Goal: Transaction & Acquisition: Purchase product/service

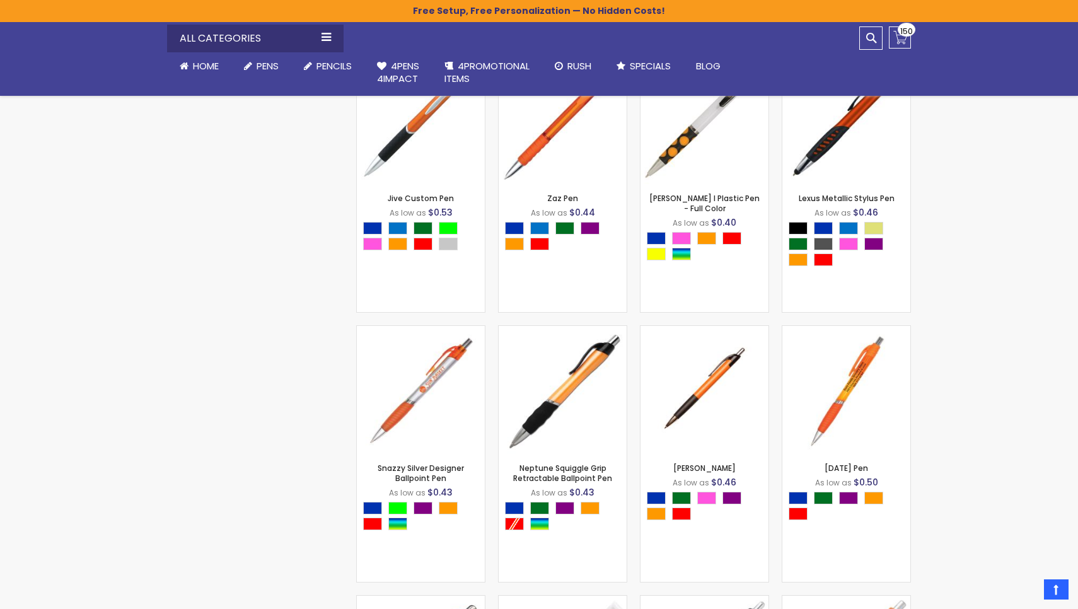
scroll to position [2560, 0]
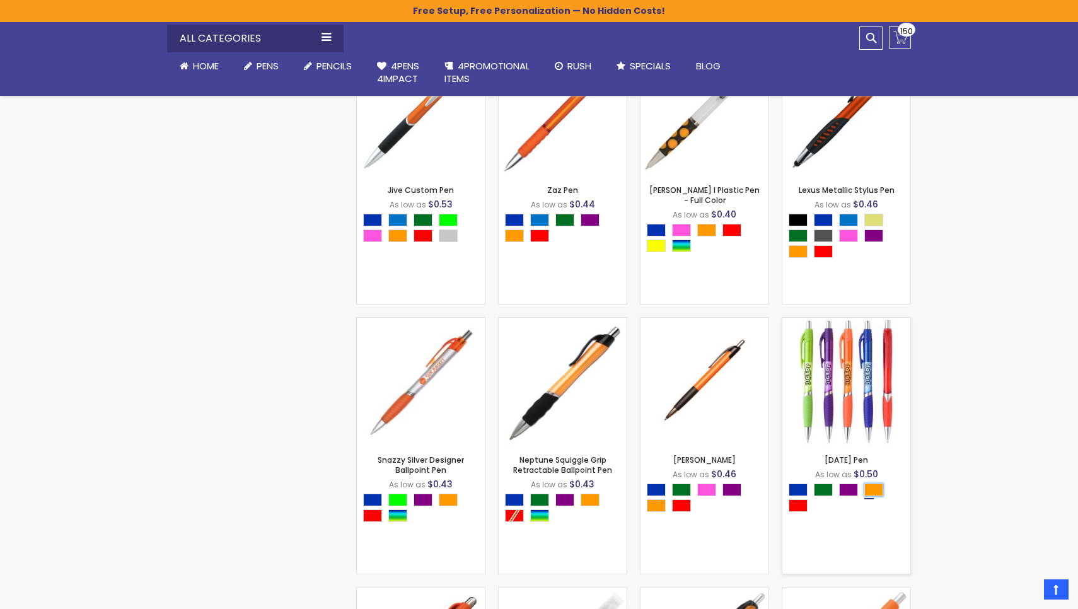
click at [531, 264] on div "Orange" at bounding box center [873, 490] width 19 height 13
type input "****"
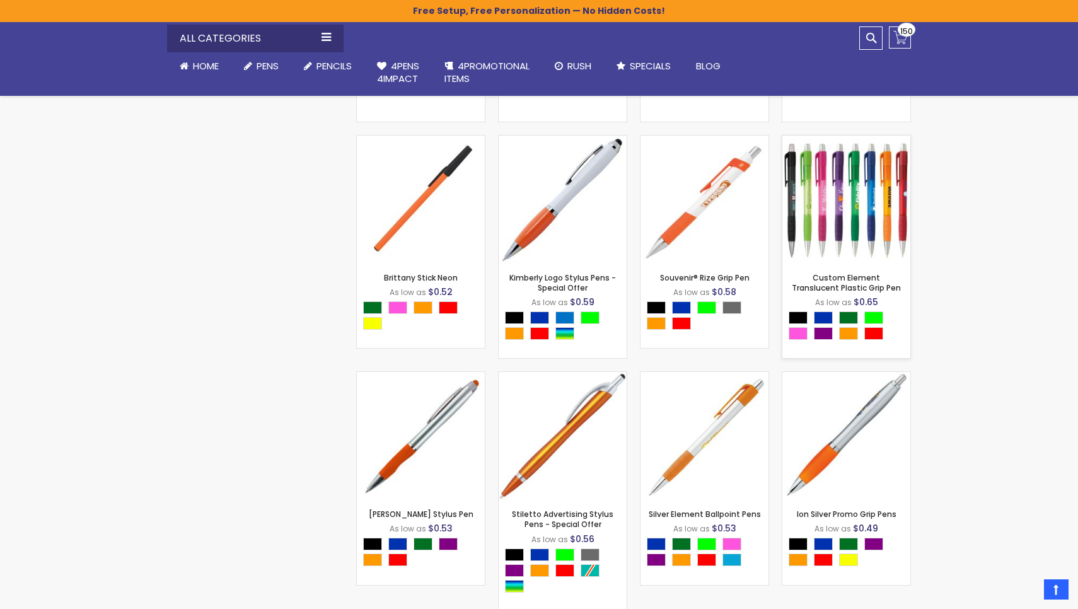
scroll to position [3553, 0]
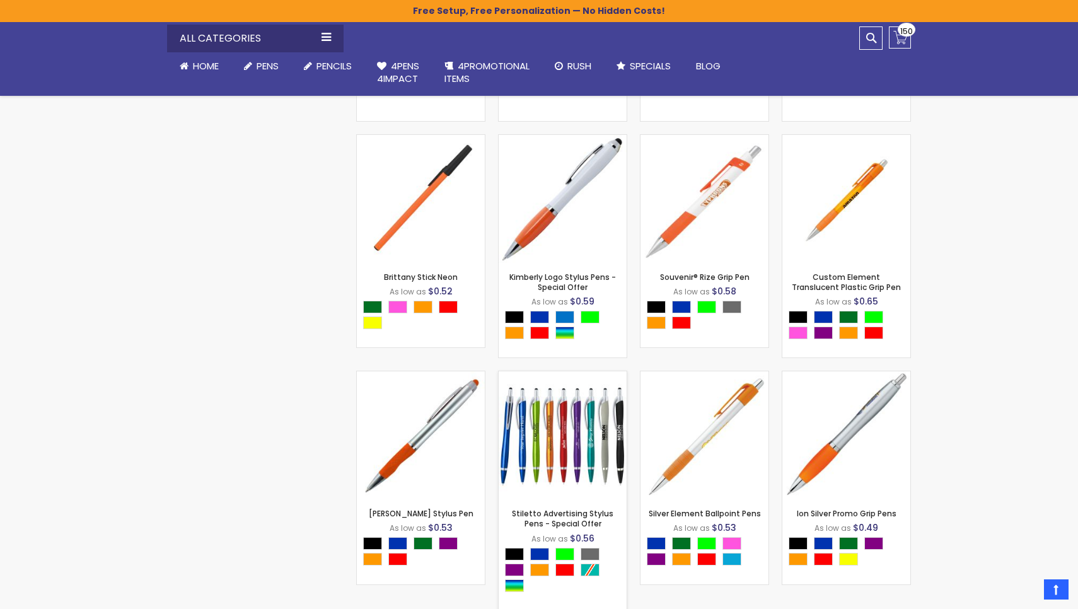
click at [531, 264] on div "Select A Color" at bounding box center [566, 571] width 122 height 47
click at [531, 264] on div "Orange" at bounding box center [539, 570] width 19 height 13
type input "****"
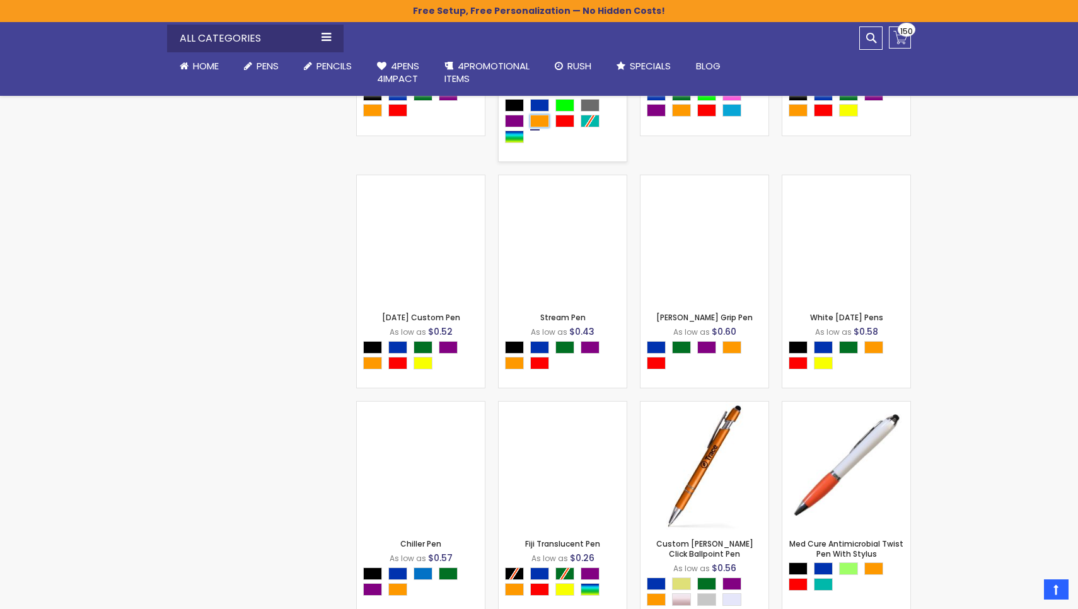
scroll to position [4003, 0]
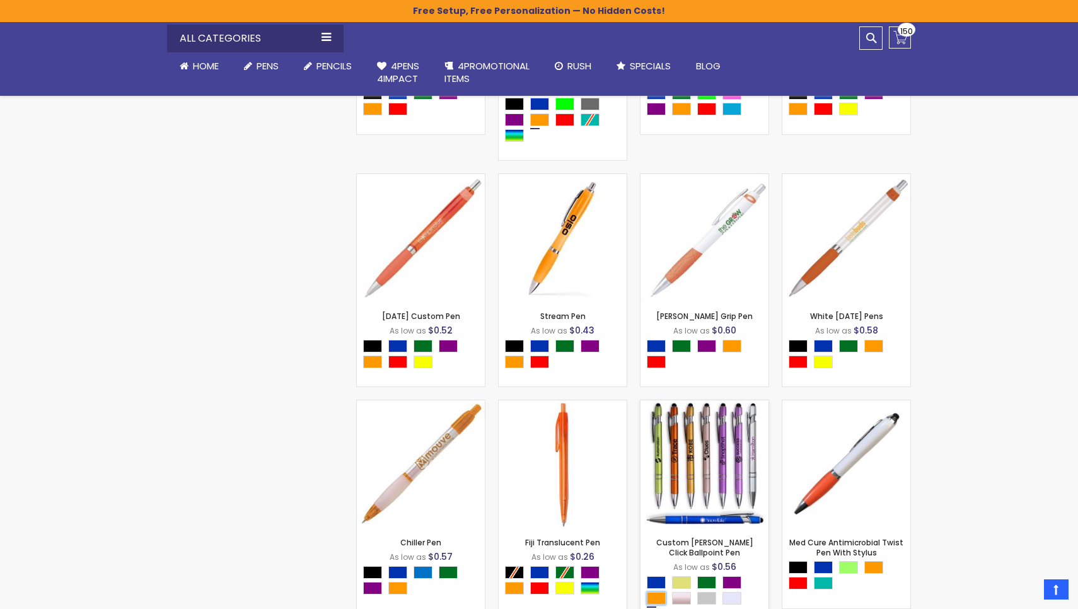
click at [531, 264] on div "Orange" at bounding box center [656, 598] width 19 height 13
type input "****"
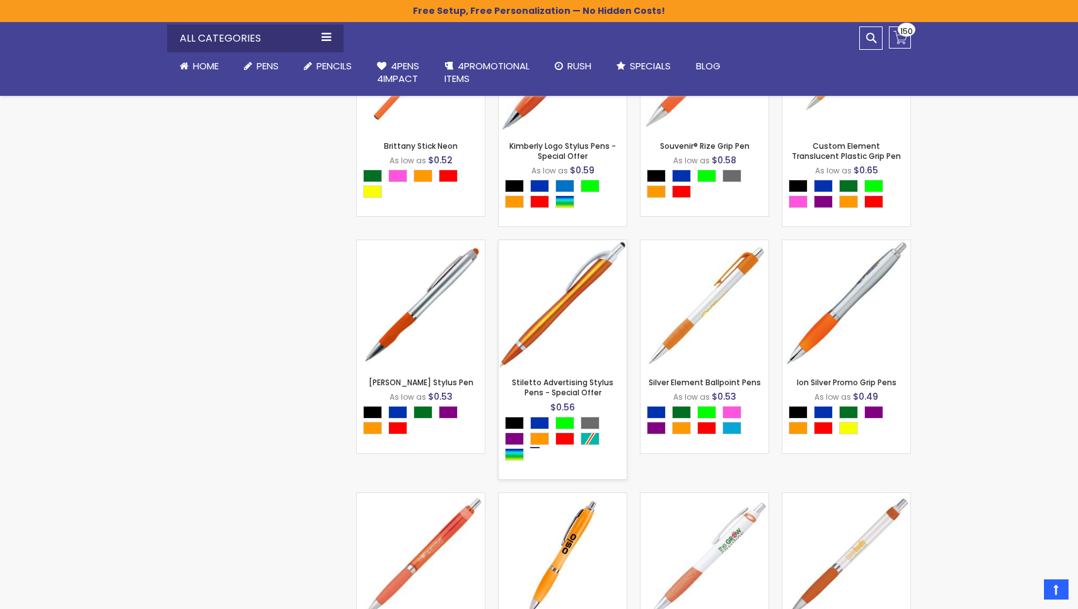
scroll to position [3686, 0]
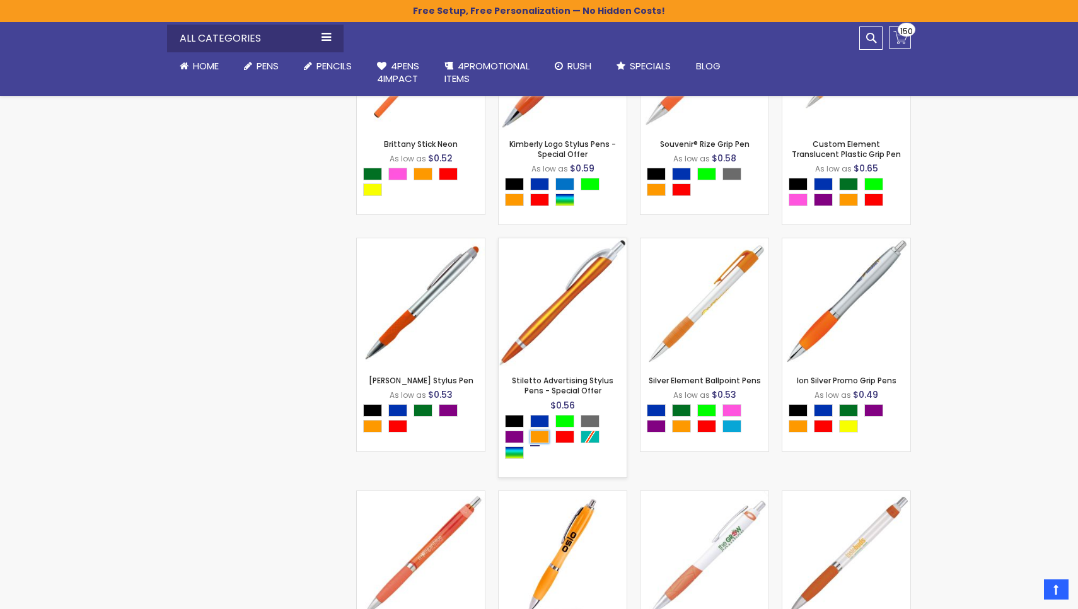
click at [531, 264] on div "Orange" at bounding box center [539, 437] width 19 height 13
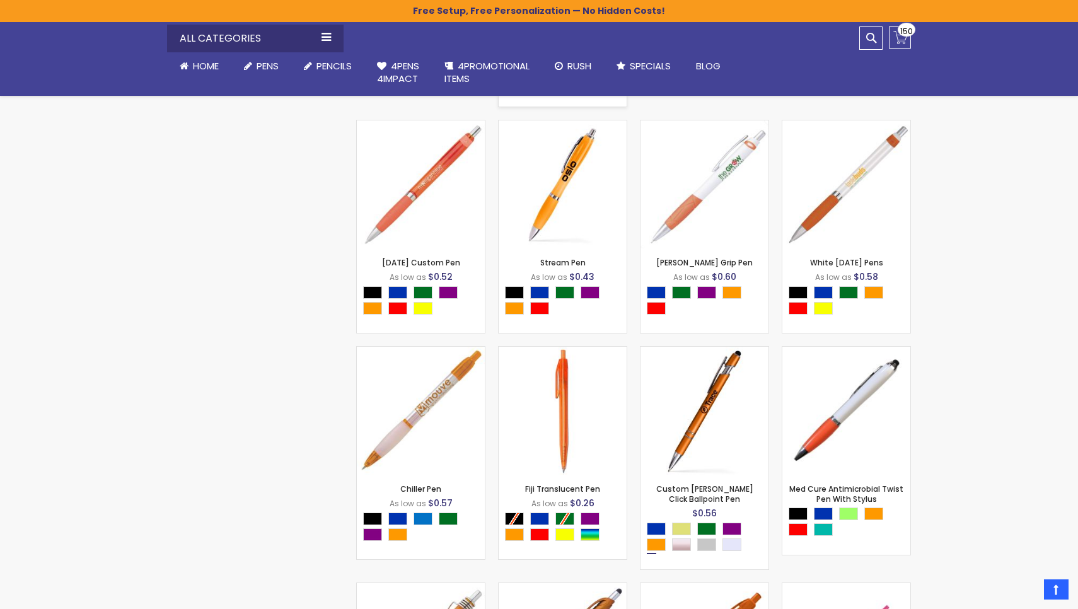
scroll to position [4068, 0]
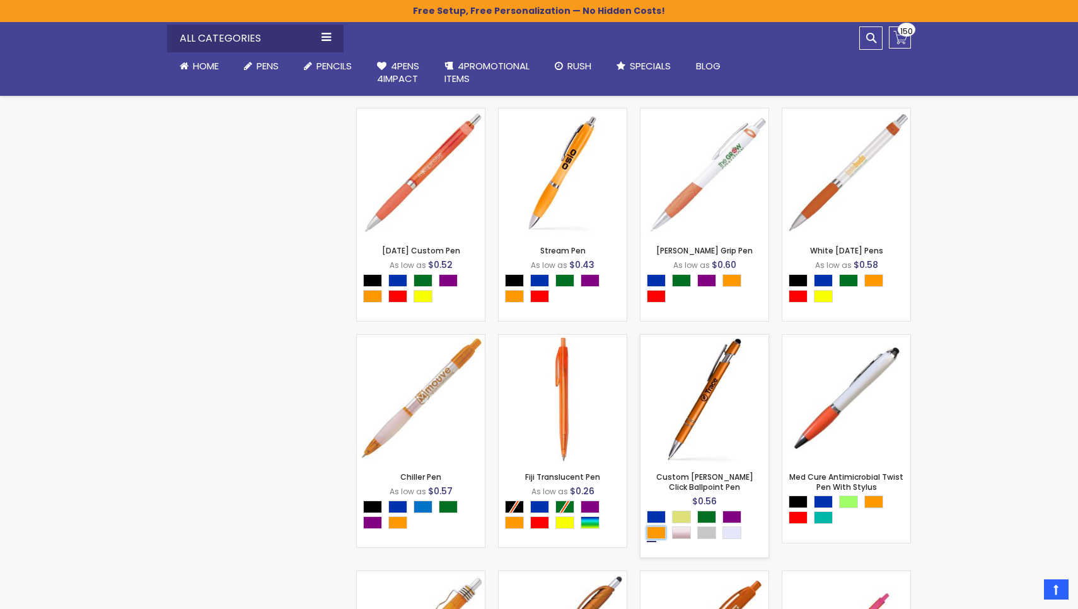
click at [531, 264] on div "Orange" at bounding box center [656, 532] width 19 height 13
click at [531, 264] on img at bounding box center [705, 399] width 128 height 128
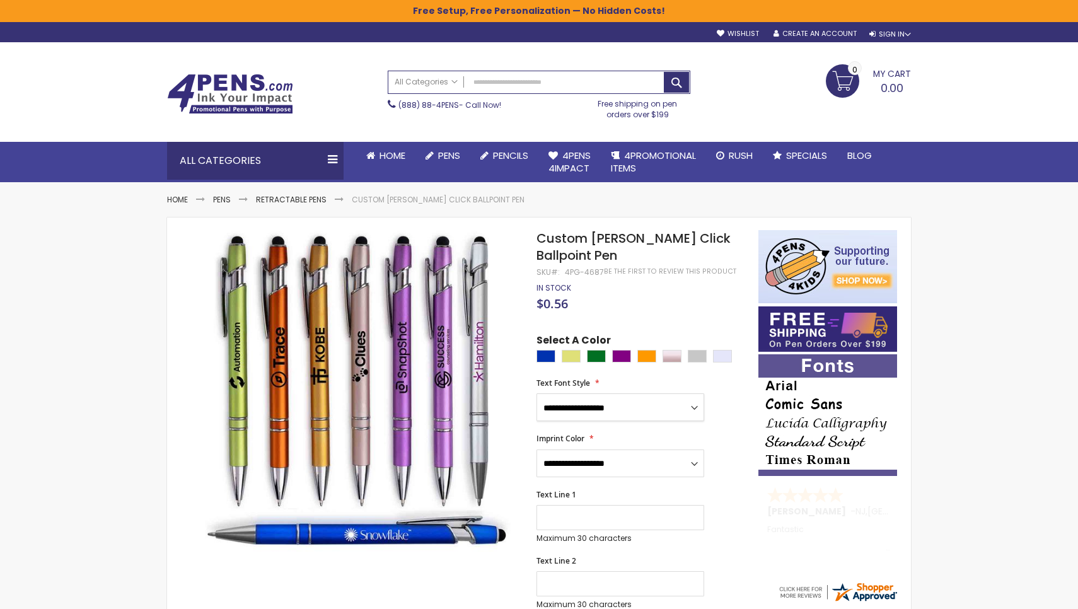
select select "*****"
drag, startPoint x: 690, startPoint y: 462, endPoint x: 644, endPoint y: 348, distance: 122.7
click at [644, 348] on div "**********" at bounding box center [641, 585] width 209 height 503
select select "*****"
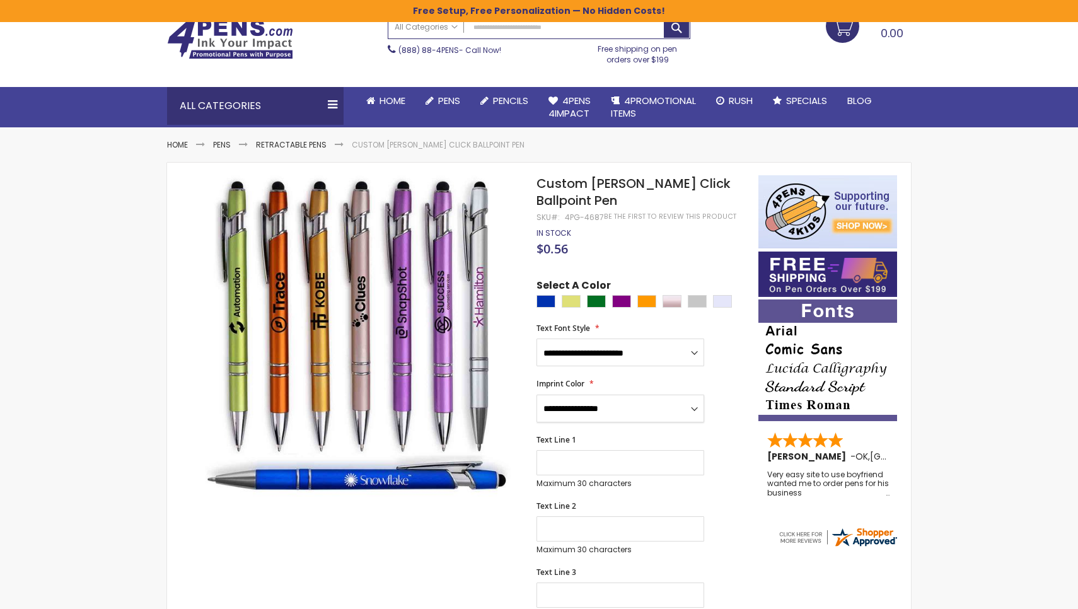
scroll to position [57, 0]
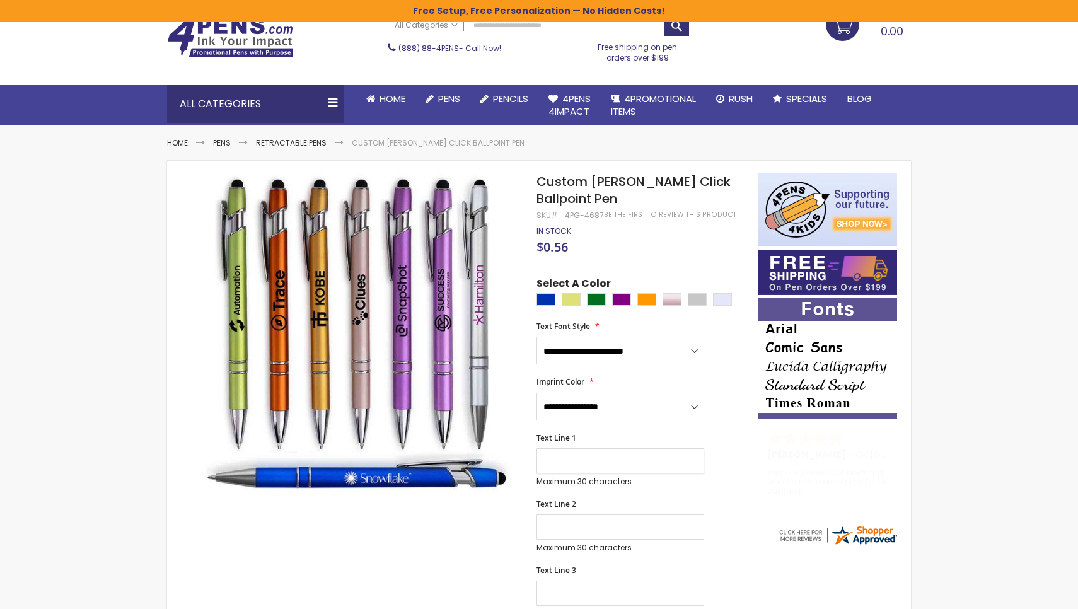
click at [547, 456] on input "Text Line 1" at bounding box center [621, 460] width 168 height 25
type input "**********"
click at [545, 524] on input "Text Line 2" at bounding box center [621, 526] width 168 height 25
type input "*"
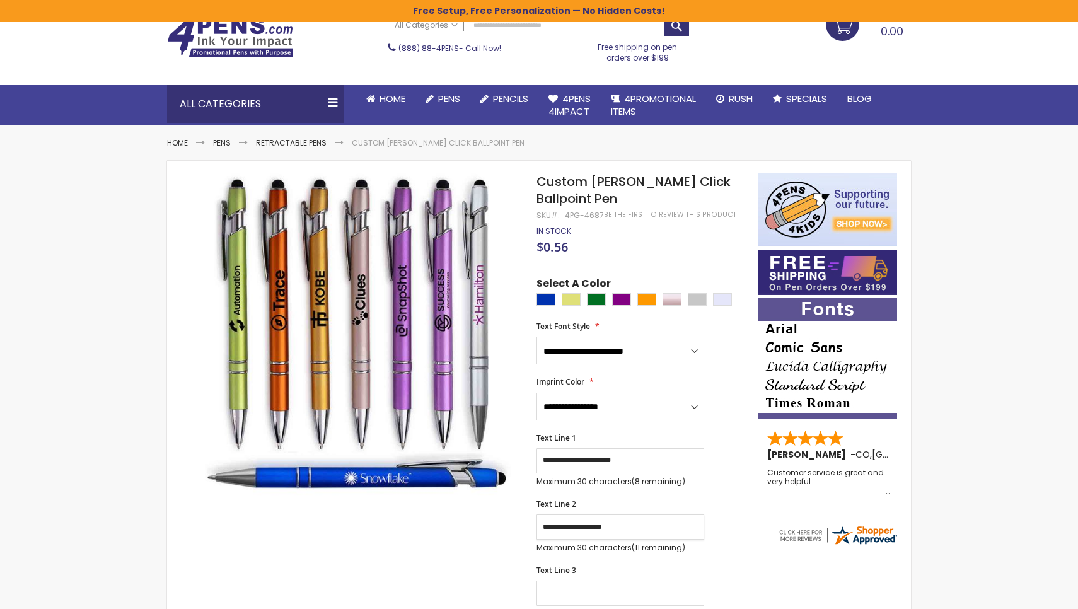
type input "**********"
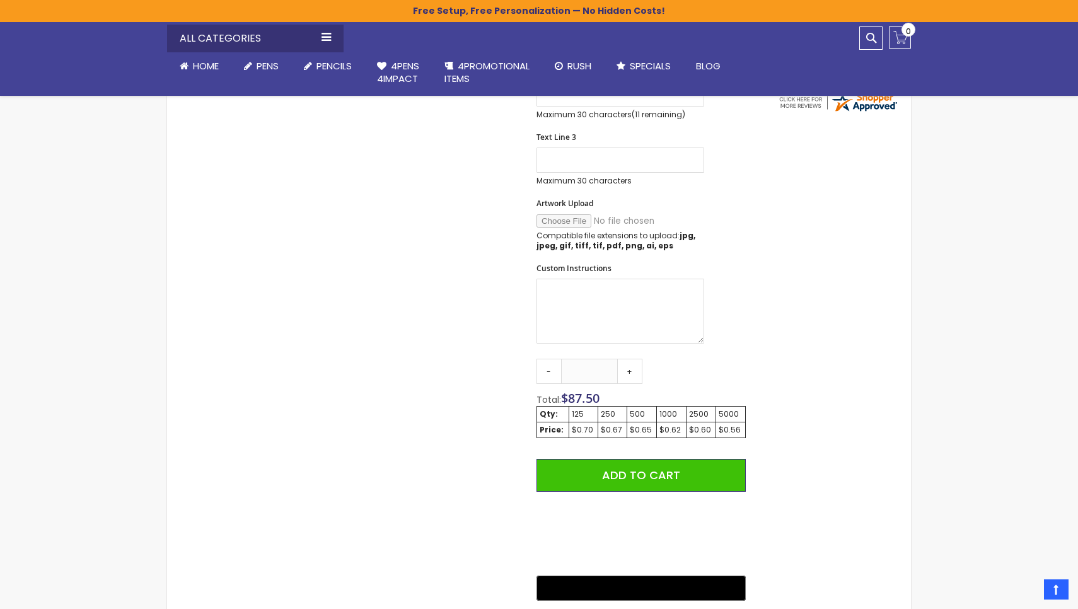
scroll to position [492, 0]
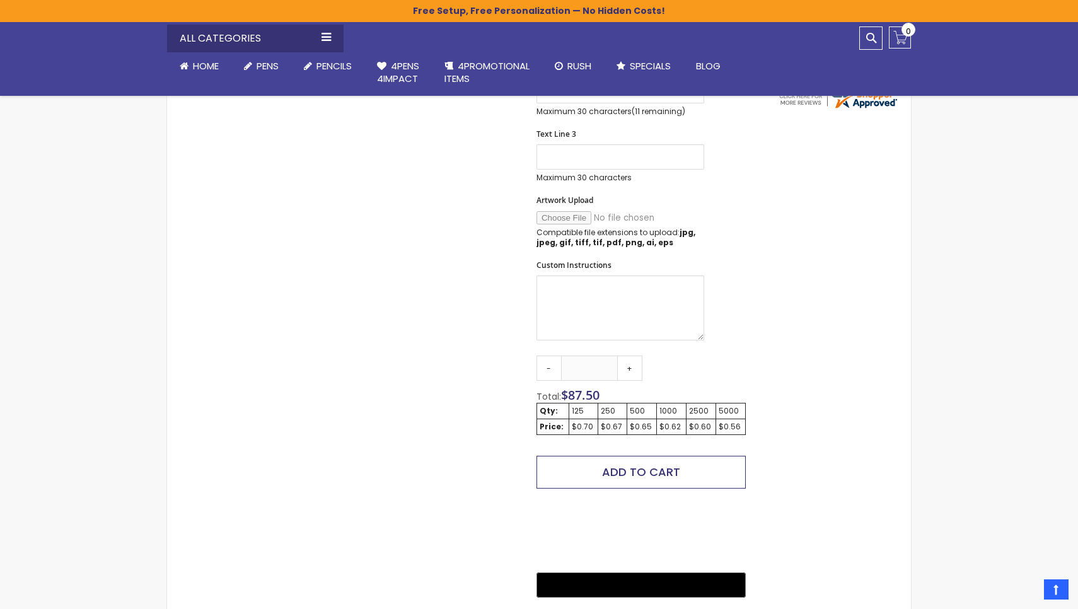
click at [681, 463] on button "Add to Cart" at bounding box center [641, 472] width 209 height 33
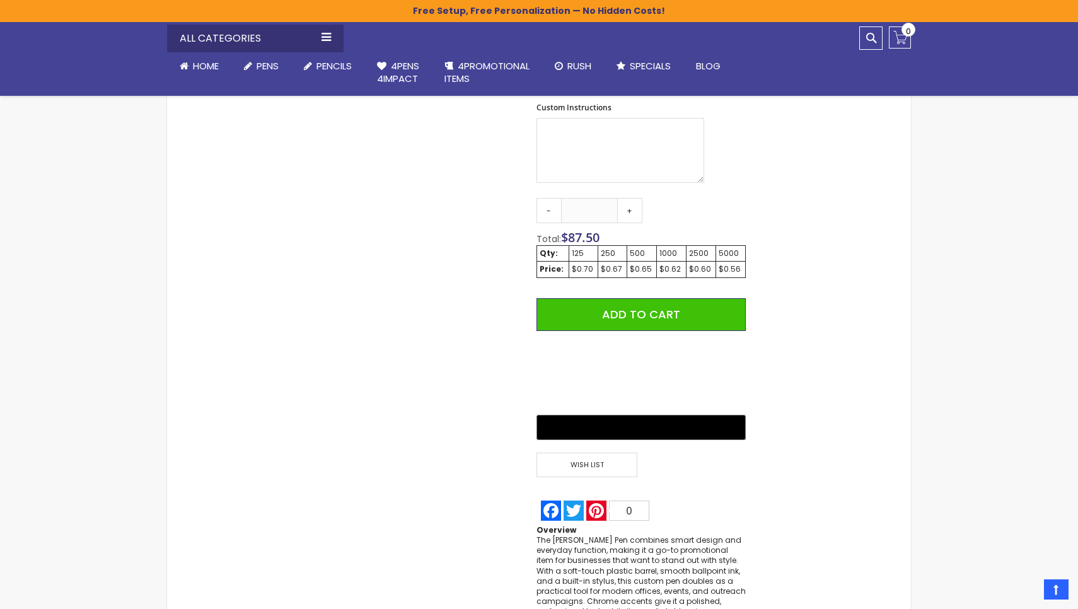
scroll to position [661, 0]
click at [630, 202] on link "+" at bounding box center [629, 209] width 25 height 25
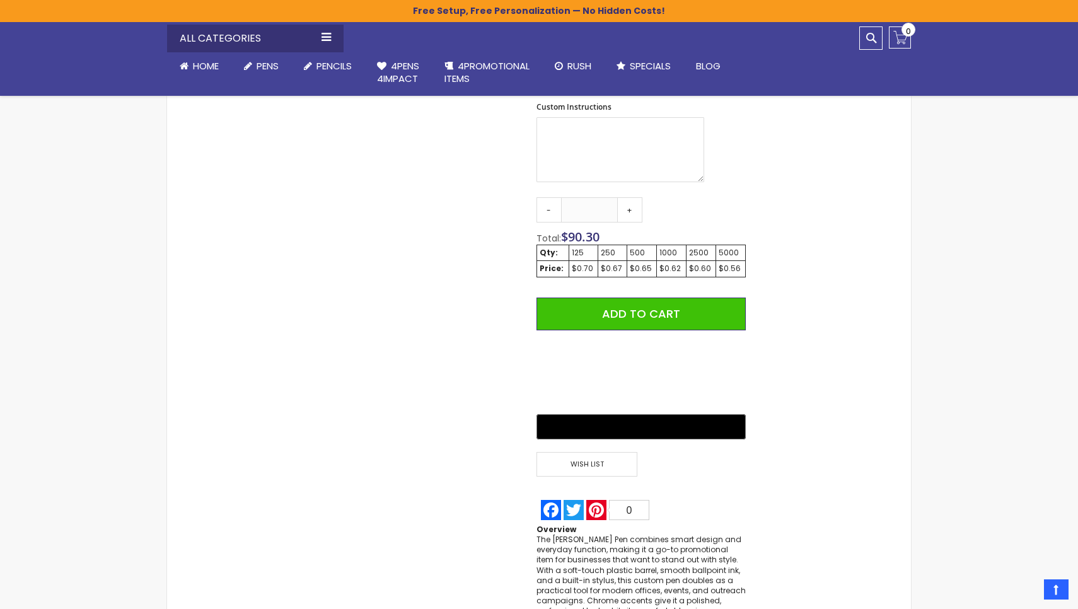
click at [614, 250] on div "250" at bounding box center [612, 253] width 23 height 10
click at [549, 198] on link "-" at bounding box center [549, 209] width 25 height 25
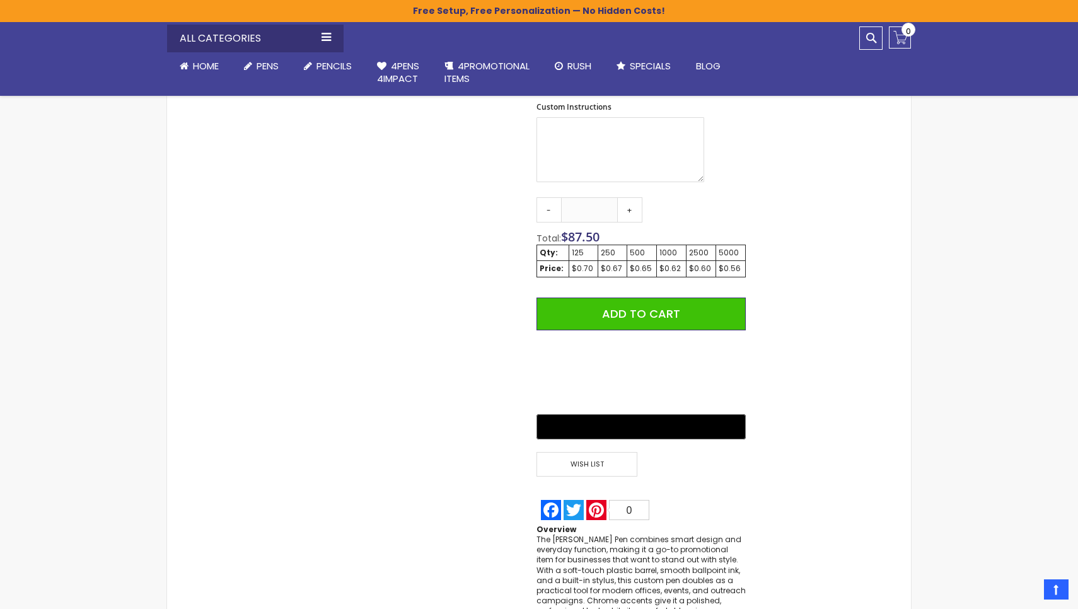
click at [616, 248] on div "250" at bounding box center [612, 253] width 23 height 10
click at [618, 264] on div "$0.67" at bounding box center [612, 269] width 23 height 10
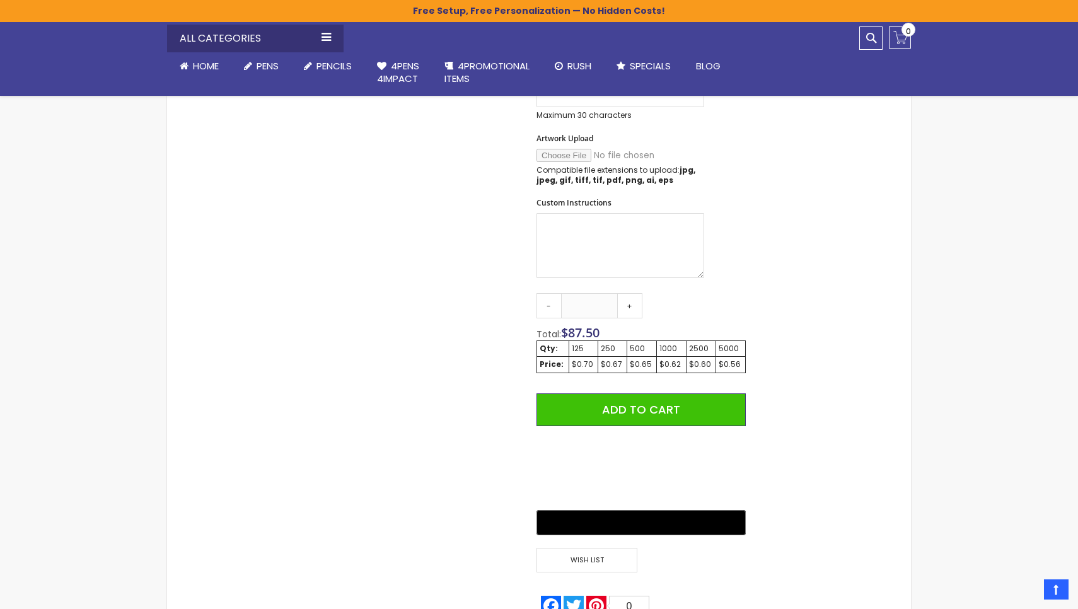
scroll to position [567, 0]
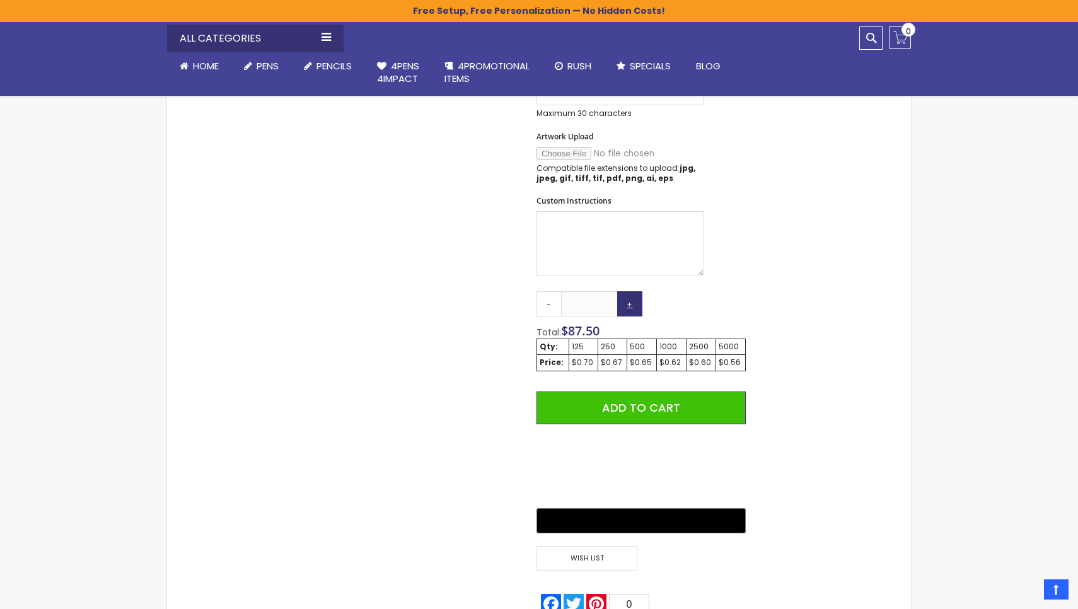
click at [627, 295] on link "+" at bounding box center [629, 303] width 25 height 25
click at [628, 296] on link "+" at bounding box center [629, 303] width 25 height 25
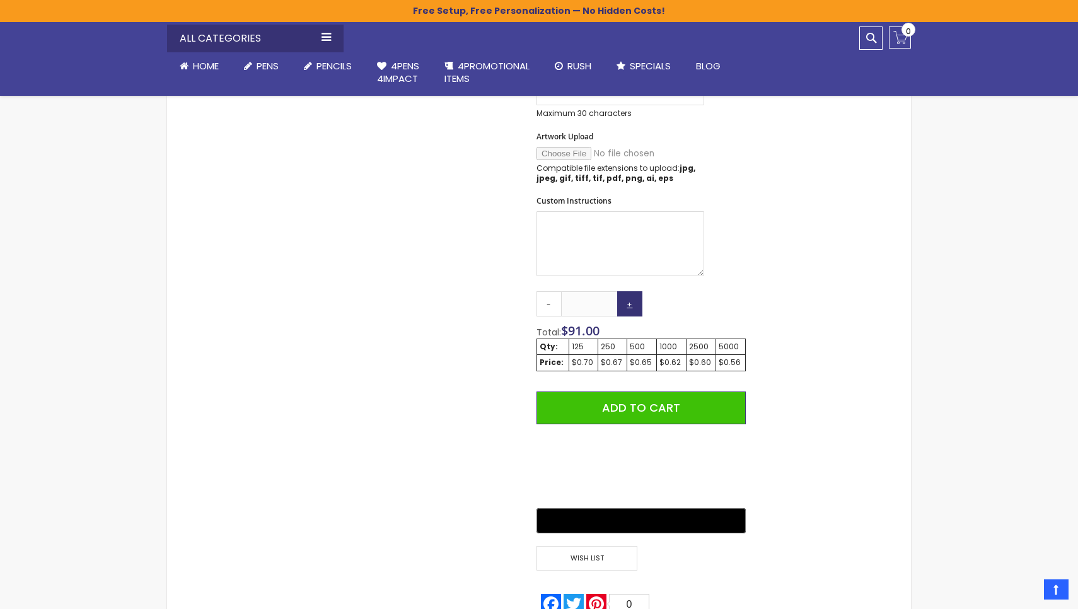
click at [628, 296] on link "+" at bounding box center [629, 303] width 25 height 25
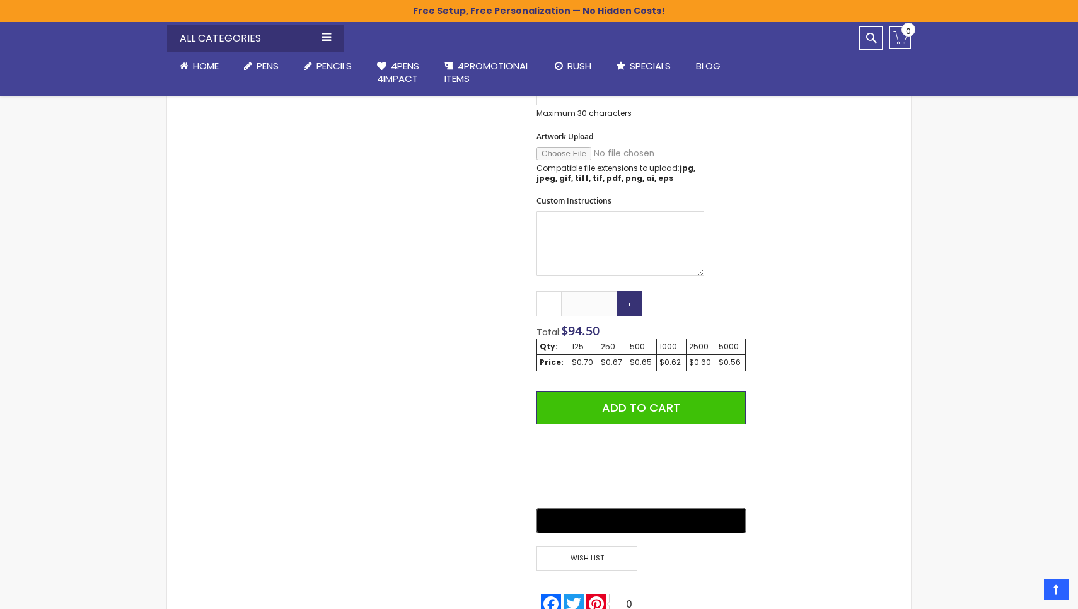
click at [628, 296] on link "+" at bounding box center [629, 303] width 25 height 25
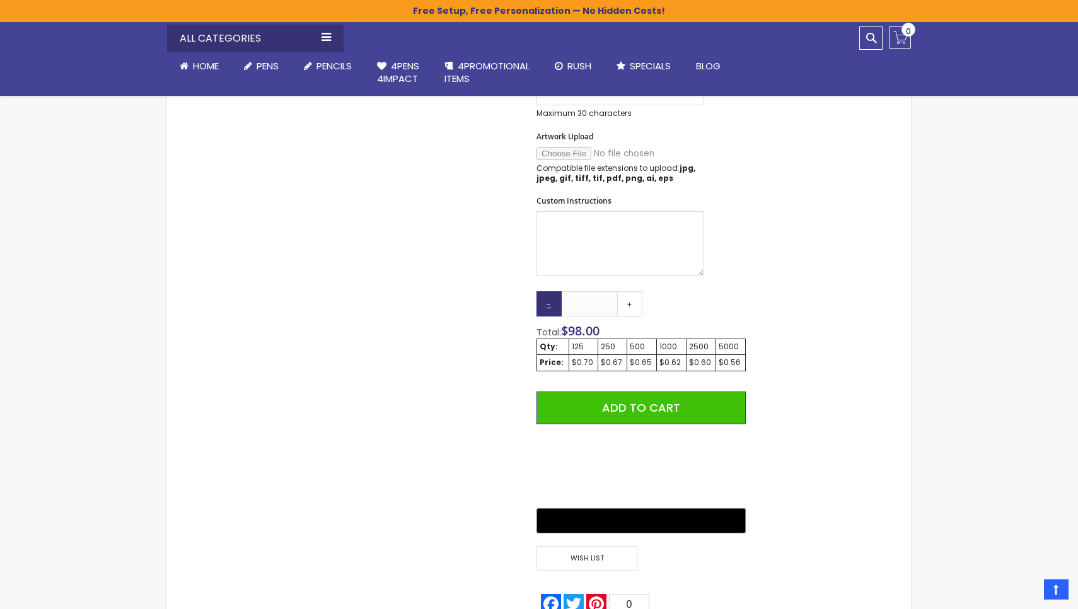
click at [549, 296] on link "-" at bounding box center [549, 303] width 25 height 25
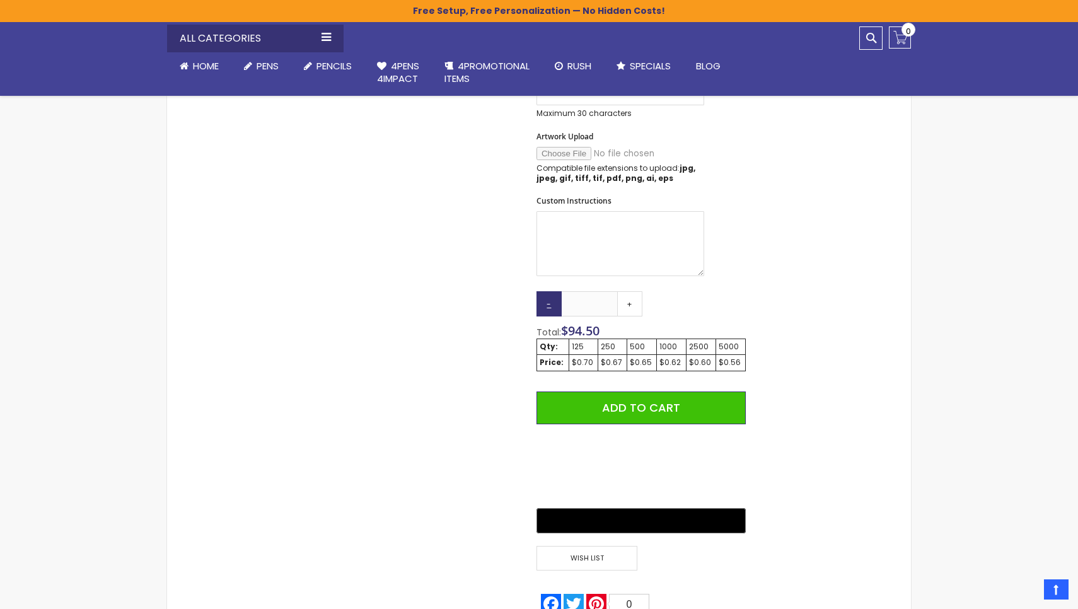
click at [549, 296] on link "-" at bounding box center [549, 303] width 25 height 25
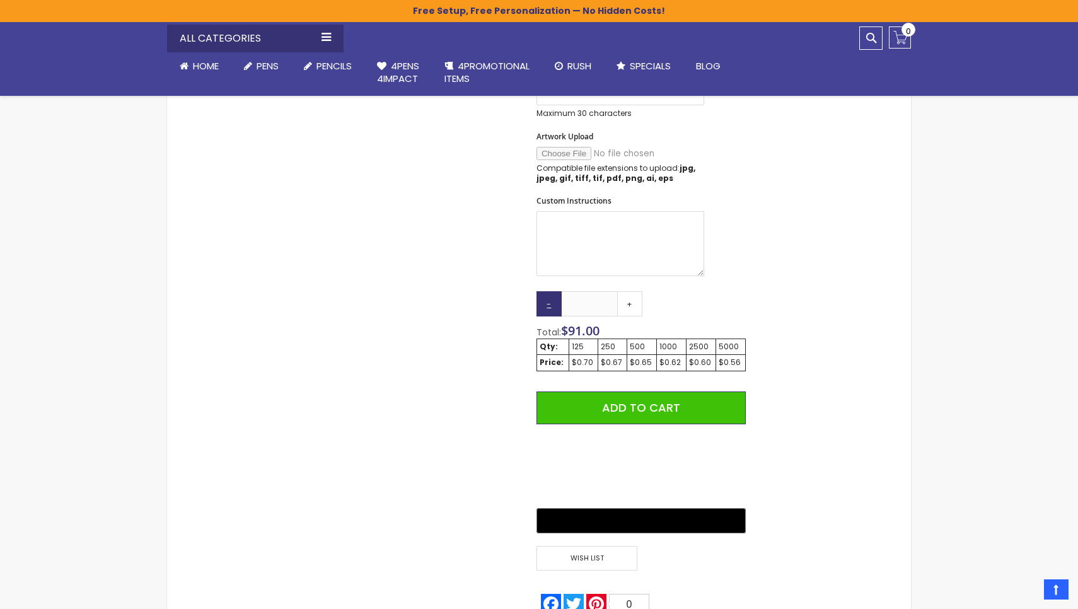
click at [549, 296] on link "-" at bounding box center [549, 303] width 25 height 25
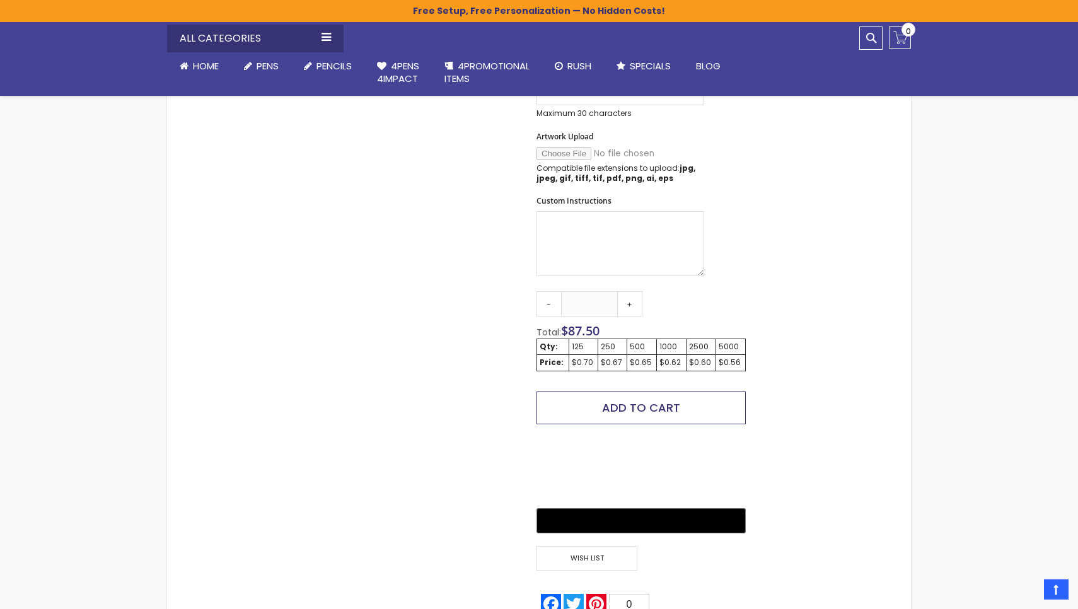
click at [661, 400] on span "Add to Cart" at bounding box center [641, 408] width 78 height 16
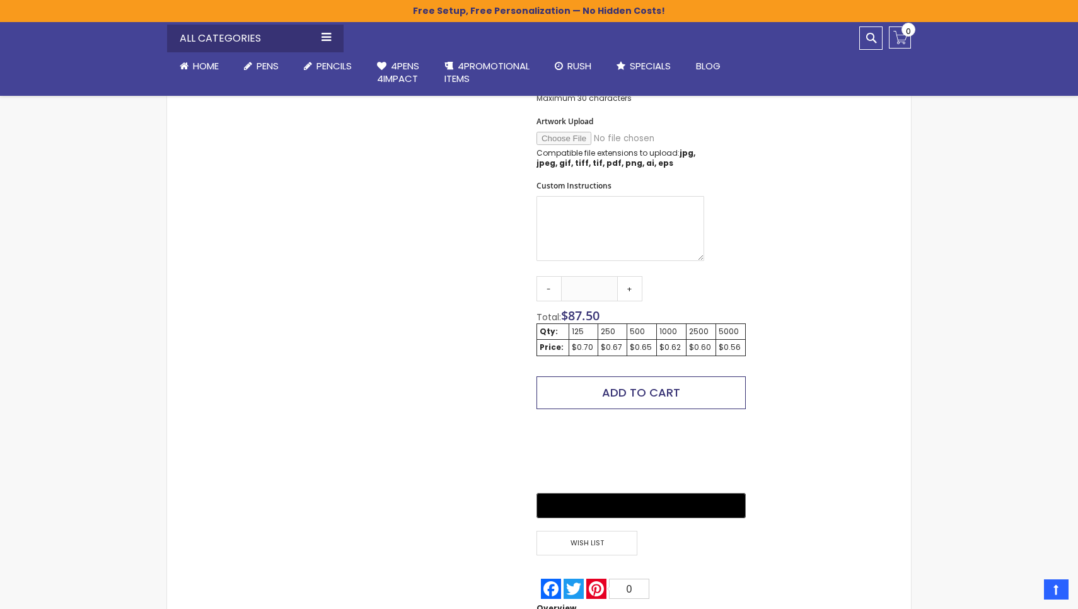
scroll to position [584, 0]
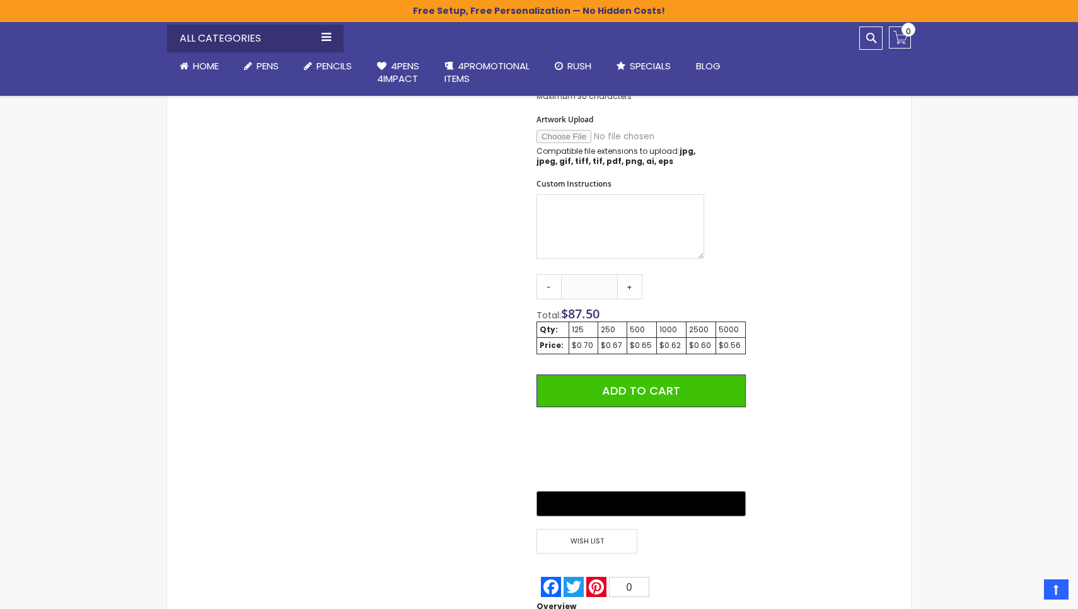
click at [610, 325] on div "250" at bounding box center [612, 330] width 23 height 10
click at [613, 344] on div "$0.67" at bounding box center [612, 345] width 23 height 10
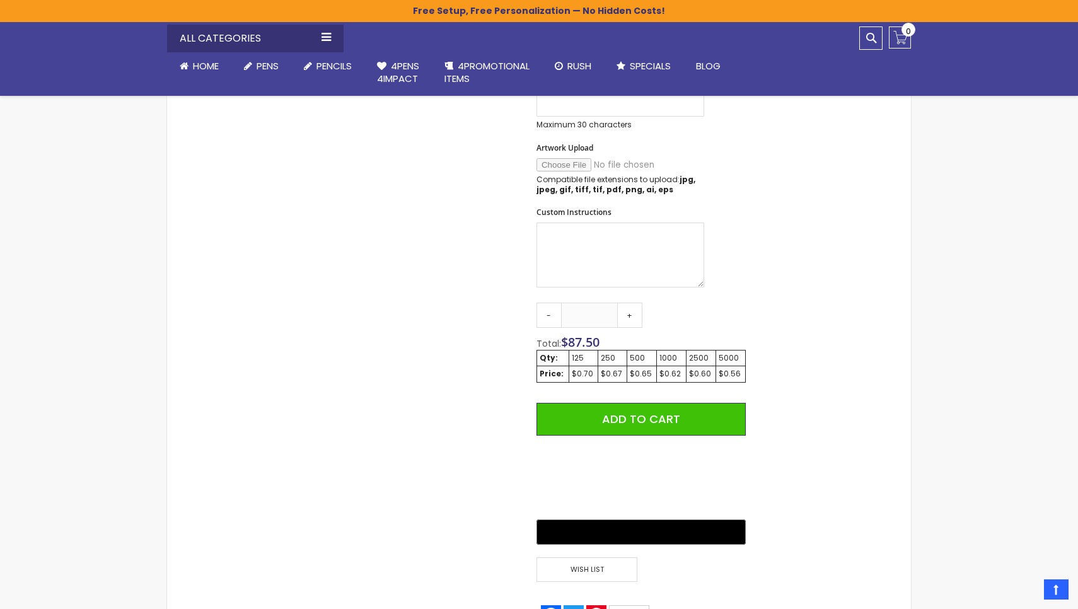
scroll to position [562, 0]
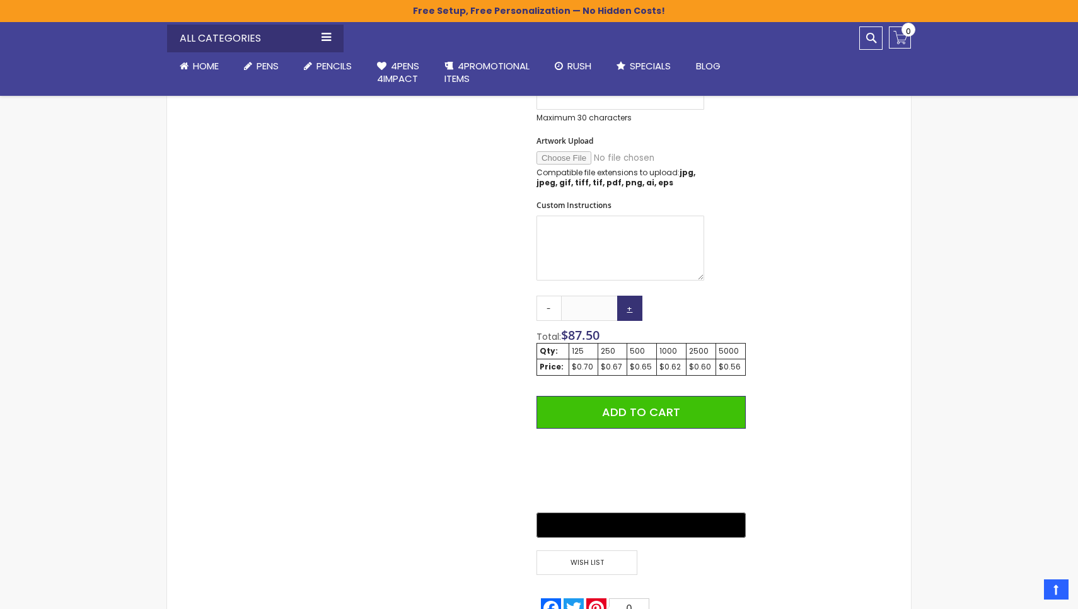
click at [629, 300] on link "+" at bounding box center [629, 308] width 25 height 25
click at [630, 300] on link "+" at bounding box center [629, 308] width 25 height 25
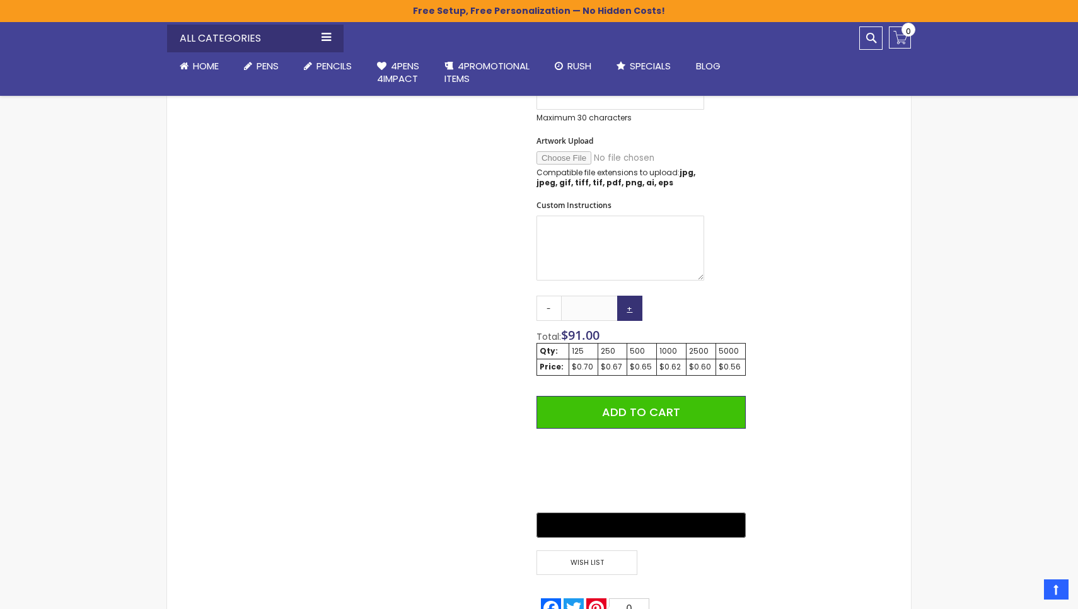
click at [630, 300] on link "+" at bounding box center [629, 308] width 25 height 25
click at [630, 301] on link "+" at bounding box center [629, 308] width 25 height 25
click at [631, 301] on link "+" at bounding box center [629, 308] width 25 height 25
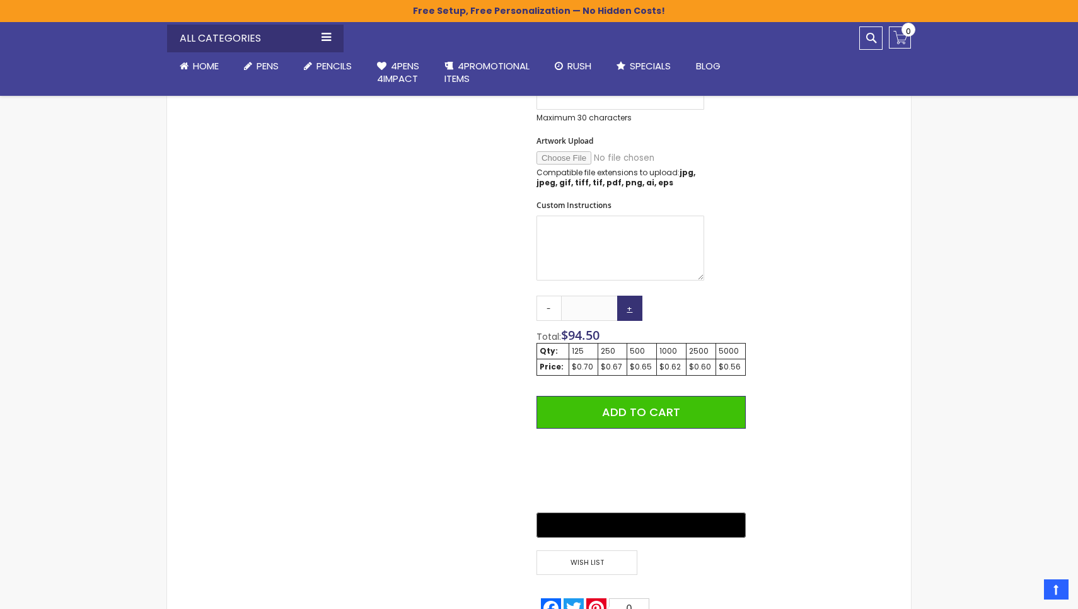
click at [632, 301] on link "+" at bounding box center [629, 308] width 25 height 25
click at [632, 299] on link "+" at bounding box center [629, 308] width 25 height 25
click at [632, 298] on link "+" at bounding box center [629, 308] width 25 height 25
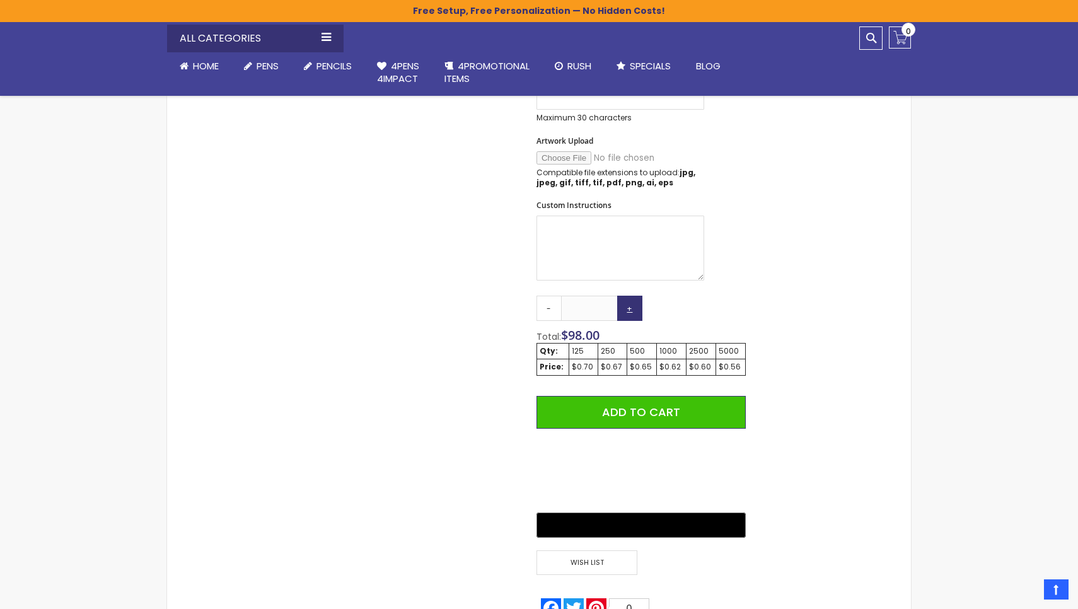
click at [629, 299] on link "+" at bounding box center [629, 308] width 25 height 25
click at [629, 300] on link "+" at bounding box center [629, 308] width 25 height 25
click at [630, 300] on link "+" at bounding box center [629, 308] width 25 height 25
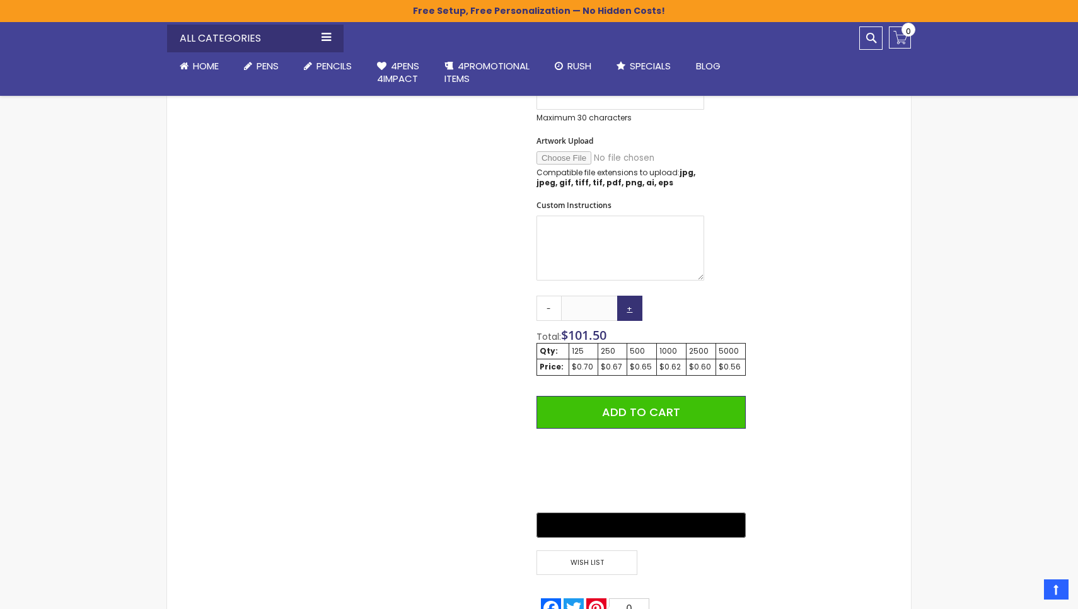
click at [630, 300] on link "+" at bounding box center [629, 308] width 25 height 25
click at [630, 301] on link "+" at bounding box center [629, 308] width 25 height 25
click at [631, 301] on link "+" at bounding box center [629, 308] width 25 height 25
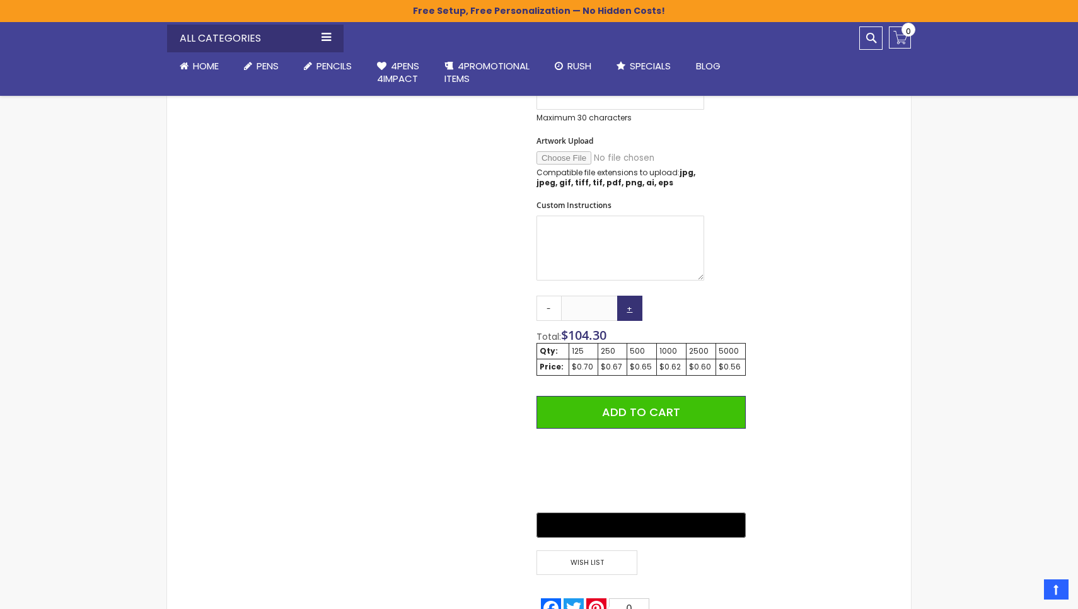
type input "***"
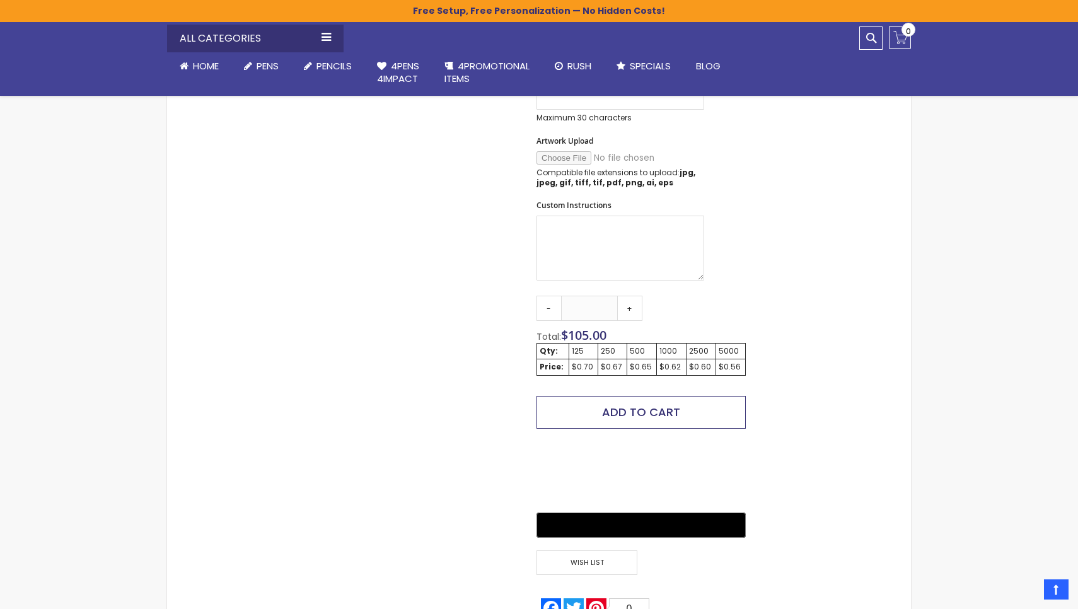
click at [659, 404] on span "Add to Cart" at bounding box center [641, 412] width 78 height 16
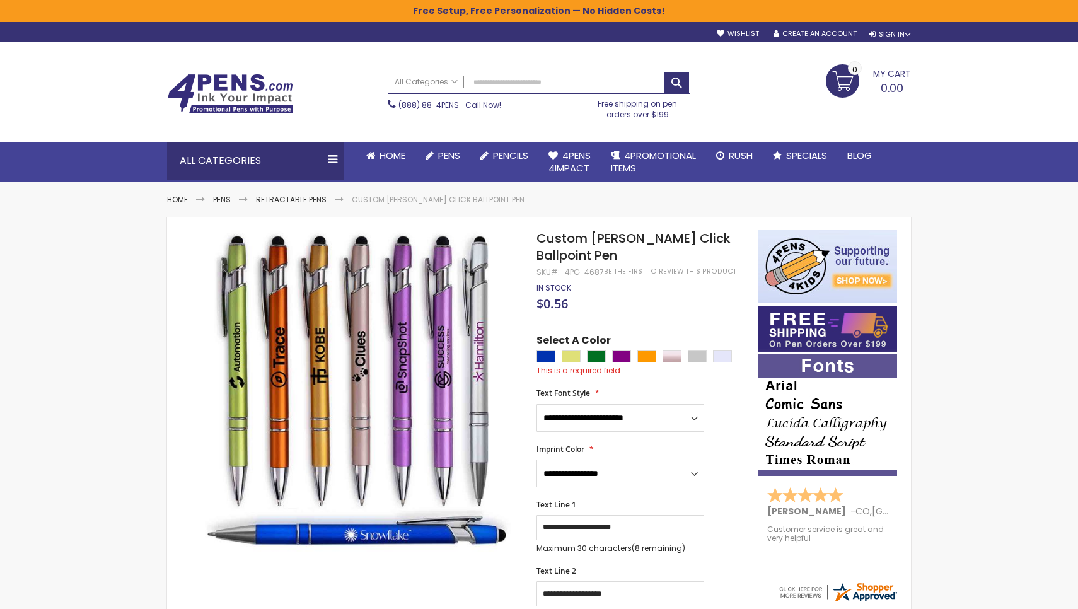
scroll to position [0, 0]
click at [883, 67] on span "My Cart" at bounding box center [892, 72] width 38 height 16
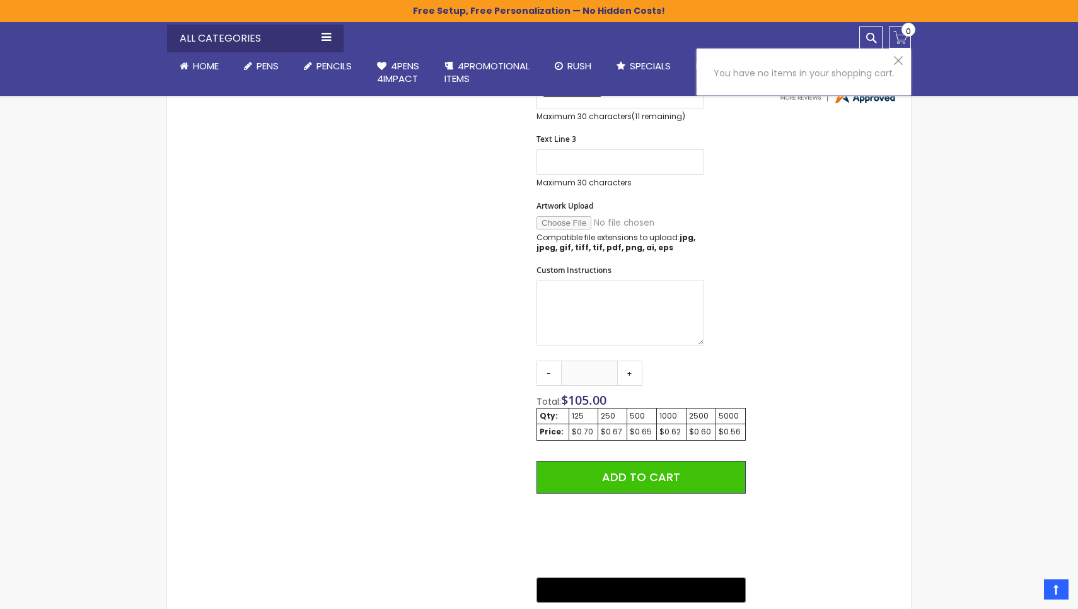
scroll to position [508, 0]
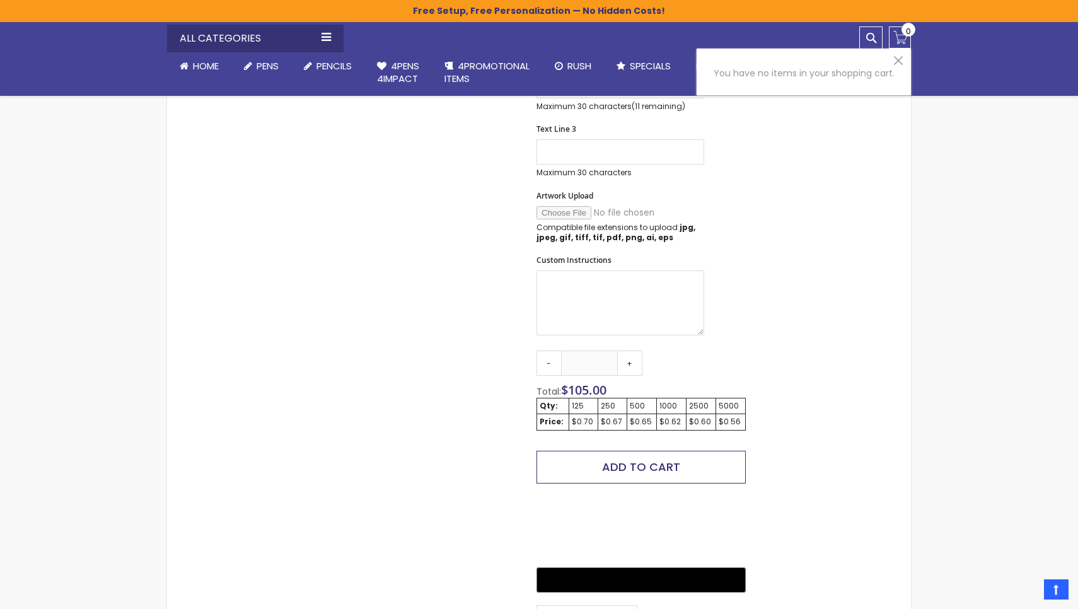
click at [649, 459] on span "Add to Cart" at bounding box center [641, 467] width 78 height 16
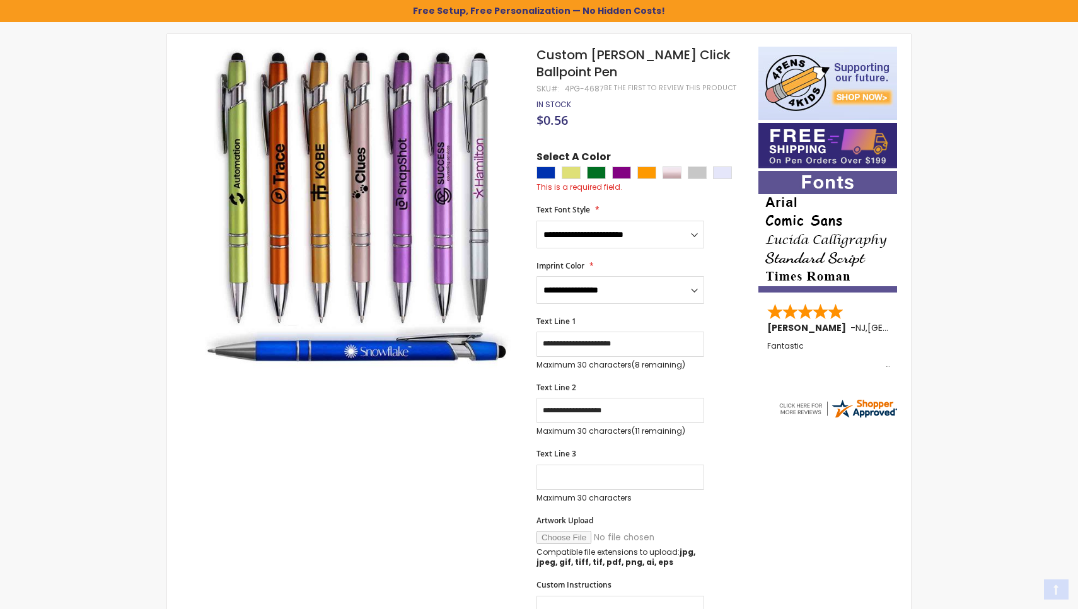
scroll to position [26, 0]
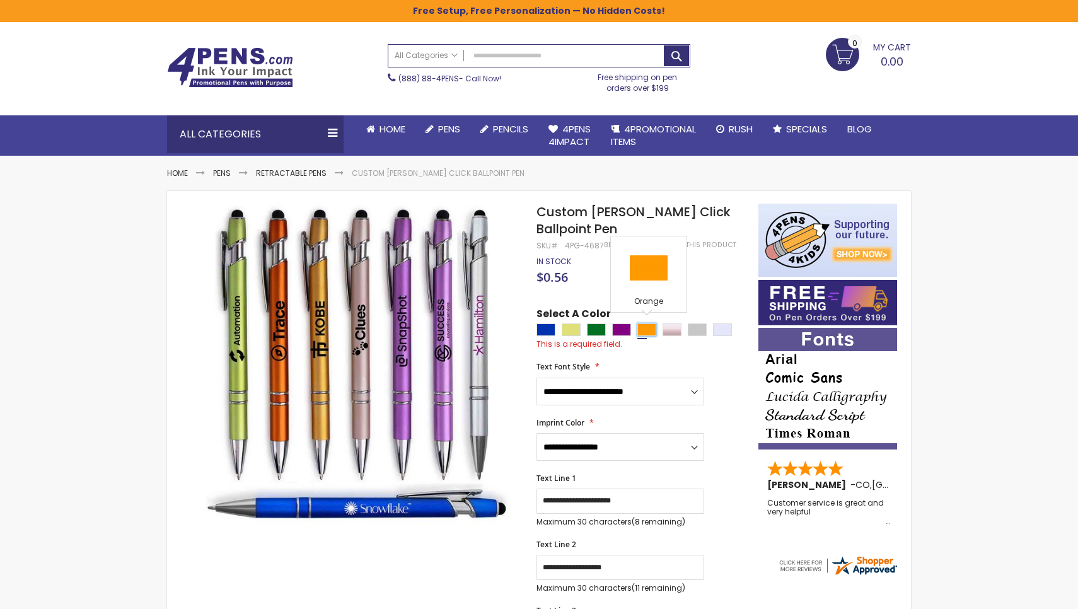
click at [644, 324] on div "Orange" at bounding box center [646, 329] width 19 height 13
type input "****"
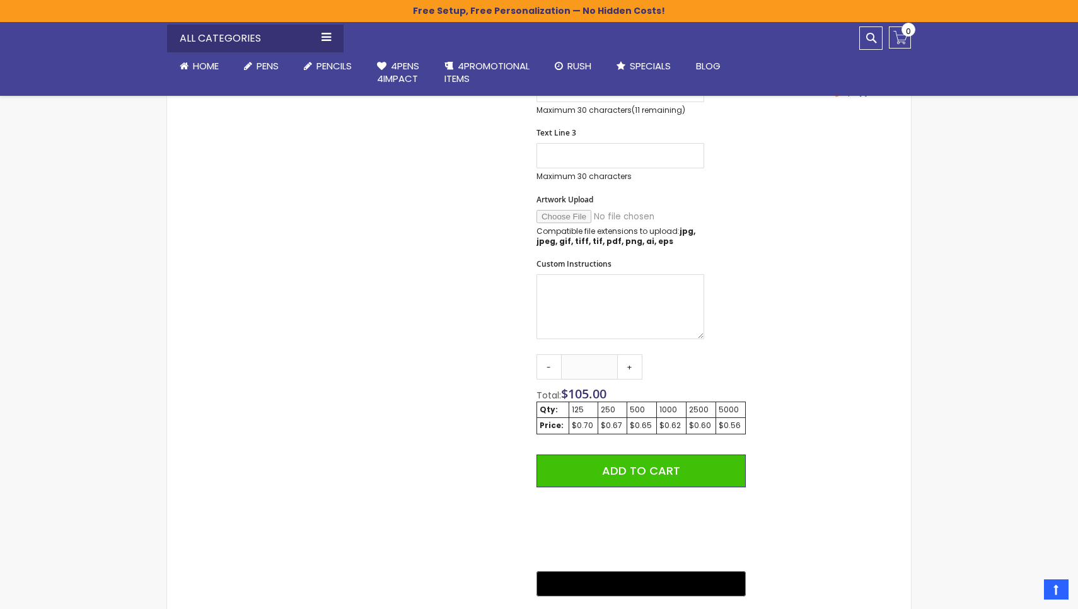
scroll to position [512, 0]
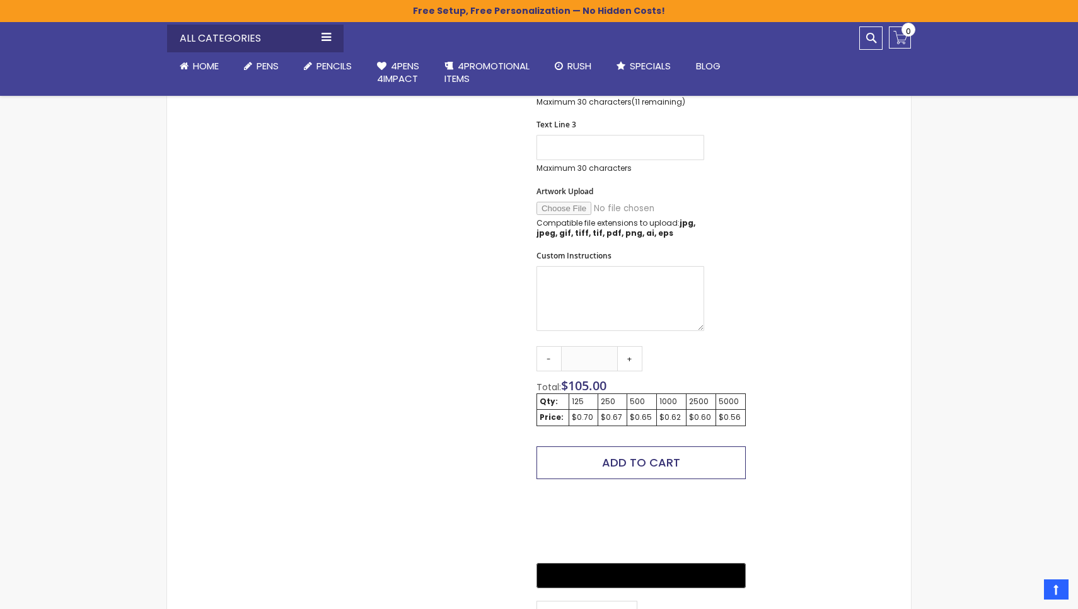
click at [637, 455] on span "Add to Cart" at bounding box center [641, 463] width 78 height 16
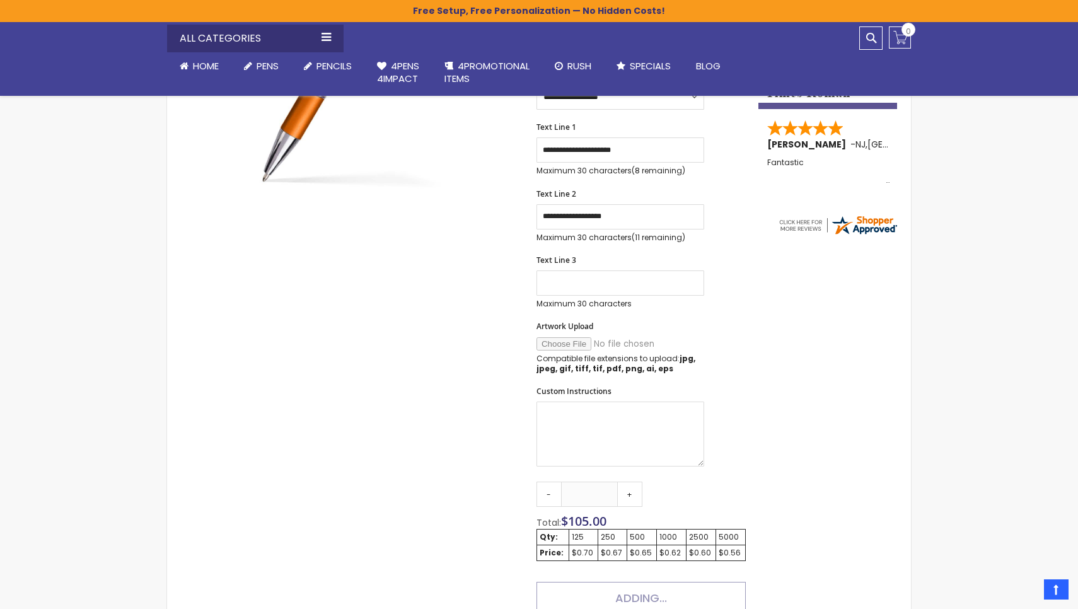
scroll to position [318, 0]
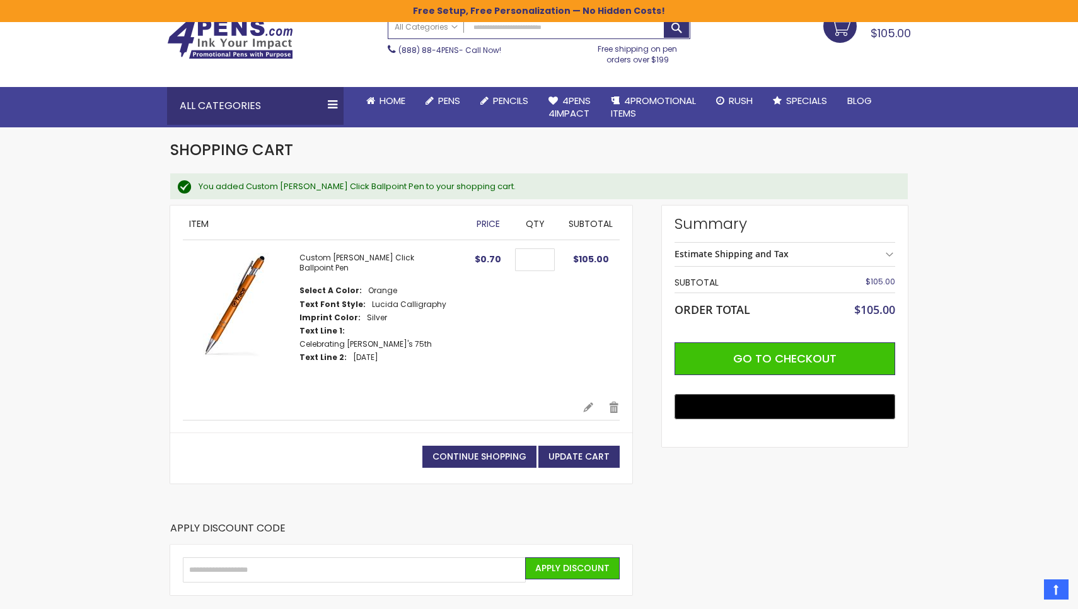
scroll to position [50, 0]
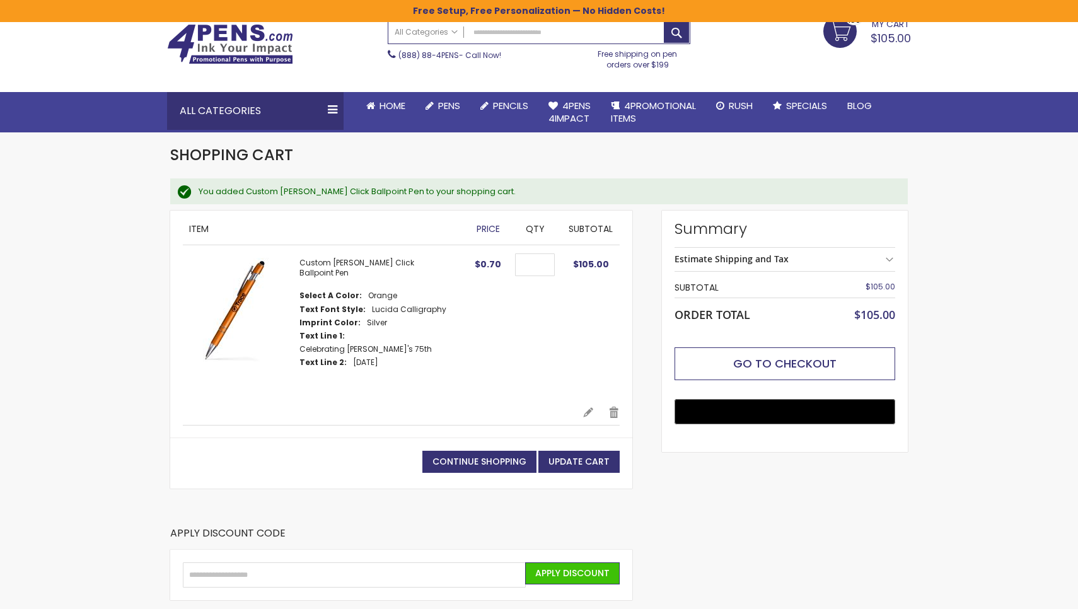
click at [793, 356] on span "Go to Checkout" at bounding box center [784, 364] width 103 height 16
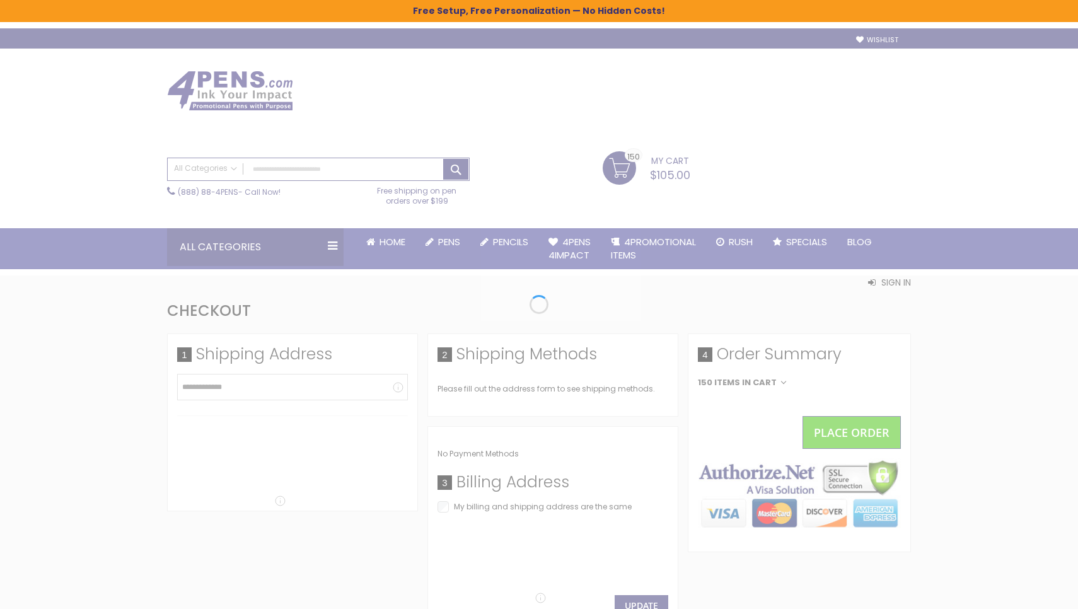
select select "*"
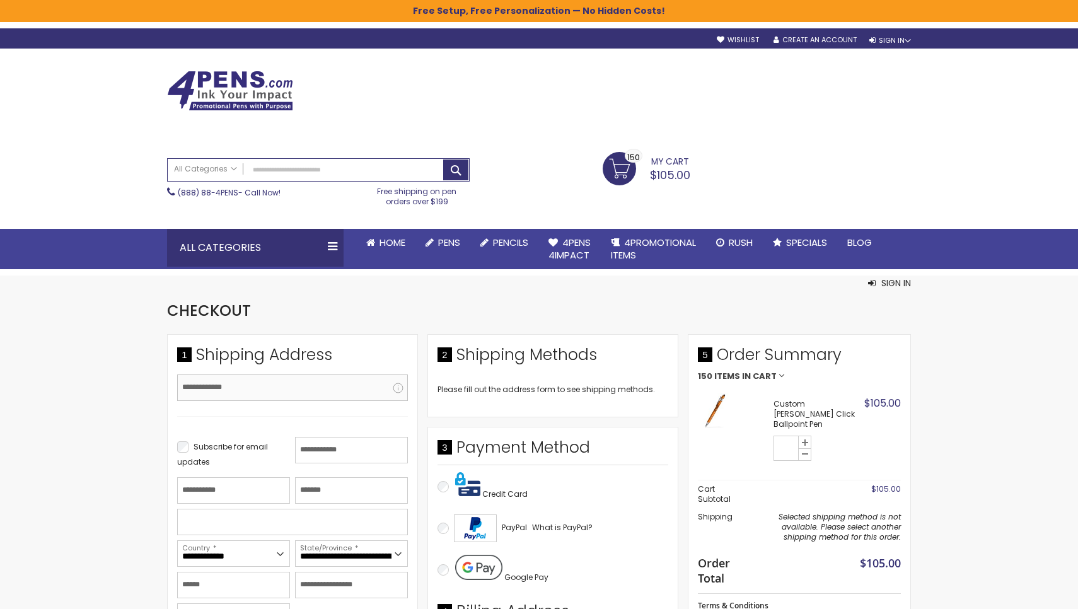
type input "**********"
type input "*"
type input "*********"
type input "*******"
type input "**********"
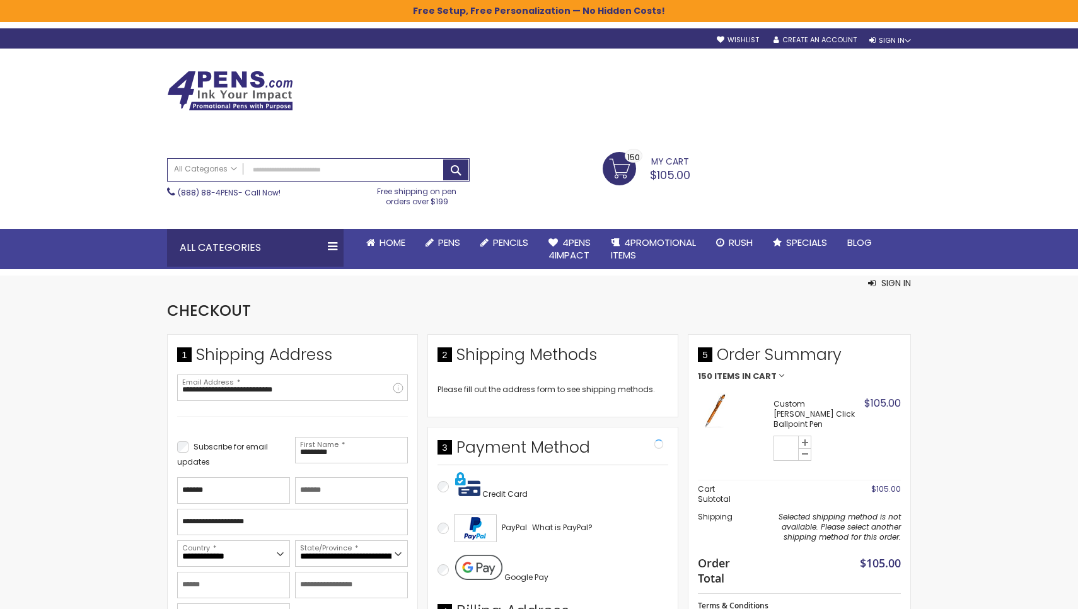
select select "**"
type input "**********"
type input "*****"
type input "**********"
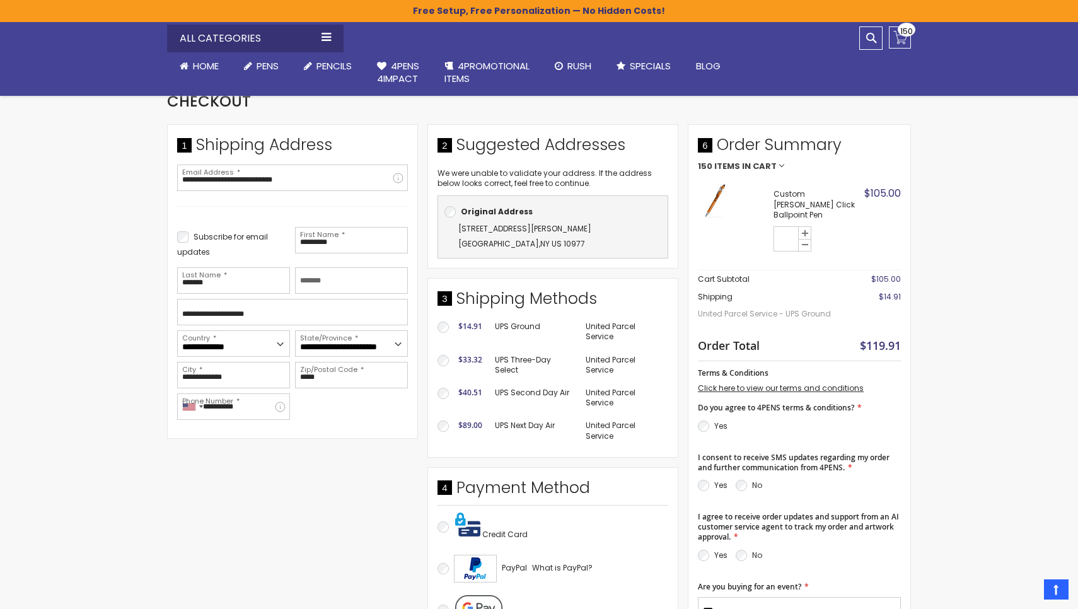
scroll to position [197, 0]
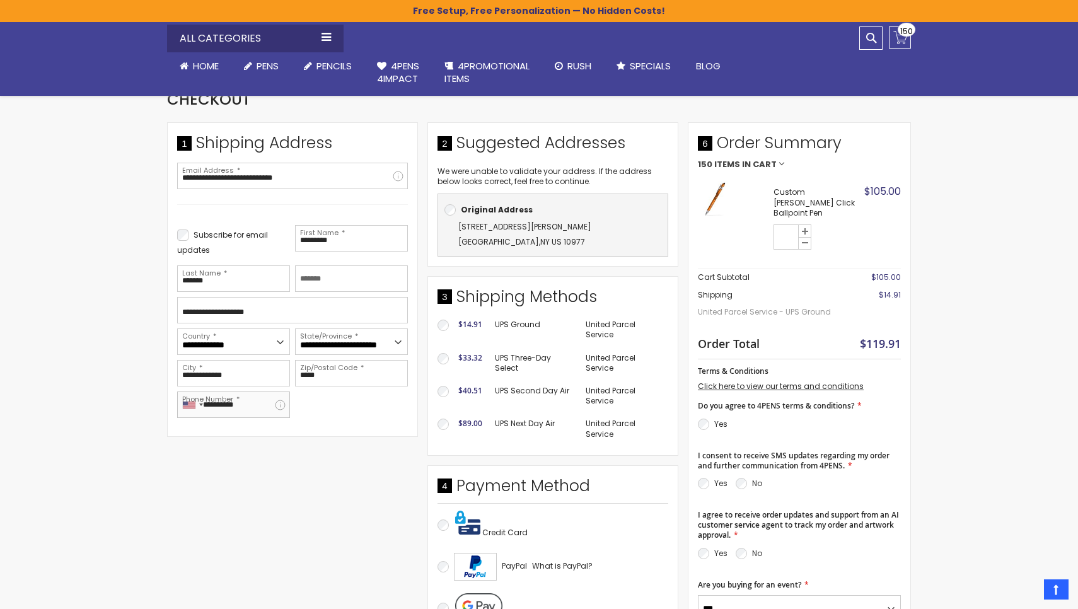
click at [286, 405] on input "**********" at bounding box center [233, 405] width 113 height 26
type input "**********"
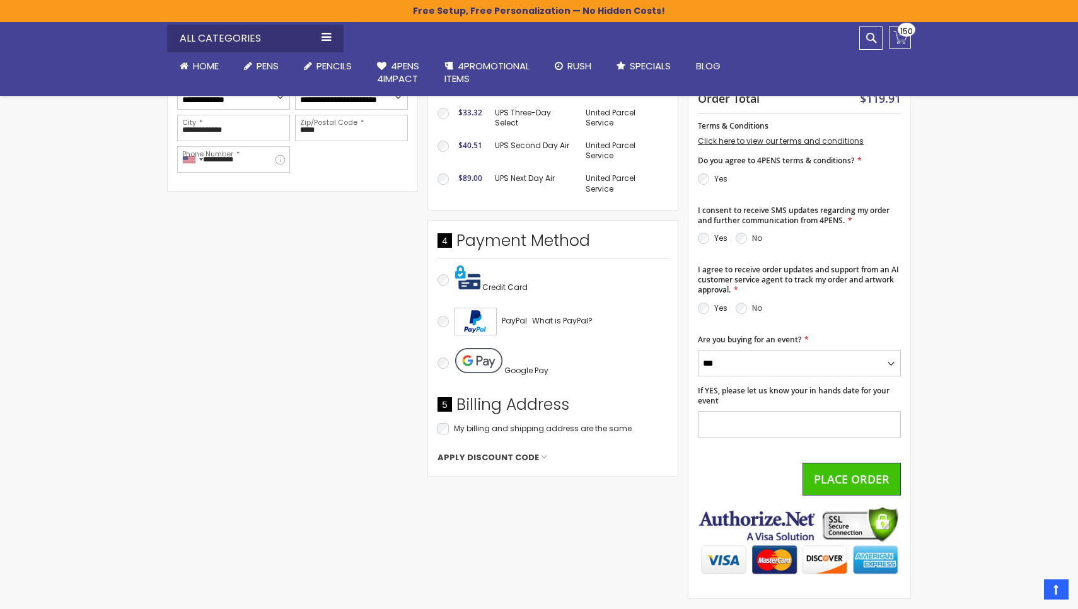
scroll to position [444, 0]
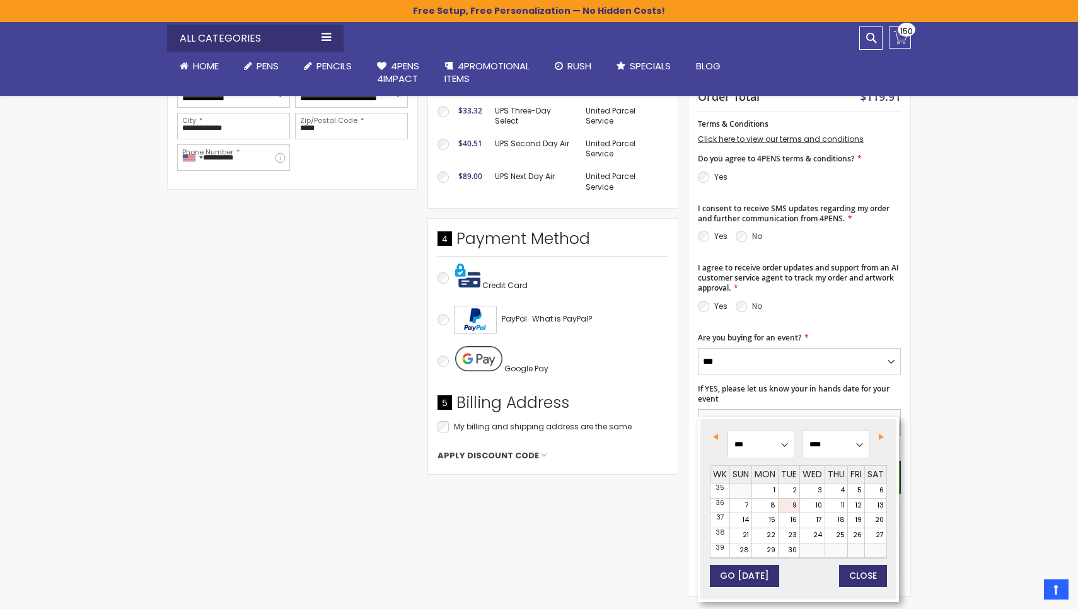
click at [718, 409] on input "If YES, please let us know your in hands date for your event" at bounding box center [799, 422] width 203 height 26
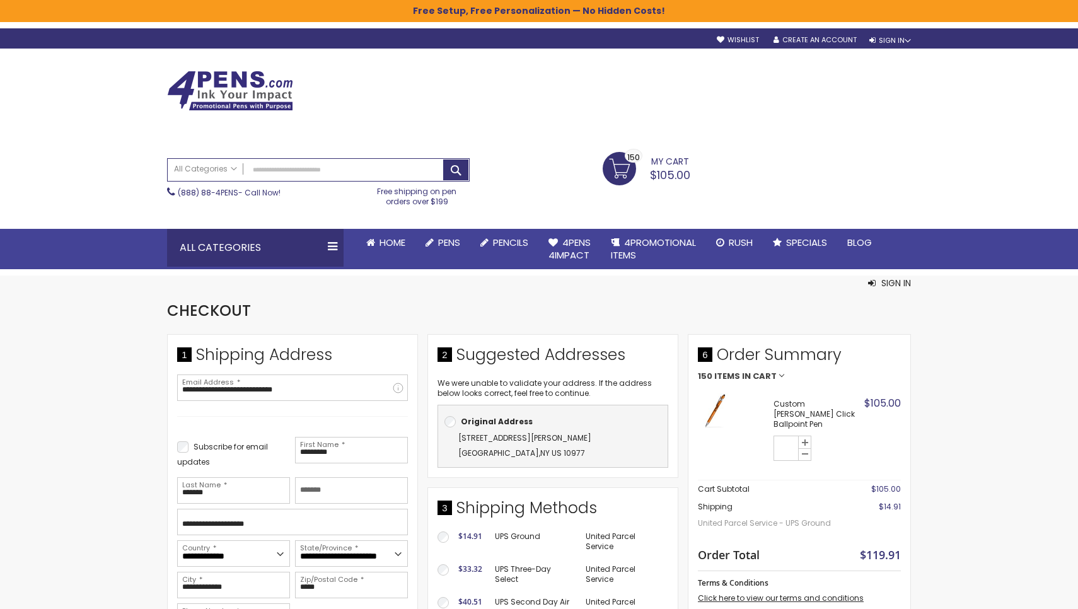
scroll to position [0, 0]
click at [890, 36] on div "Sign In" at bounding box center [890, 40] width 42 height 9
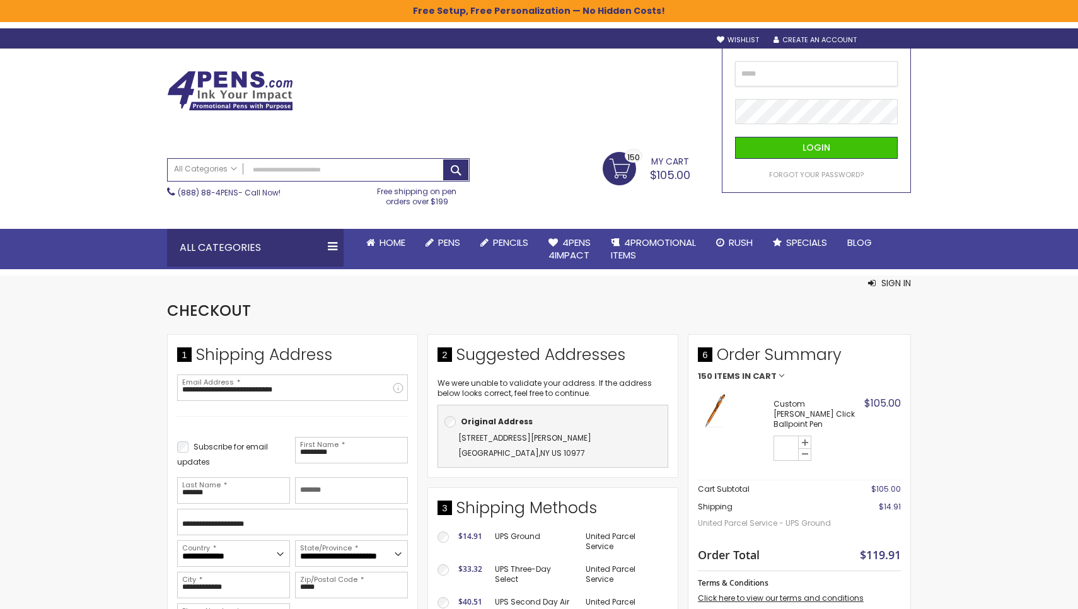
type input "**********"
click at [813, 141] on span "Login" at bounding box center [817, 147] width 28 height 13
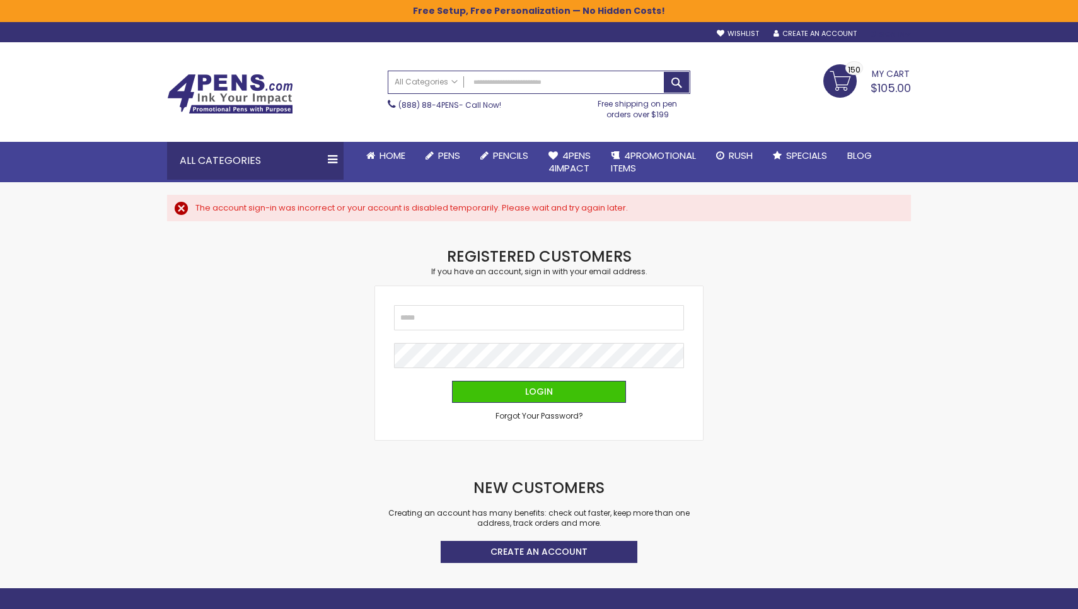
click at [887, 30] on div "Sign In" at bounding box center [890, 34] width 42 height 9
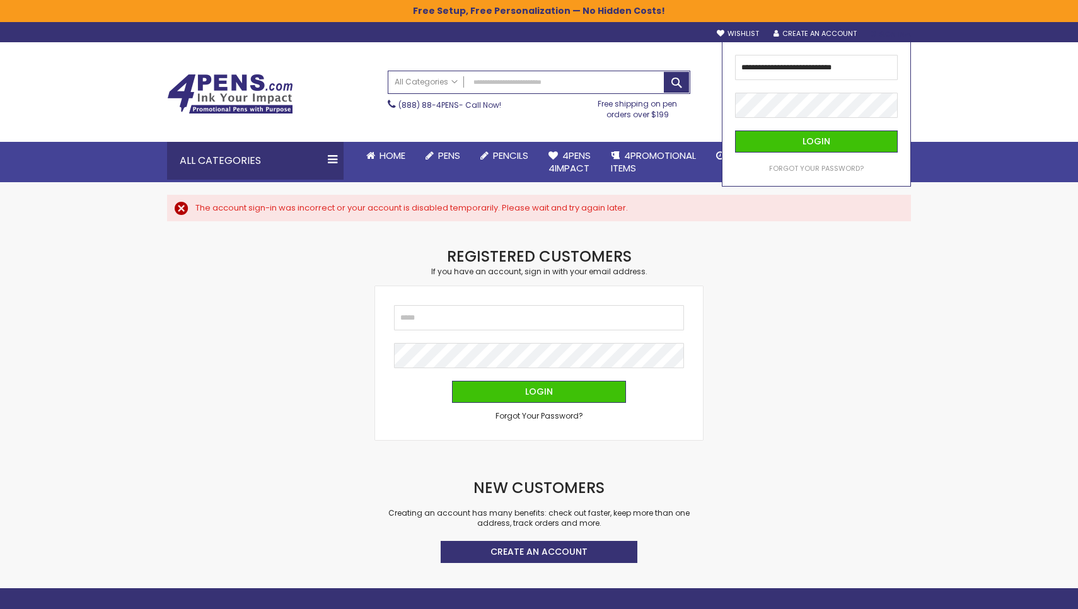
click at [910, 326] on div "Checkout as a new customer Creating an account has many benefits: See order and…" at bounding box center [539, 418] width 757 height 342
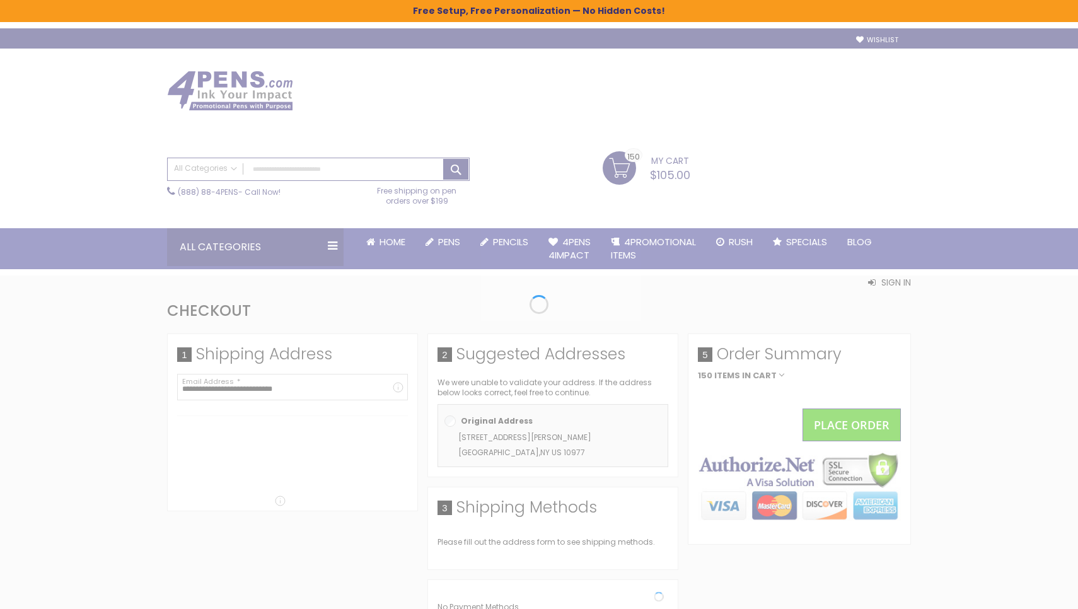
select select "*"
select select "**"
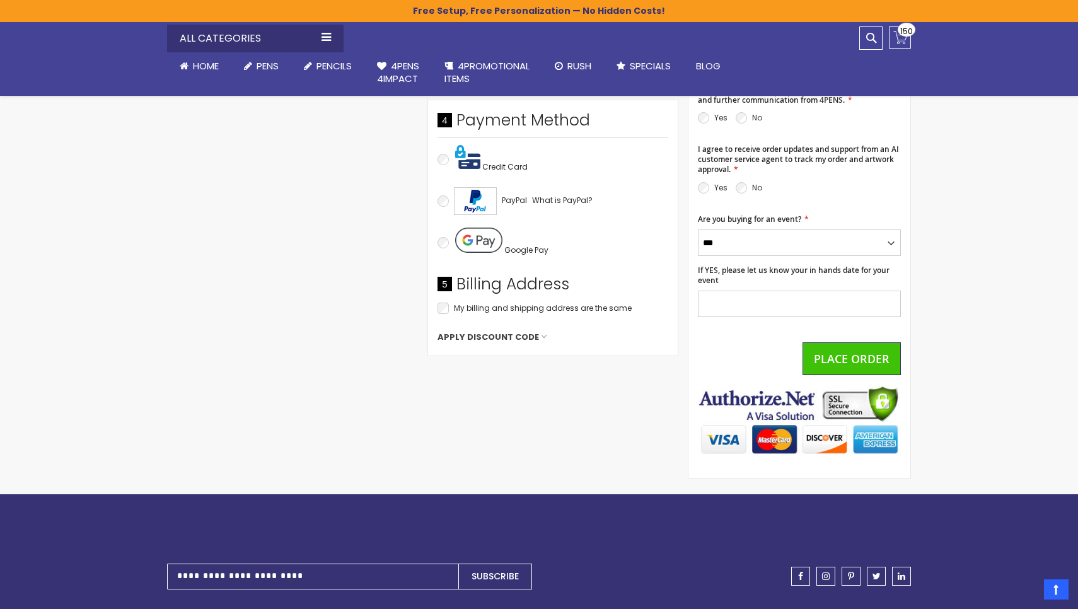
scroll to position [566, 0]
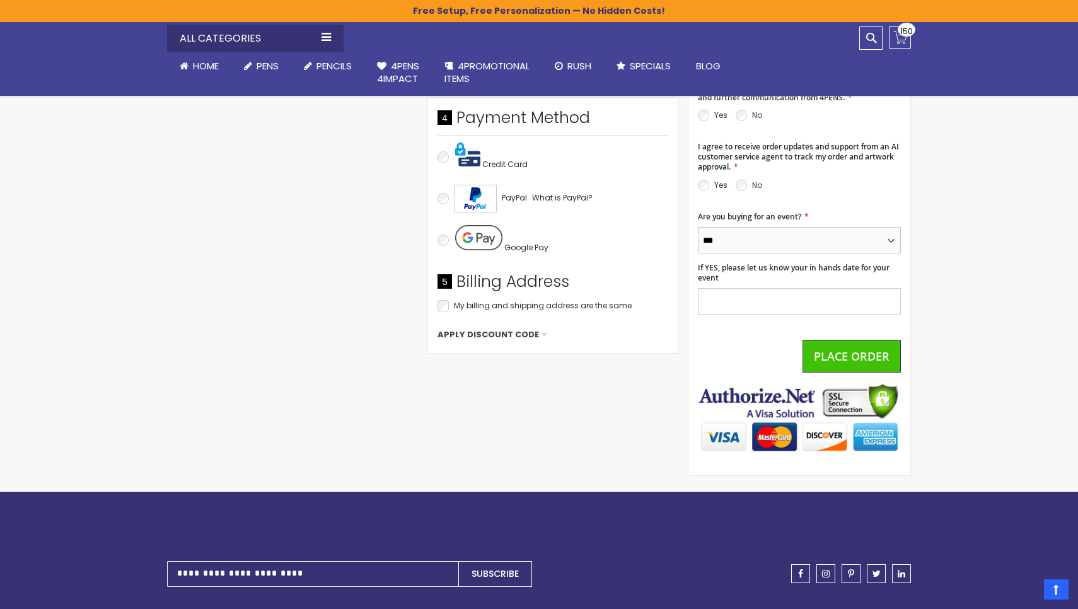
select select "*"
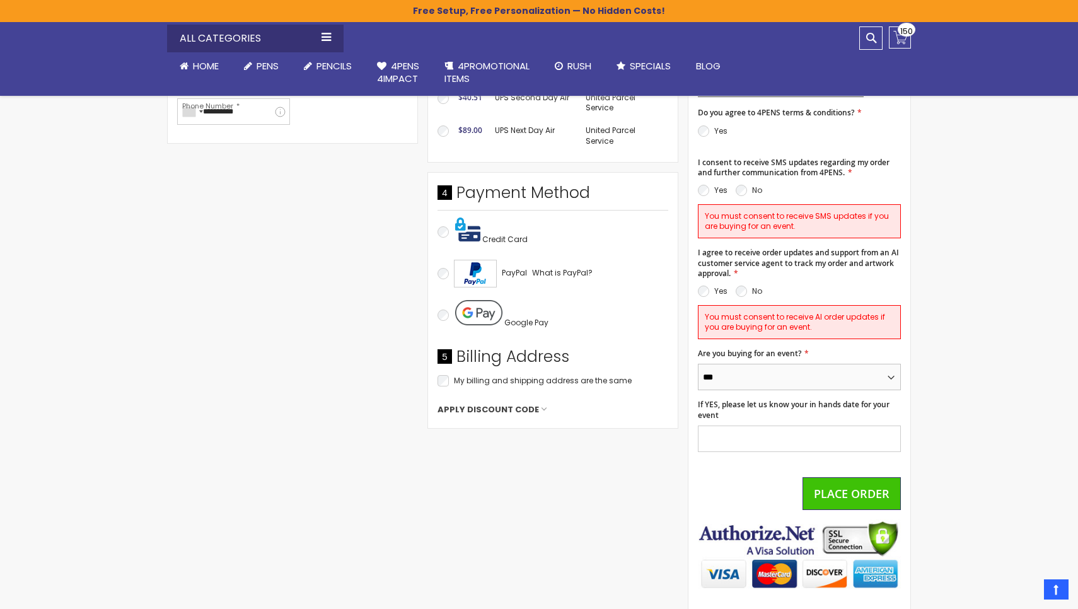
scroll to position [489, 0]
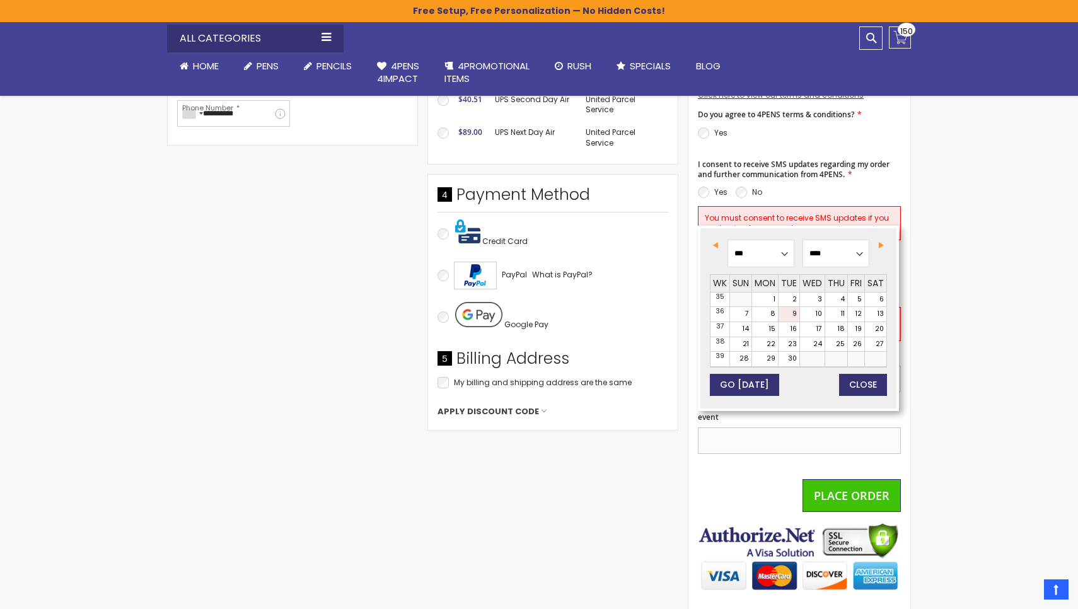
click at [719, 427] on input "If YES, please let us know your in hands date for your event" at bounding box center [799, 440] width 203 height 26
click at [766, 322] on link "15" at bounding box center [765, 329] width 26 height 15
type input "**********"
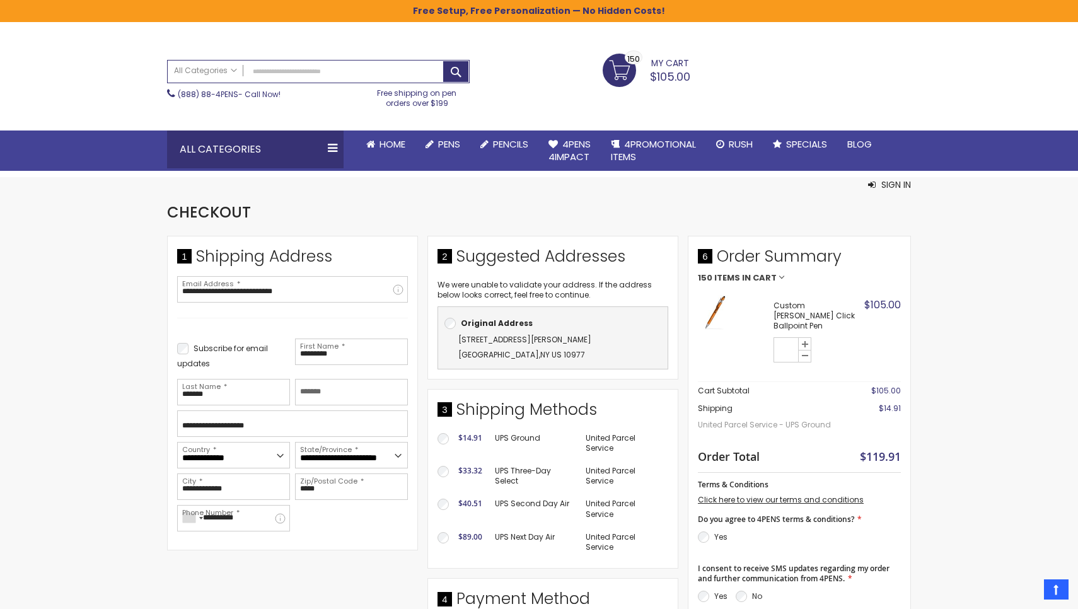
scroll to position [97, 0]
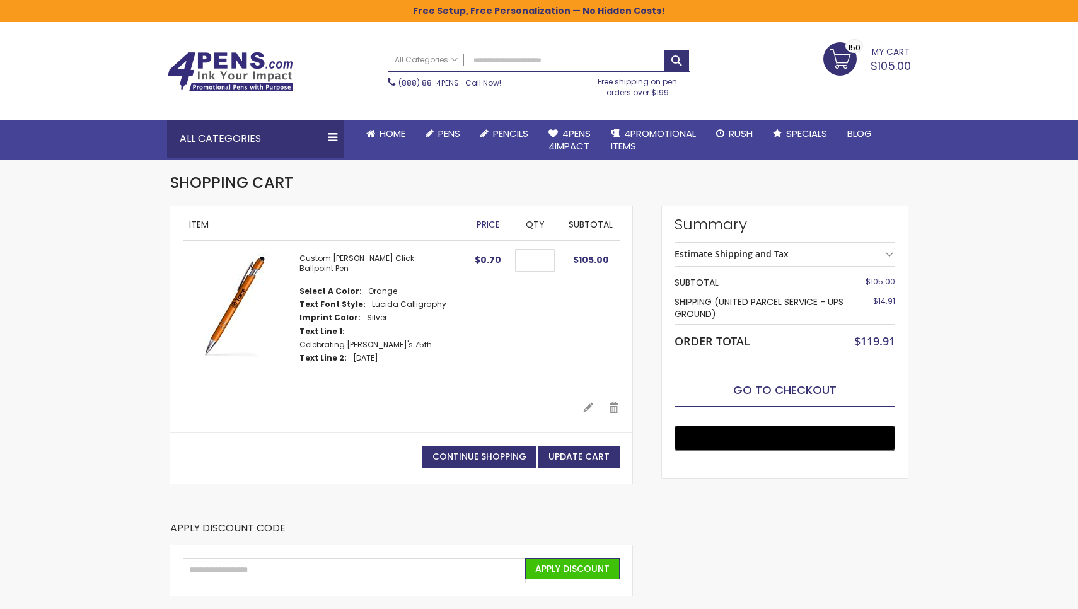
click at [760, 383] on span "Go to Checkout" at bounding box center [784, 390] width 103 height 16
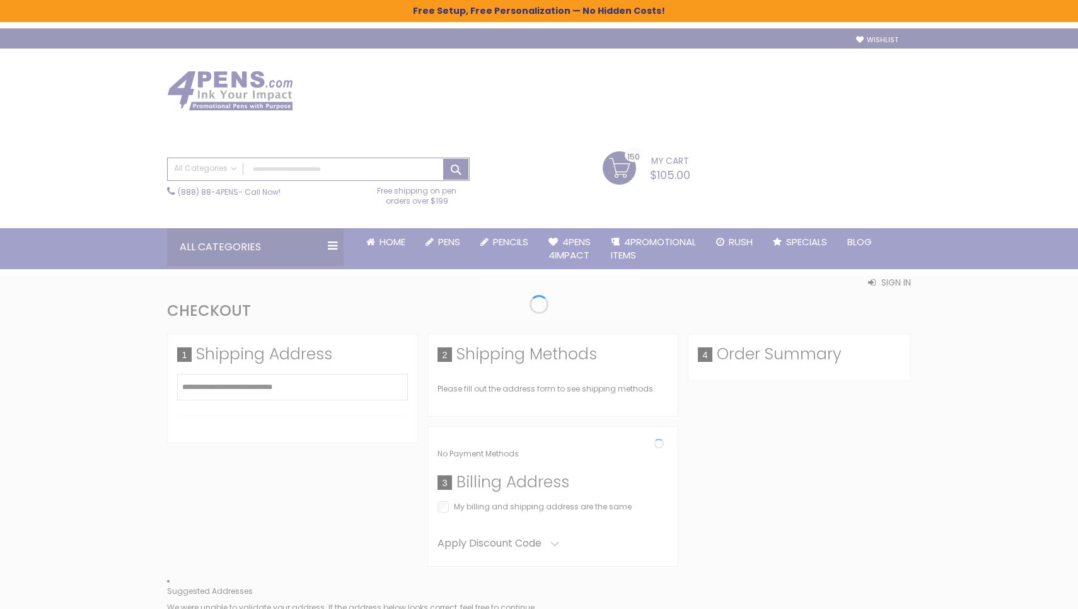
select select "*"
select select "**"
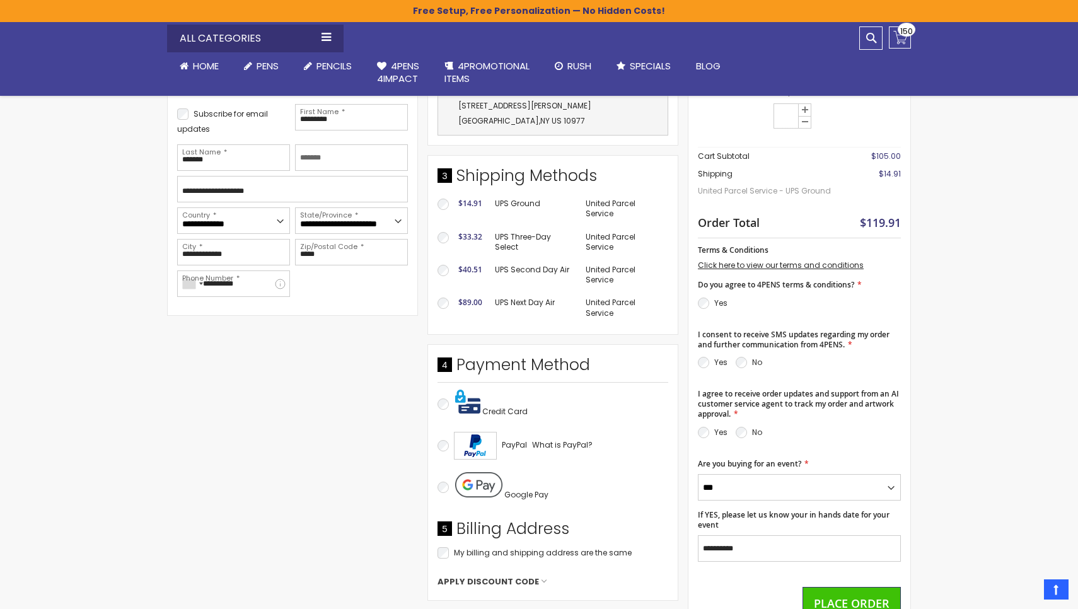
scroll to position [320, 0]
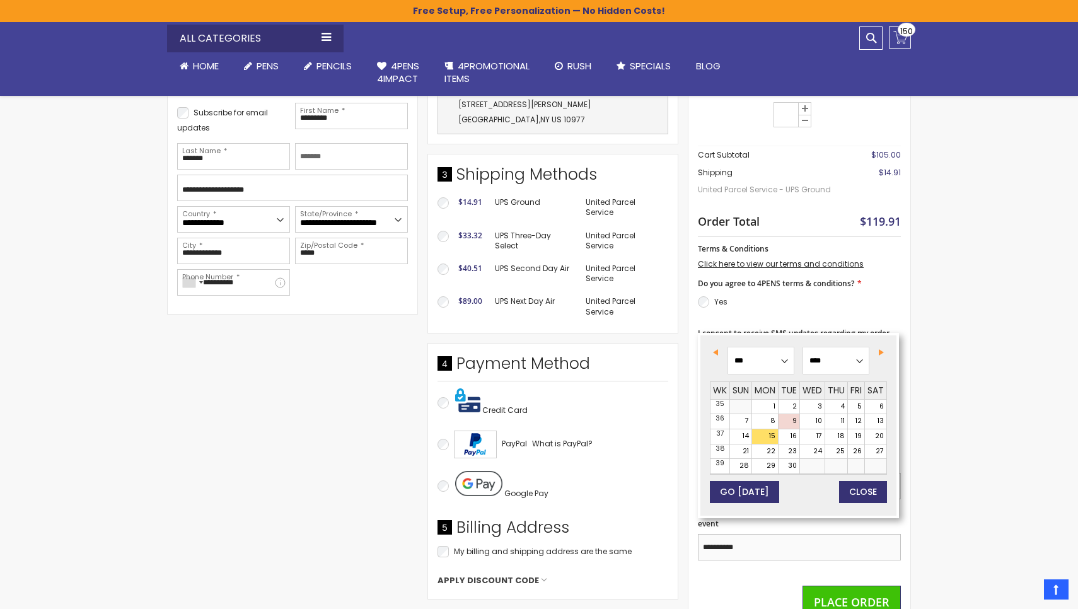
click at [756, 534] on input "**********" at bounding box center [799, 547] width 203 height 26
click at [856, 429] on link "19" at bounding box center [856, 436] width 16 height 15
type input "**********"
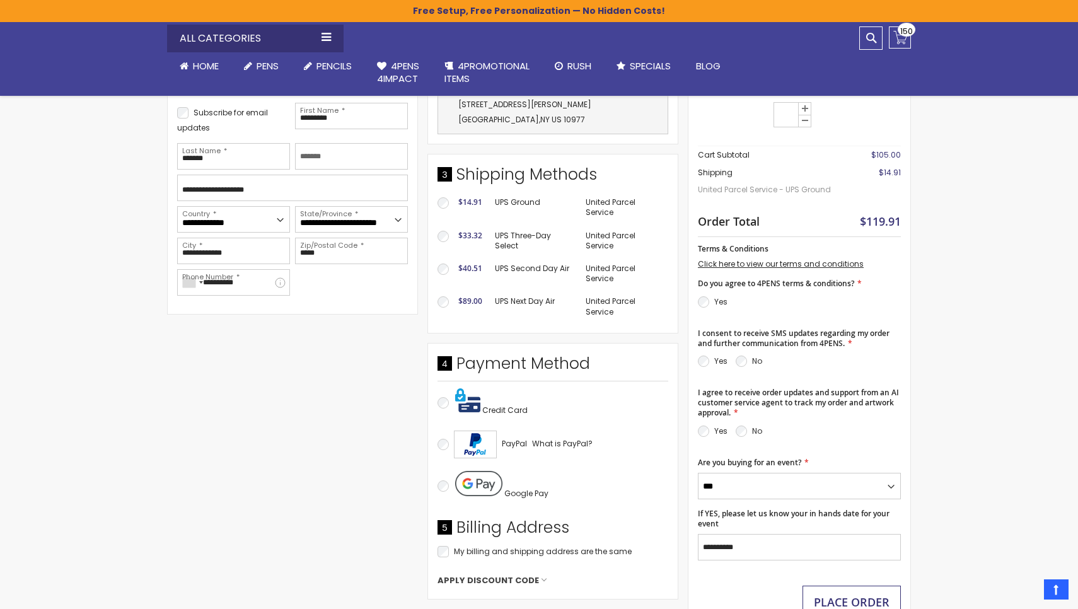
click at [844, 595] on span "Place Order" at bounding box center [852, 602] width 76 height 15
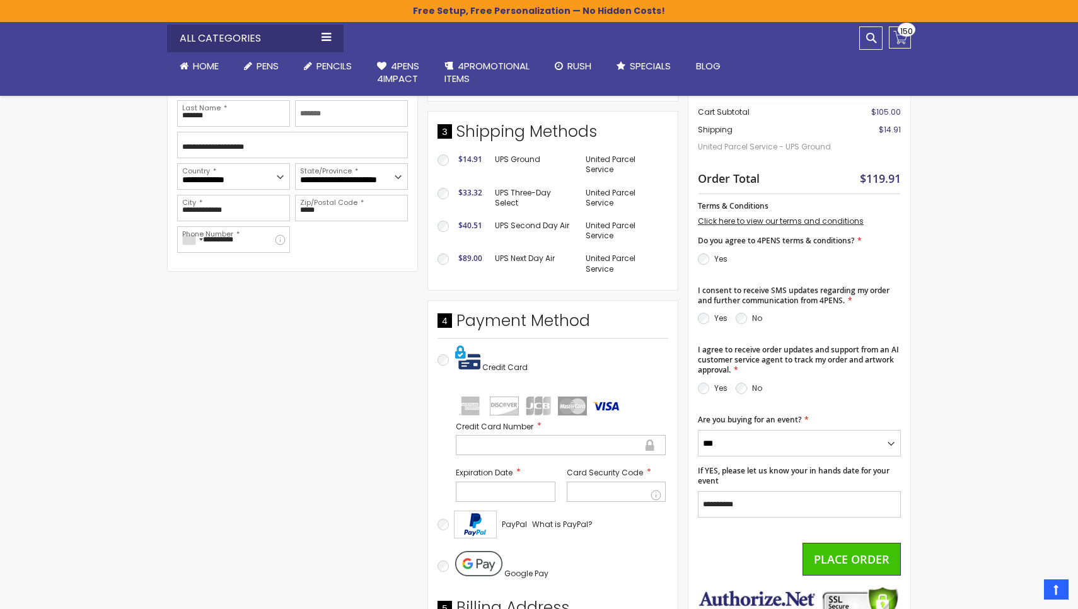
scroll to position [321, 0]
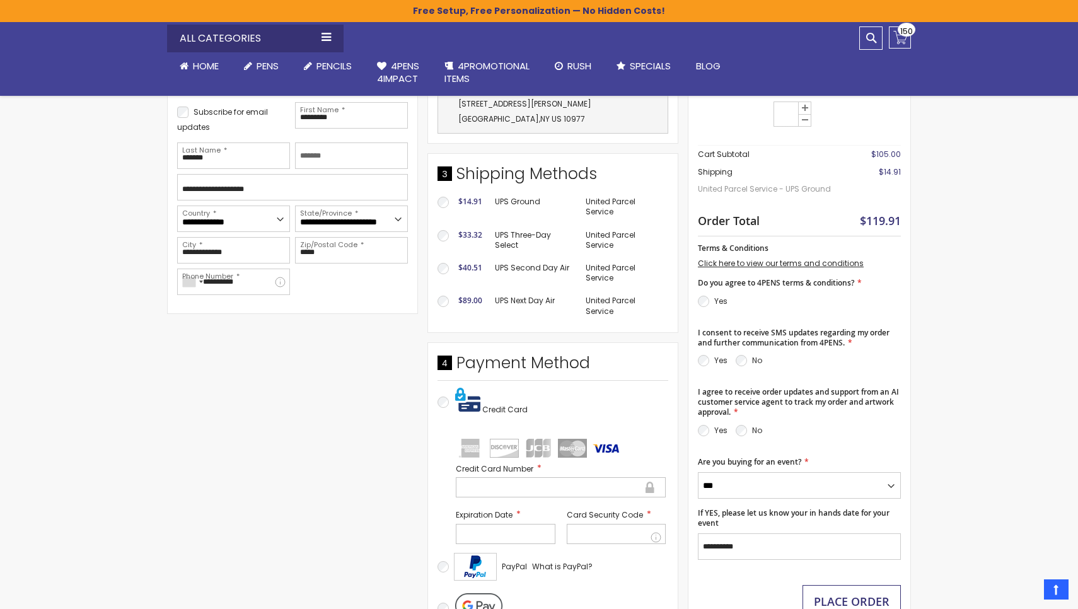
click at [854, 594] on span "Place Order" at bounding box center [852, 601] width 76 height 15
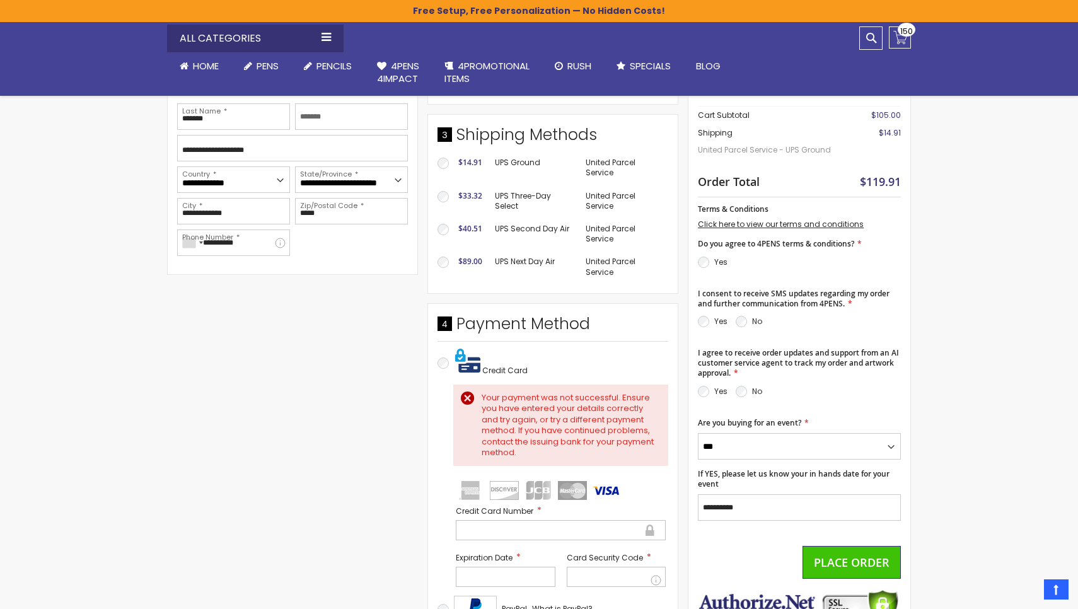
scroll to position [361, 0]
click at [482, 392] on div "Your payment was not successful. Ensure you have entered your details correctly…" at bounding box center [569, 425] width 174 height 66
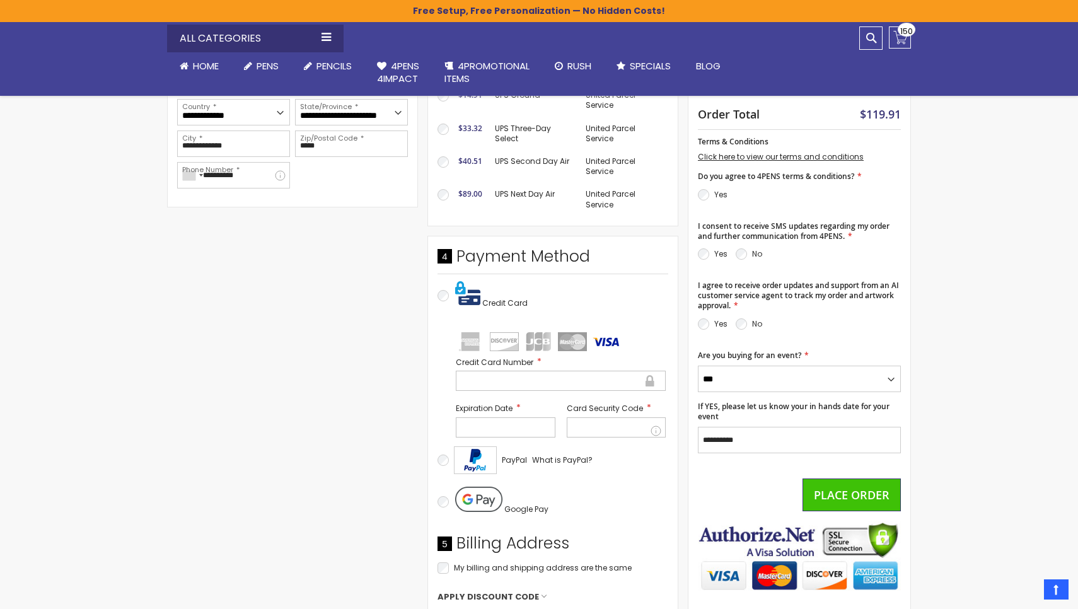
scroll to position [422, 0]
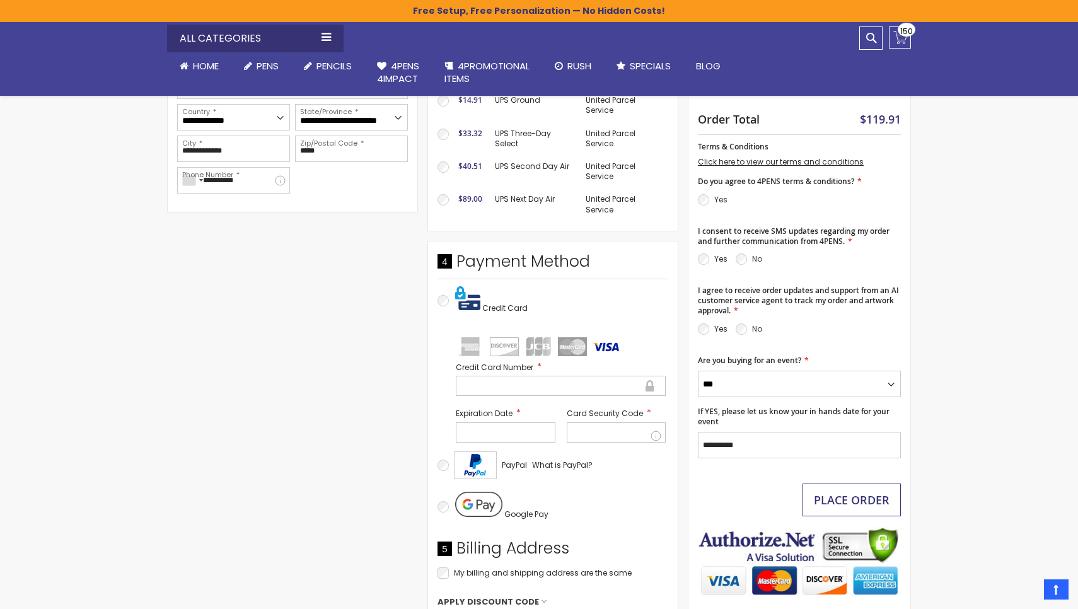
click at [845, 492] on span "Place Order" at bounding box center [852, 499] width 76 height 15
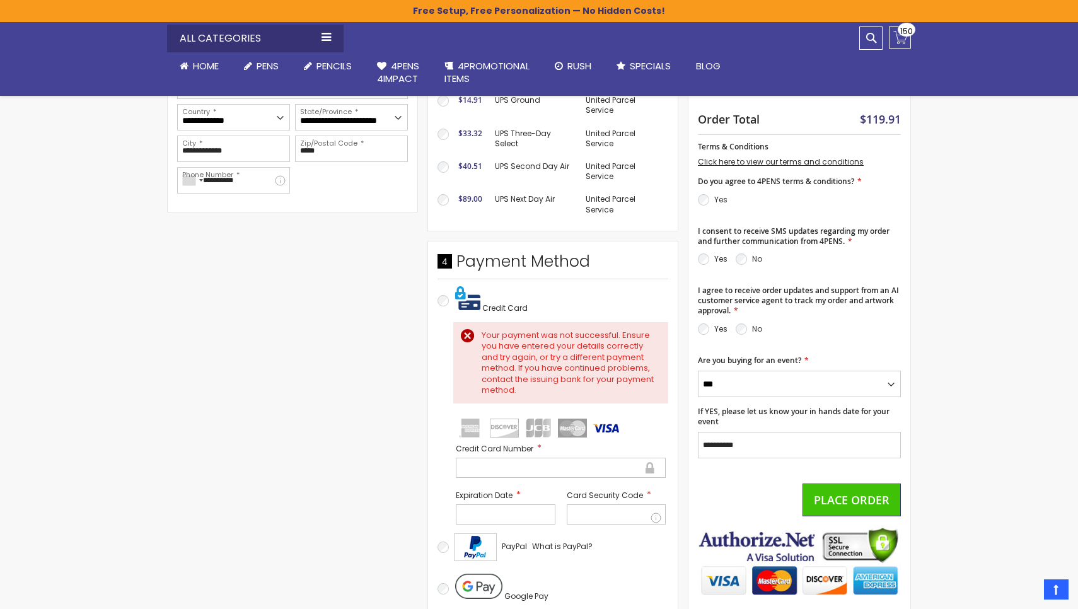
click at [482, 330] on div "Your payment was not successful. Ensure you have entered your details correctly…" at bounding box center [569, 363] width 174 height 66
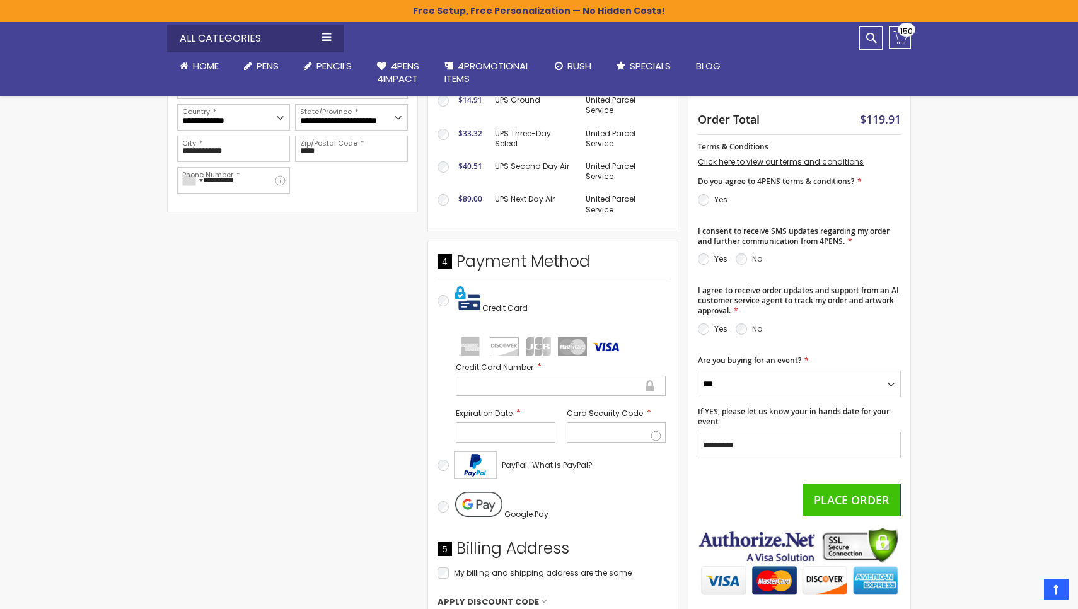
click at [605, 344] on img "visa" at bounding box center [606, 346] width 29 height 19
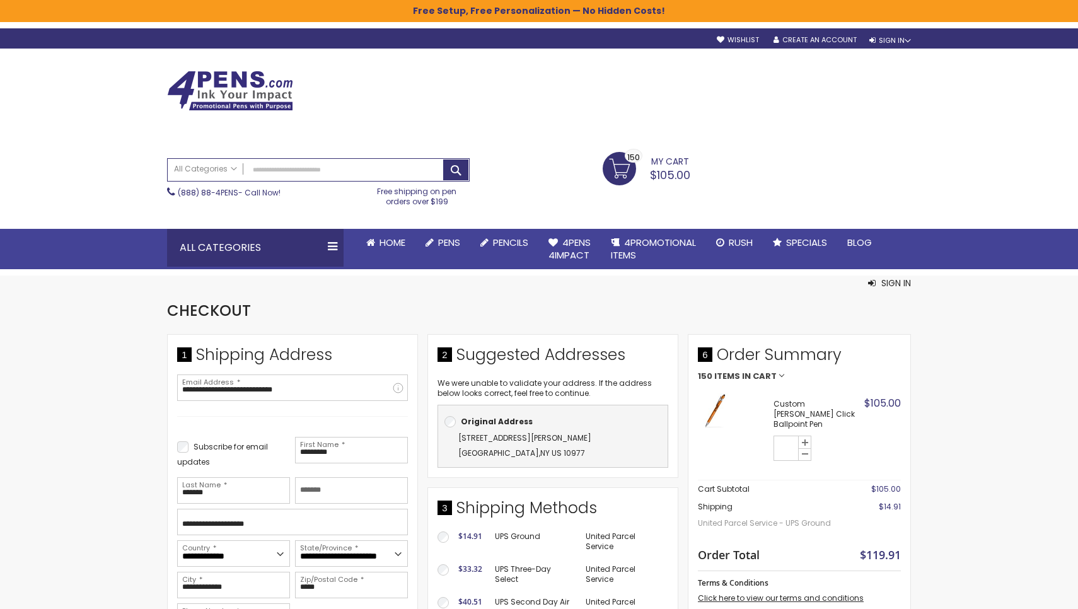
scroll to position [0, 0]
click at [890, 36] on div "Sign In" at bounding box center [890, 40] width 42 height 9
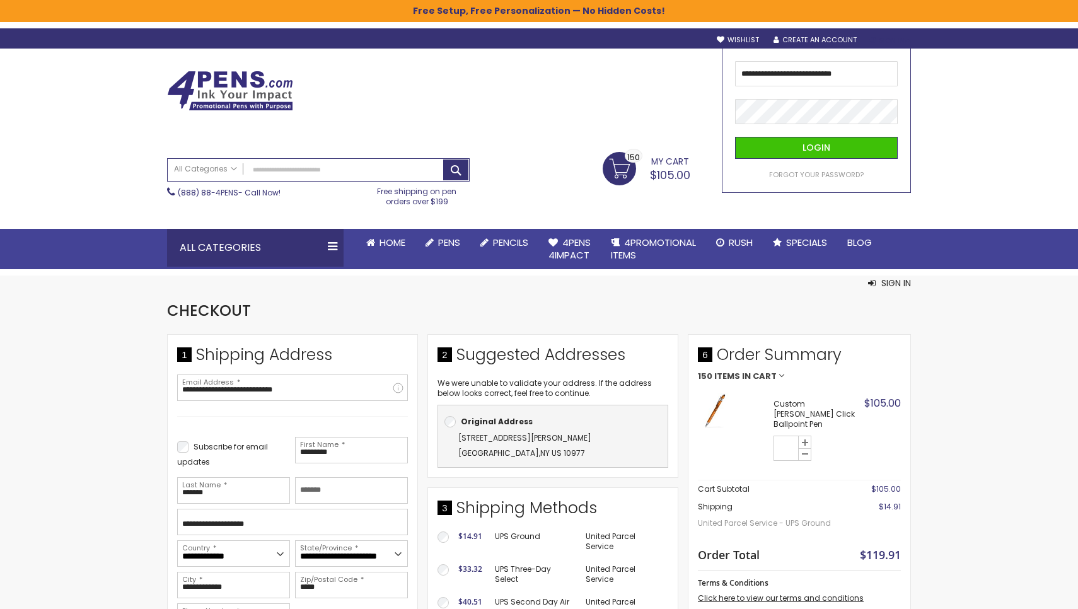
click at [804, 74] on input "**********" at bounding box center [816, 73] width 163 height 25
click at [748, 74] on input "**********" at bounding box center [816, 73] width 163 height 25
click at [815, 146] on span "Login" at bounding box center [817, 147] width 28 height 13
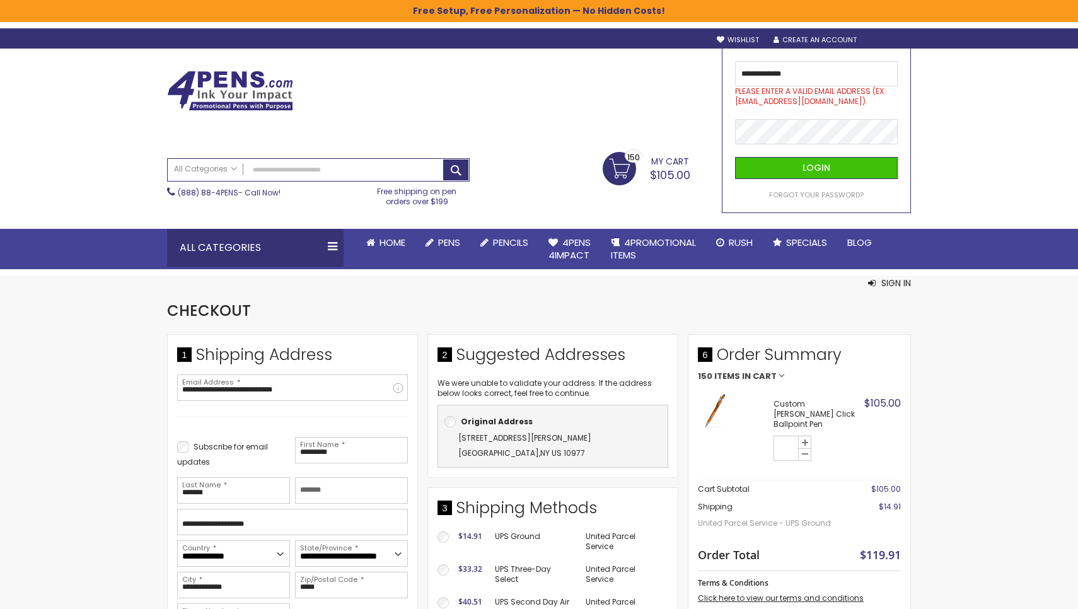
click at [975, 120] on div "Toggle Nav Search All Categories All Categories Pens Plastic Pens Metal Pens Gr…" at bounding box center [539, 159] width 1078 height 221
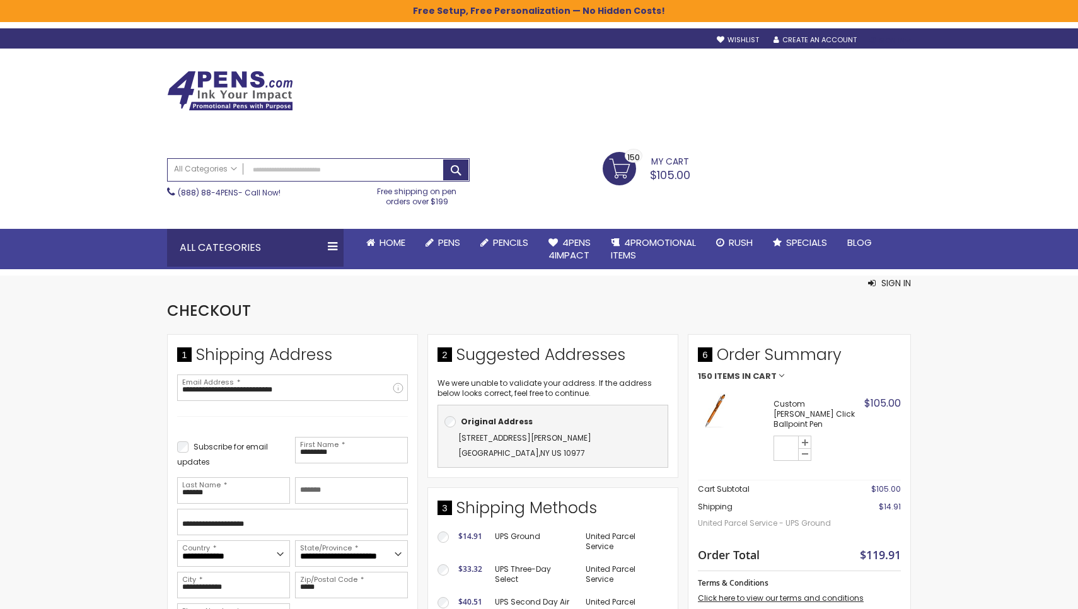
click at [885, 37] on div "Sign In" at bounding box center [890, 40] width 42 height 9
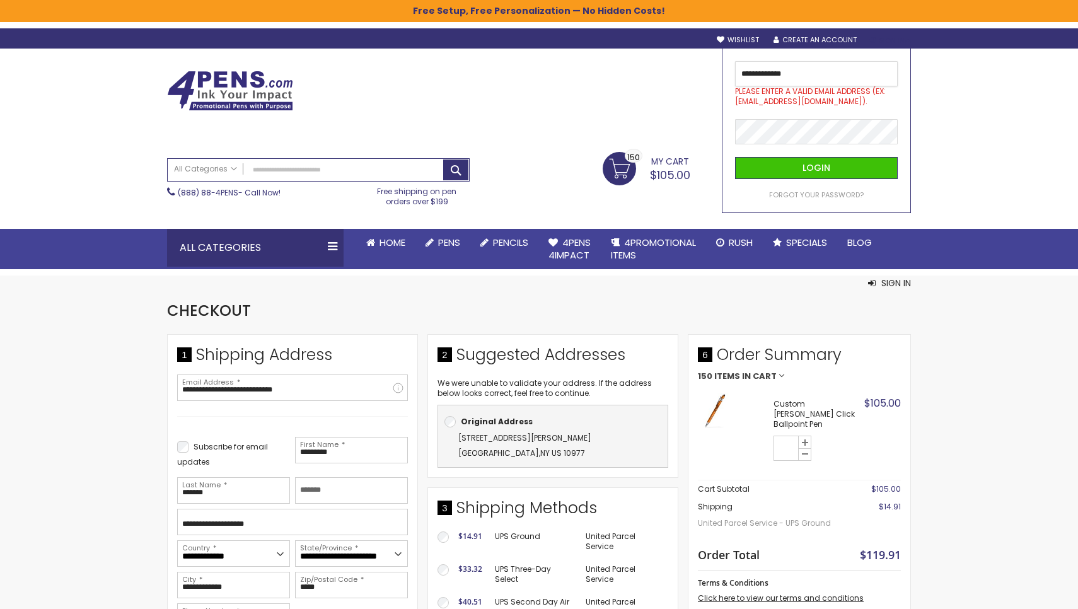
click at [802, 73] on input "**********" at bounding box center [816, 73] width 163 height 25
type input "*"
type input "**********"
click at [963, 119] on div "Toggle Nav Search All Categories All Categories Pens Plastic Pens Metal Pens Gr…" at bounding box center [539, 159] width 1078 height 221
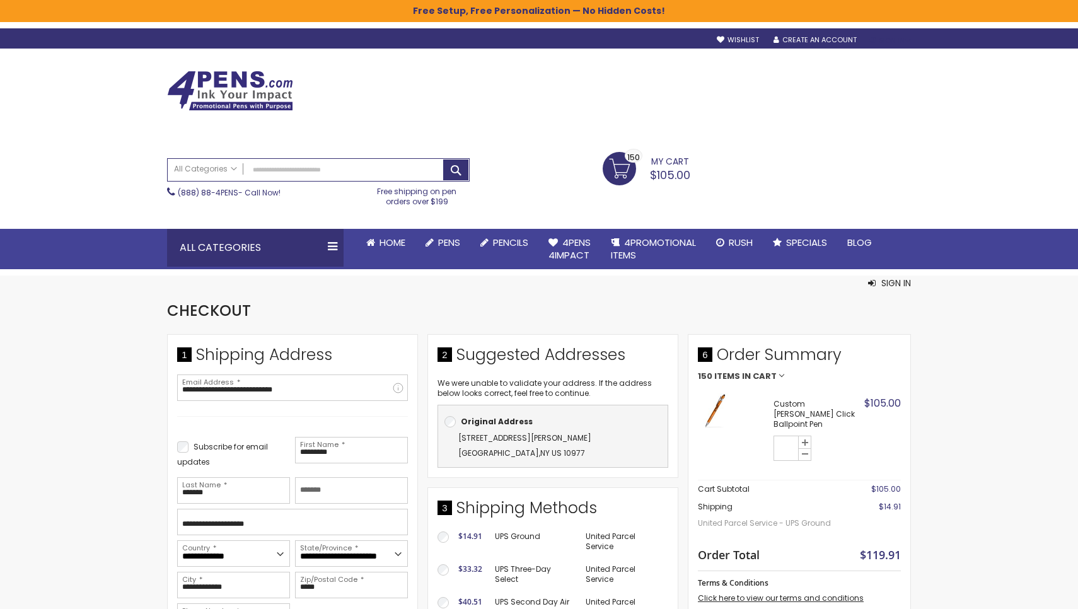
click at [889, 36] on div "Sign In" at bounding box center [890, 40] width 42 height 9
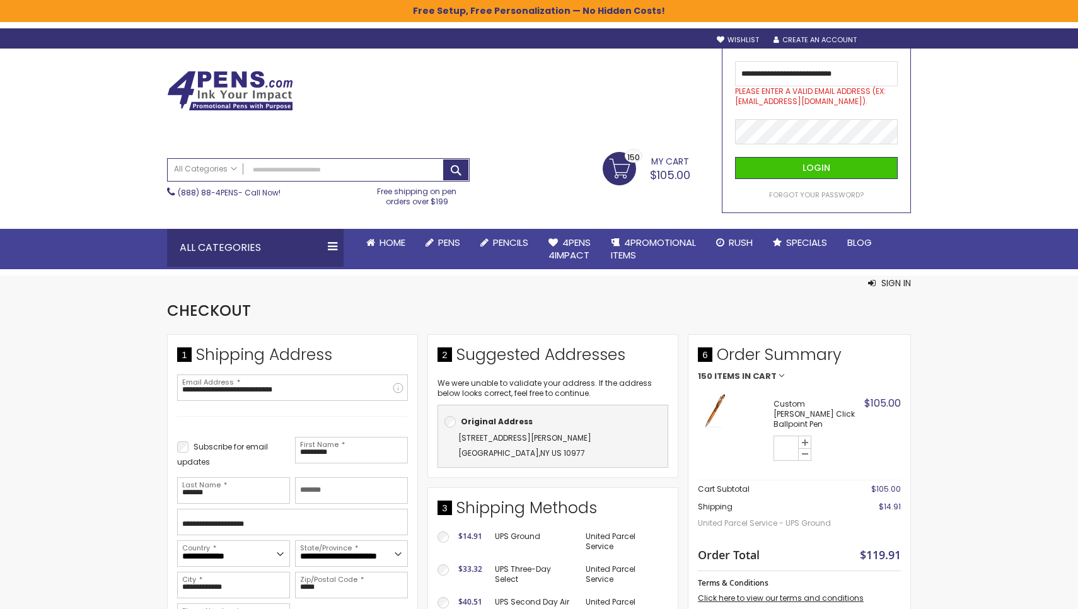
click at [842, 100] on div "Please enter a valid email address (Ex: johndoe@domain.com)." at bounding box center [816, 96] width 163 height 20
click at [987, 110] on div "Toggle Nav Search All Categories All Categories Pens Plastic Pens Metal Pens Gr…" at bounding box center [539, 159] width 1078 height 221
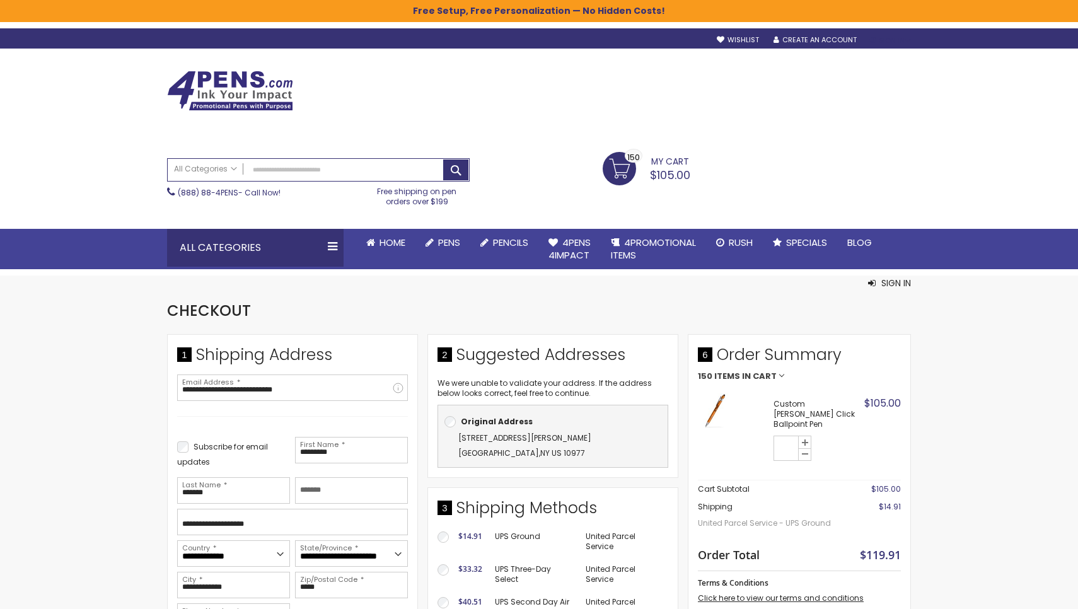
click at [902, 38] on div "Sign In" at bounding box center [890, 40] width 42 height 9
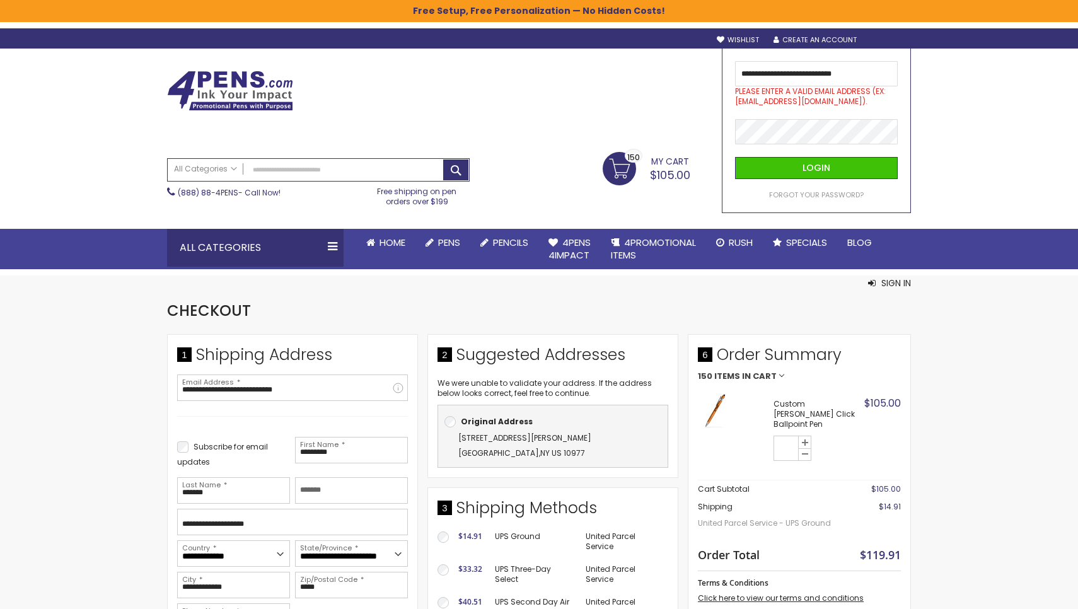
click at [854, 98] on div "Please enter a valid email address (Ex: johndoe@domain.com)." at bounding box center [816, 96] width 163 height 20
click at [833, 98] on div "Please enter a valid email address (Ex: johndoe@domain.com)." at bounding box center [816, 96] width 163 height 20
click at [812, 163] on span "Login" at bounding box center [817, 167] width 28 height 13
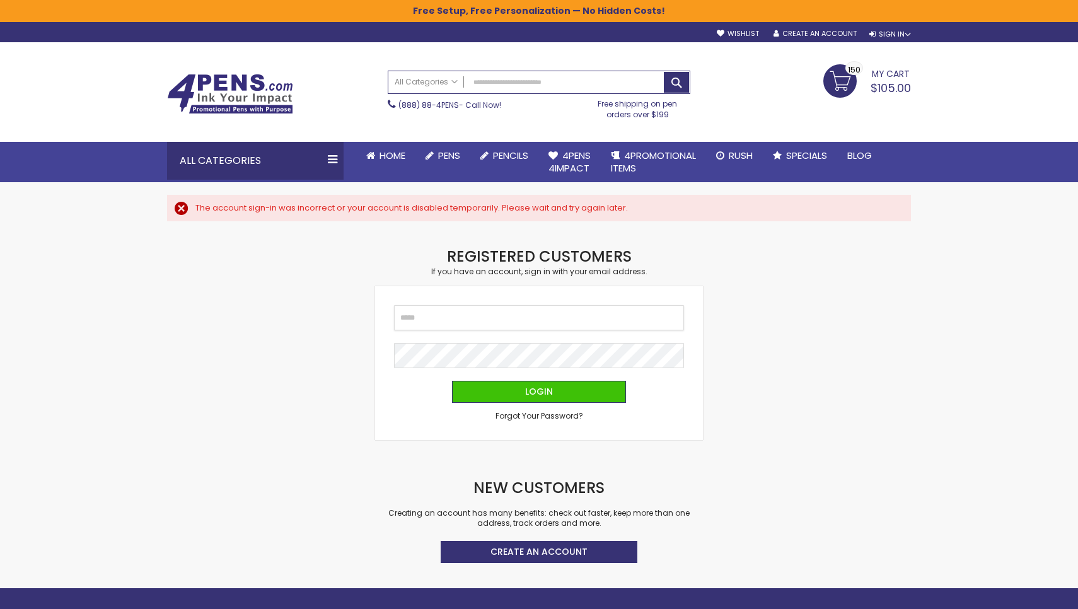
type input "**********"
click at [531, 385] on span "Login" at bounding box center [539, 391] width 28 height 13
type input "**********"
click at [538, 386] on span "Login" at bounding box center [539, 391] width 28 height 13
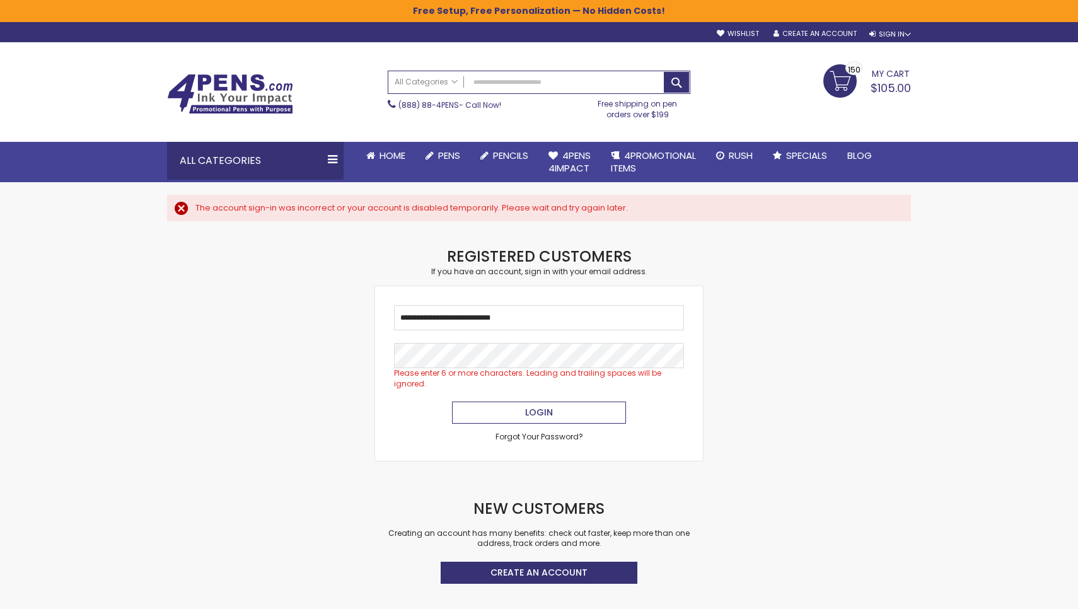
click at [537, 402] on button "Login" at bounding box center [539, 413] width 174 height 22
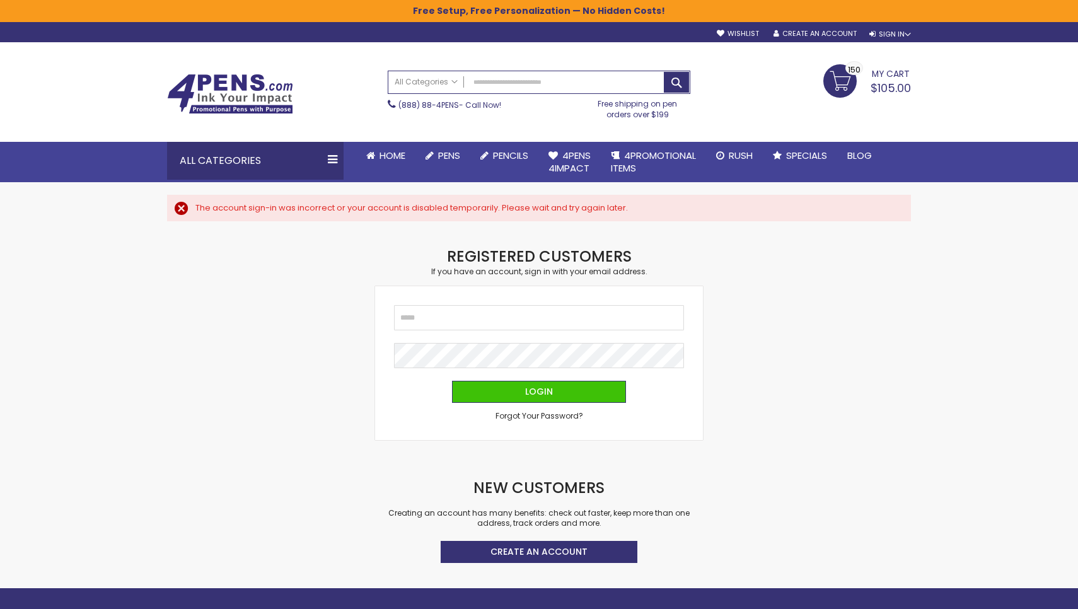
click at [833, 72] on link "My Cart $105.00 150 150 items" at bounding box center [867, 80] width 88 height 32
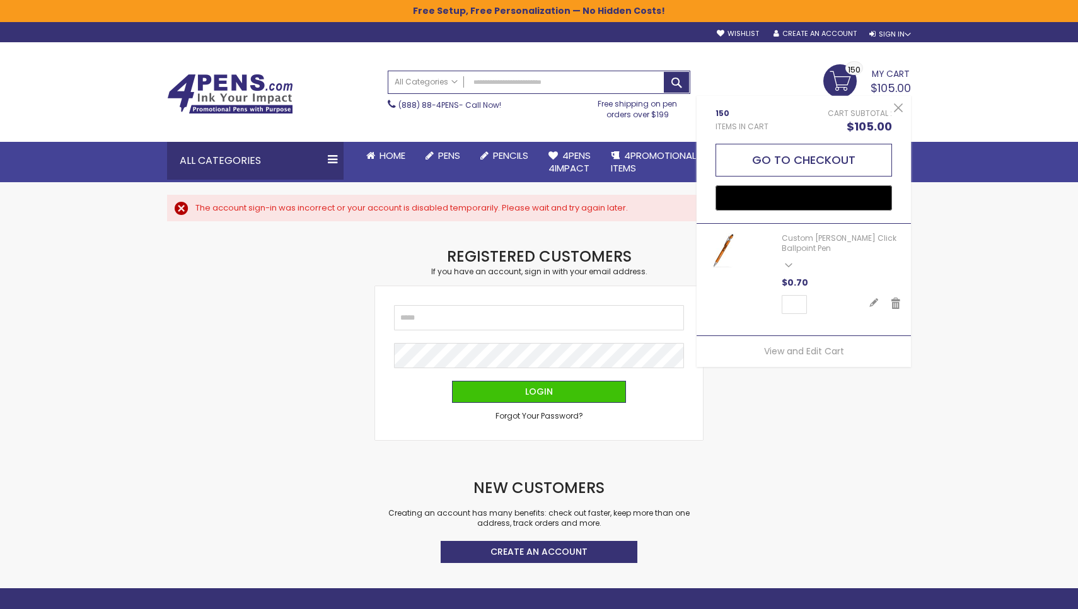
click at [837, 153] on button "Go to Checkout" at bounding box center [804, 160] width 177 height 33
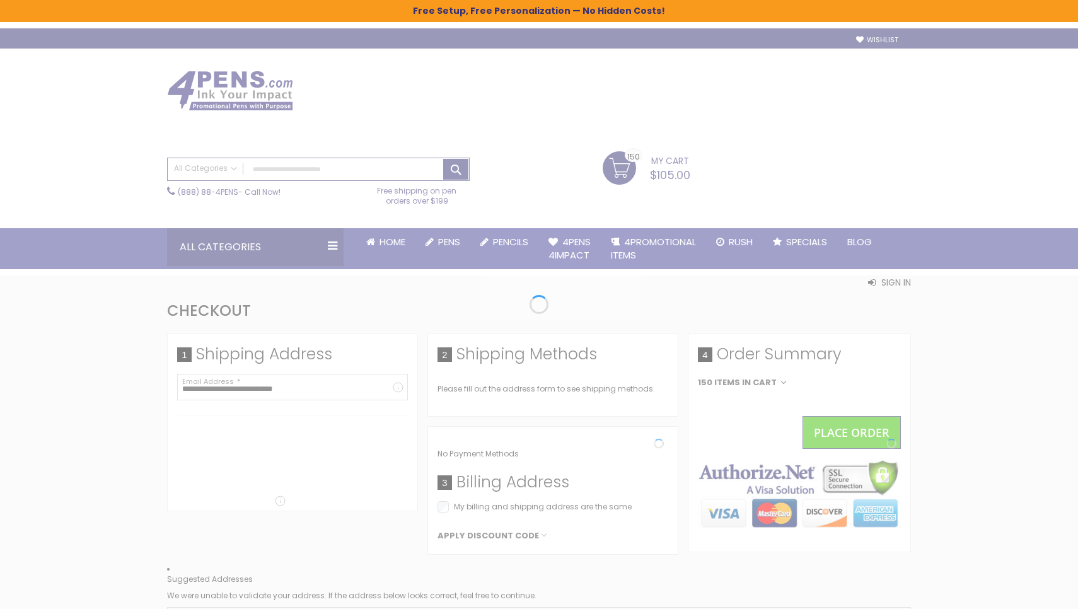
select select "*"
select select "**"
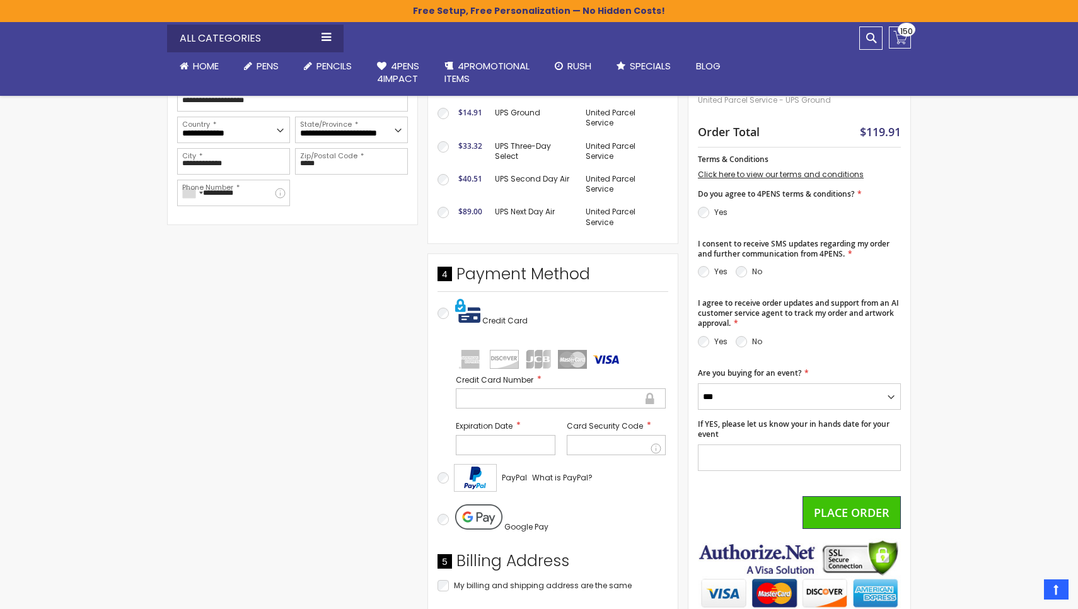
scroll to position [411, 0]
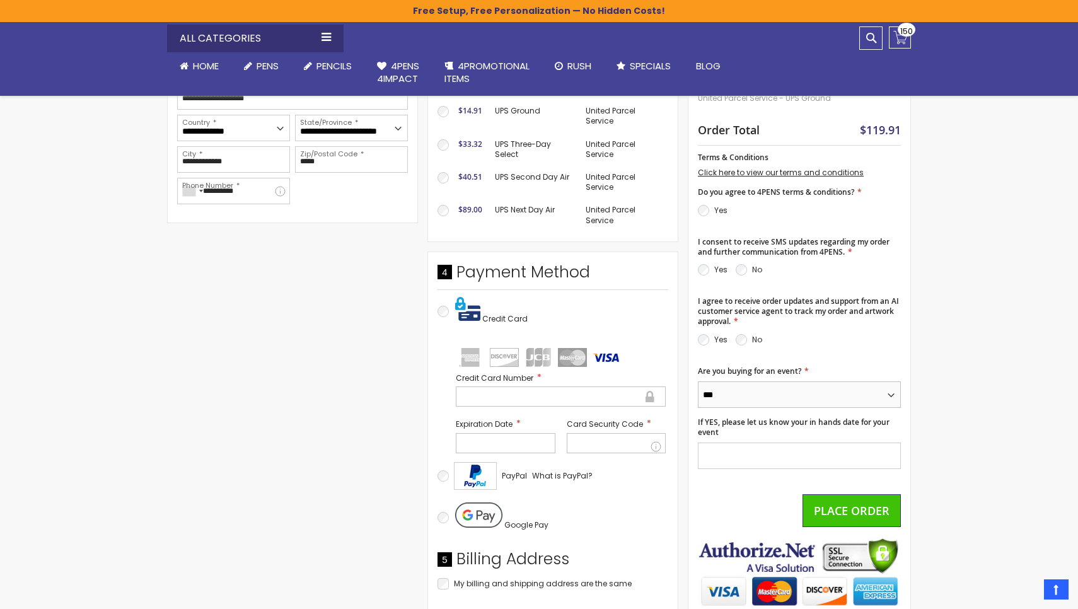
select select "*"
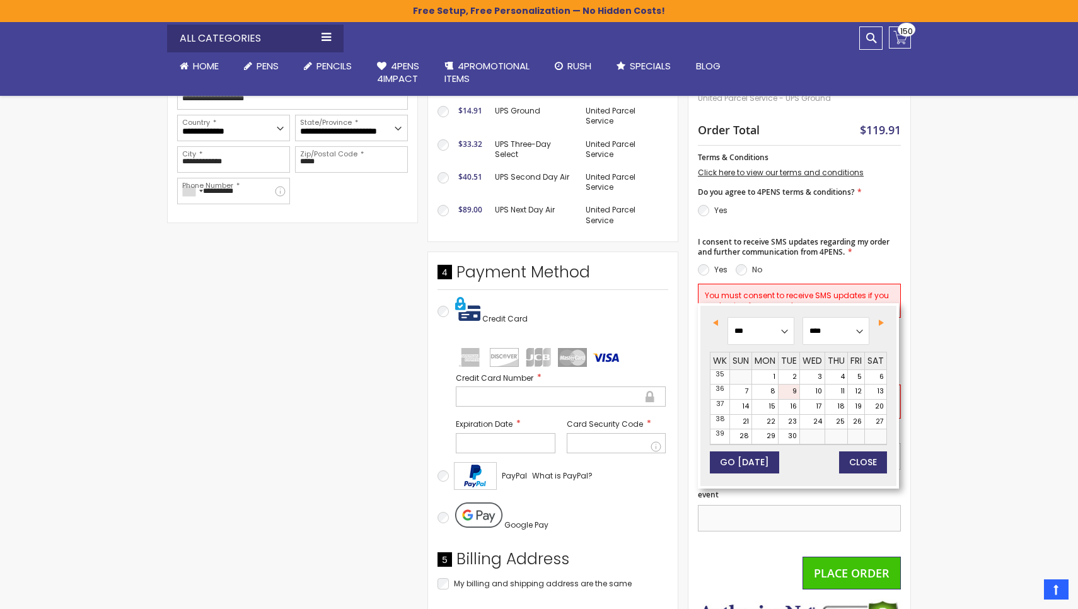
click at [716, 505] on input "If YES, please let us know your in hands date for your event" at bounding box center [799, 518] width 203 height 26
click at [856, 403] on link "19" at bounding box center [856, 407] width 16 height 15
type input "**********"
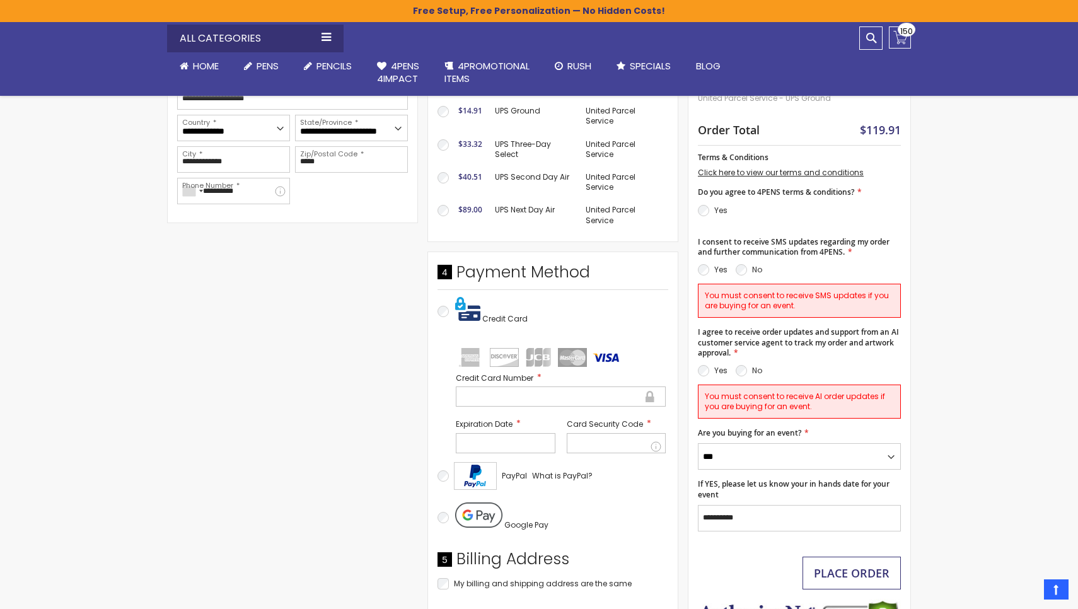
click at [833, 566] on span "Place Order" at bounding box center [852, 573] width 76 height 15
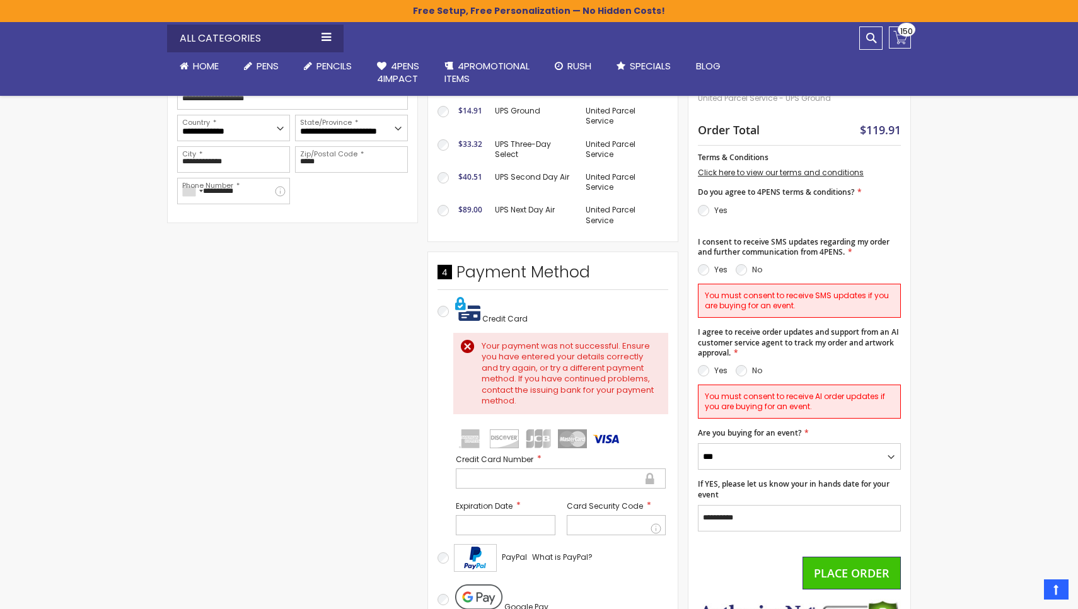
click at [482, 340] on div "Your payment was not successful. Ensure you have entered your details correctly…" at bounding box center [569, 373] width 174 height 66
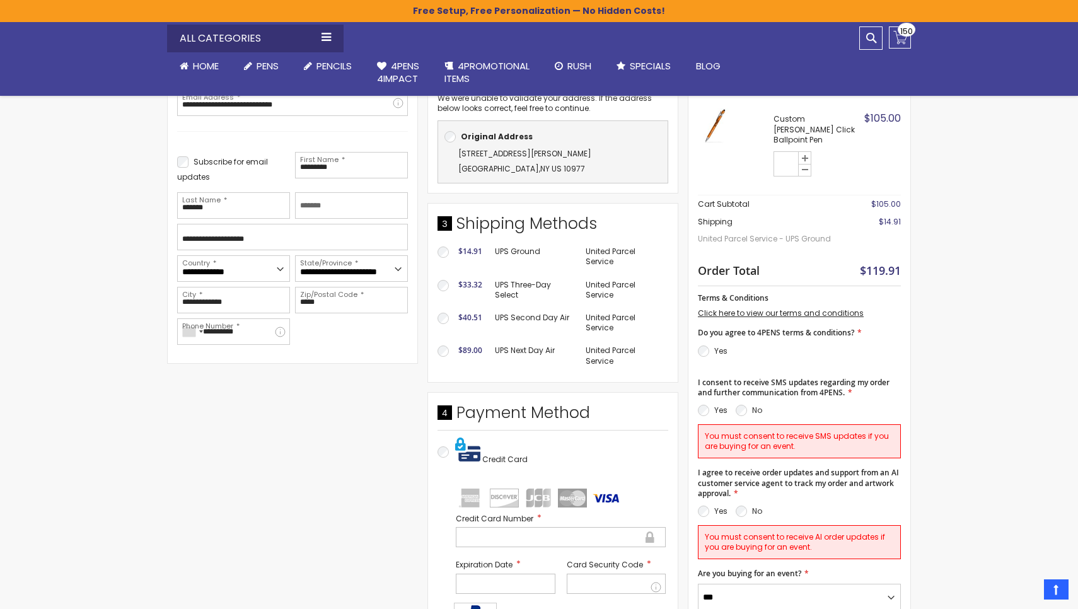
scroll to position [273, 0]
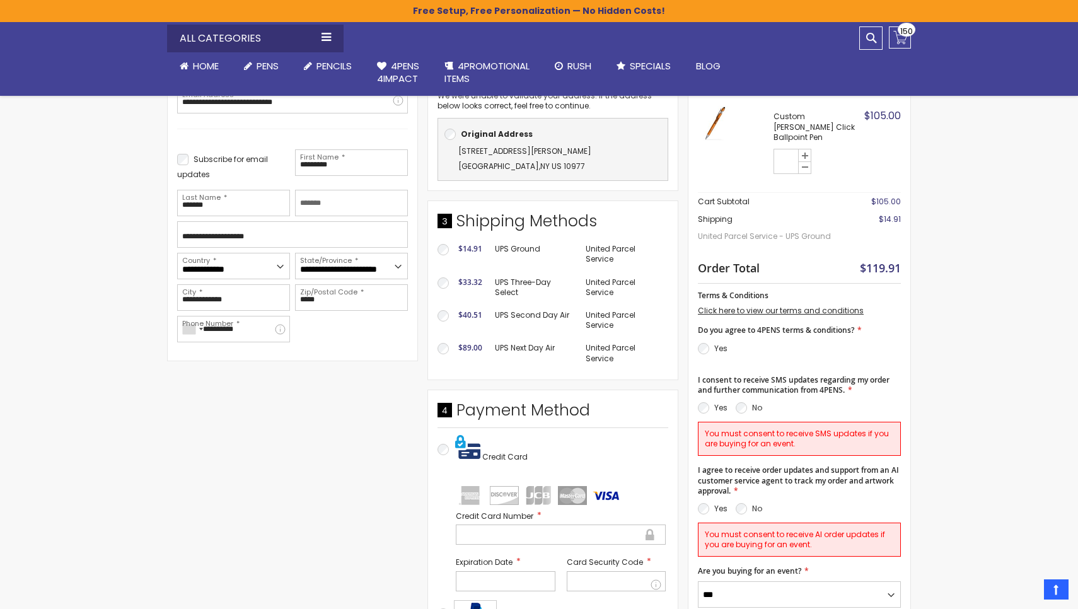
click at [608, 491] on img "visa" at bounding box center [606, 495] width 29 height 19
click at [472, 448] on img at bounding box center [467, 446] width 25 height 25
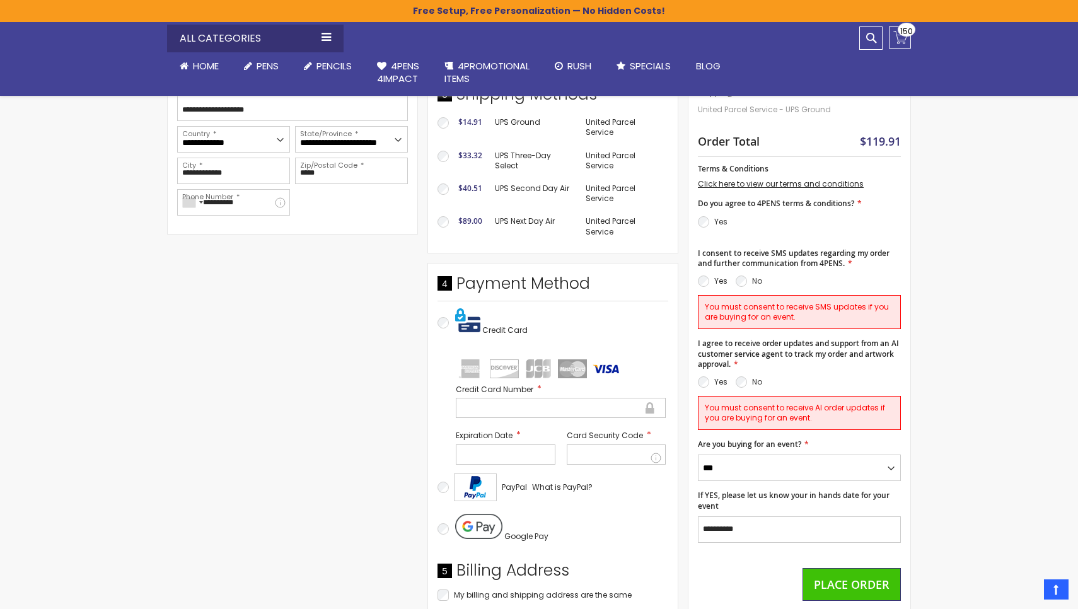
scroll to position [399, 0]
click at [504, 325] on span "Credit Card" at bounding box center [504, 330] width 45 height 11
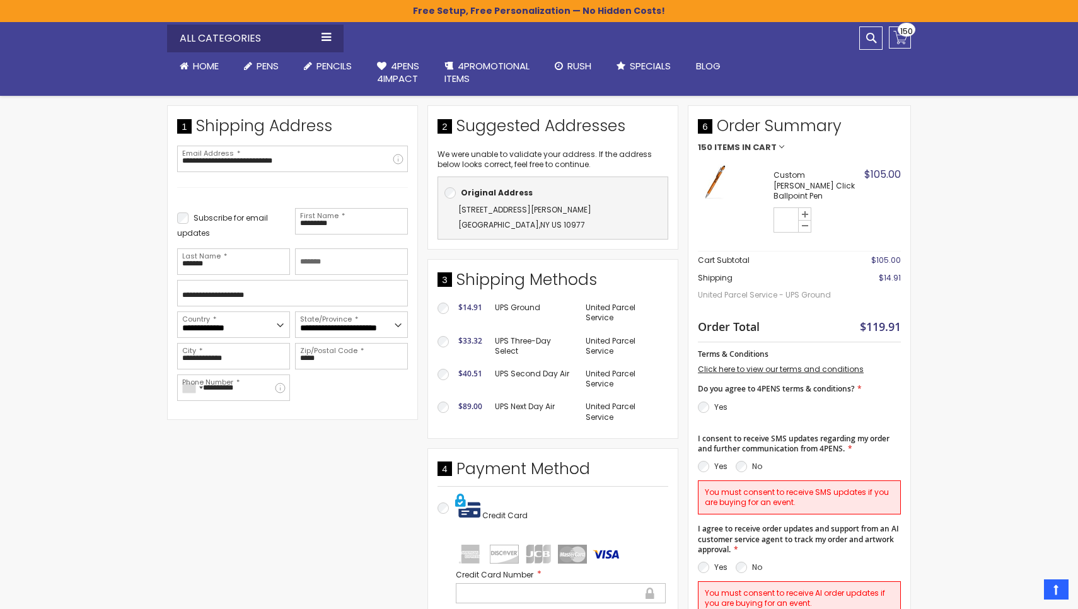
scroll to position [215, 0]
click at [207, 62] on span "Home" at bounding box center [206, 65] width 26 height 13
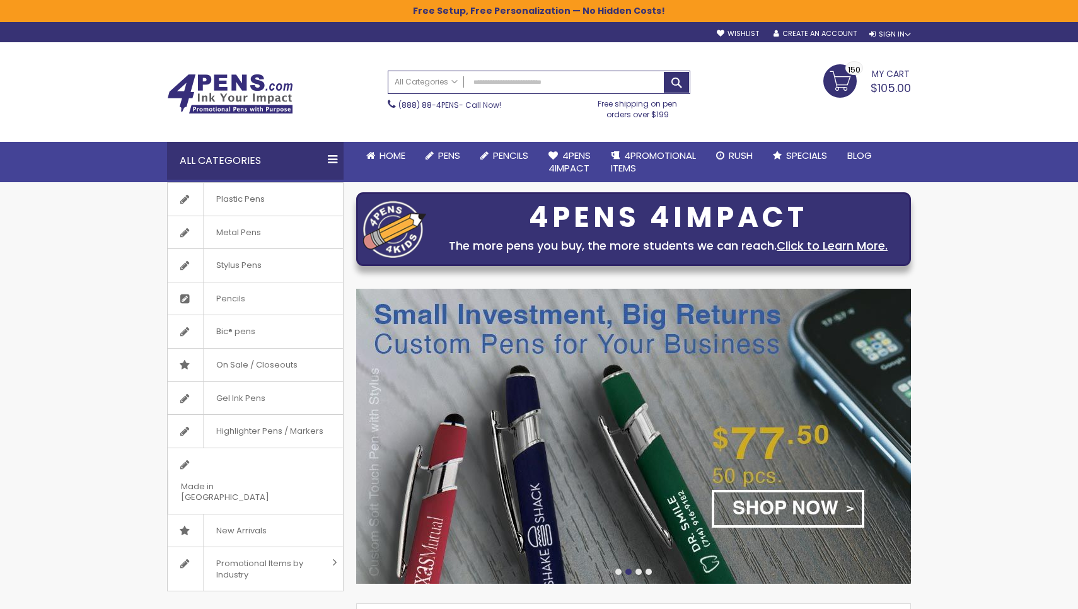
click at [887, 71] on span "My Cart" at bounding box center [891, 72] width 38 height 16
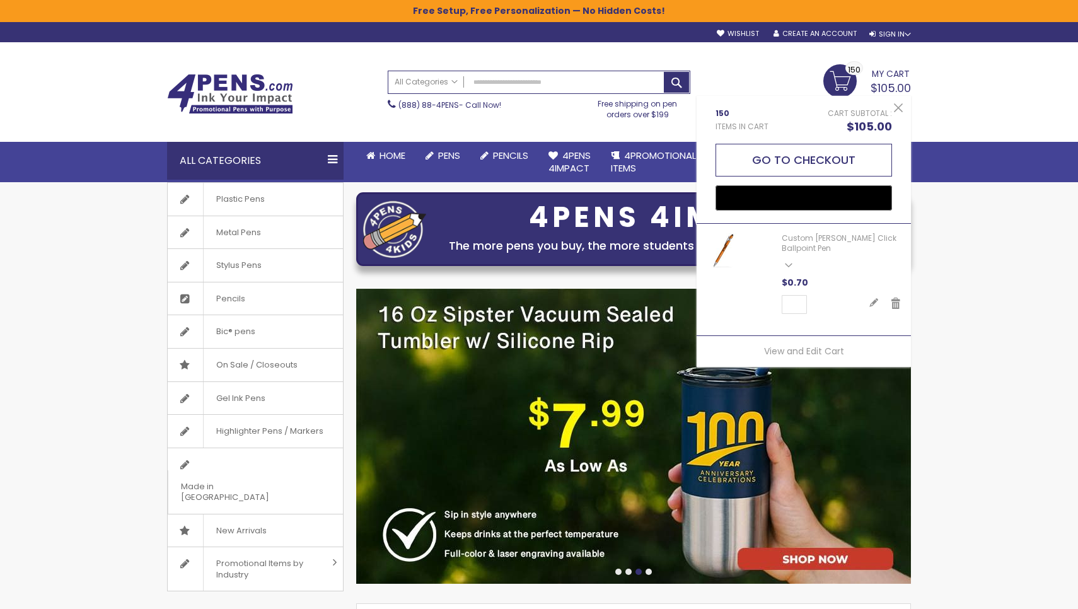
click at [861, 156] on button "Go to Checkout" at bounding box center [804, 160] width 177 height 33
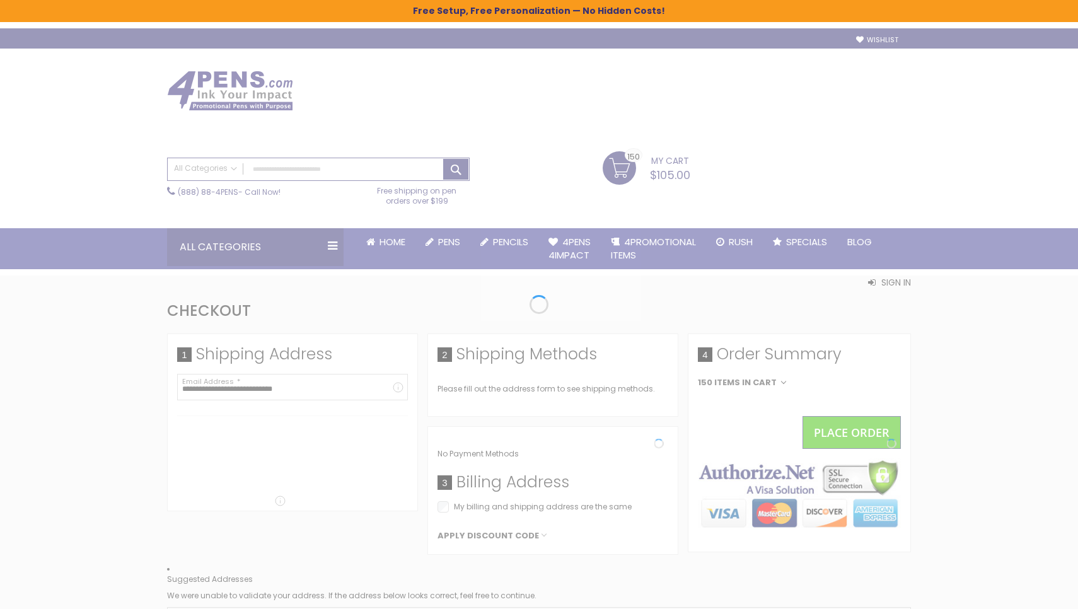
select select "*"
select select "**"
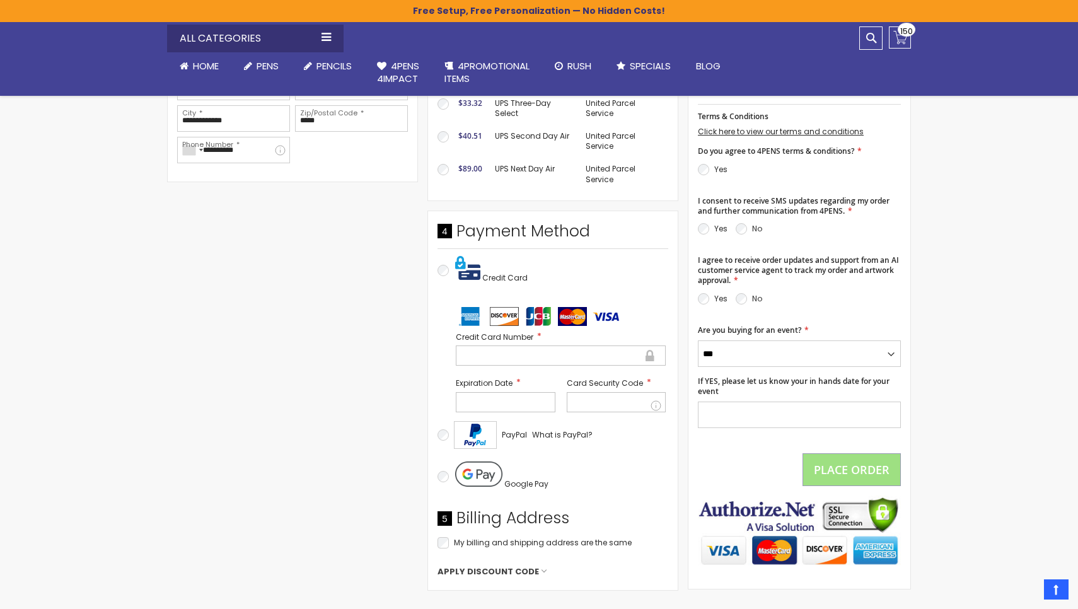
scroll to position [453, 0]
click at [837, 453] on div "Place Order" at bounding box center [852, 469] width 98 height 33
click at [838, 453] on div "Place Order" at bounding box center [852, 469] width 98 height 33
click at [861, 462] on span "Place Order" at bounding box center [852, 469] width 76 height 15
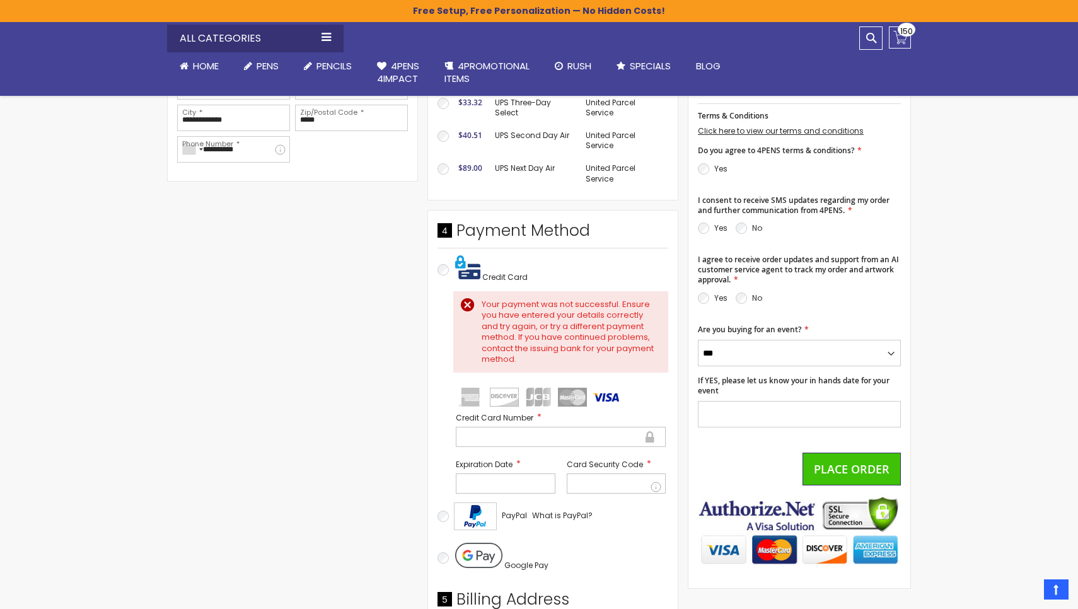
click at [482, 299] on div "Your payment was not successful. Ensure you have entered your details correctly…" at bounding box center [569, 332] width 174 height 66
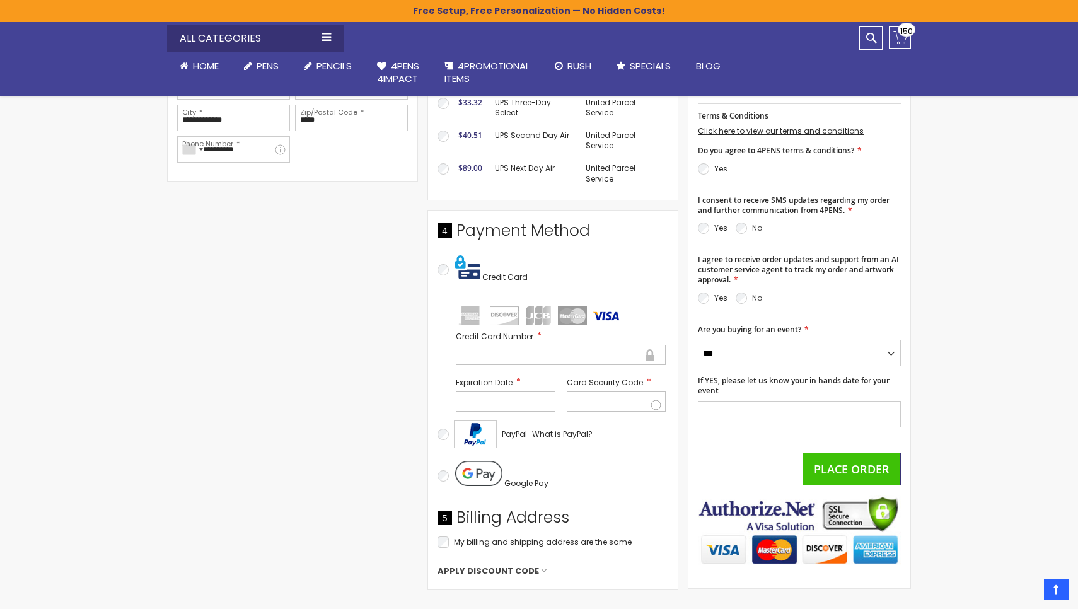
click at [477, 269] on img at bounding box center [467, 267] width 25 height 25
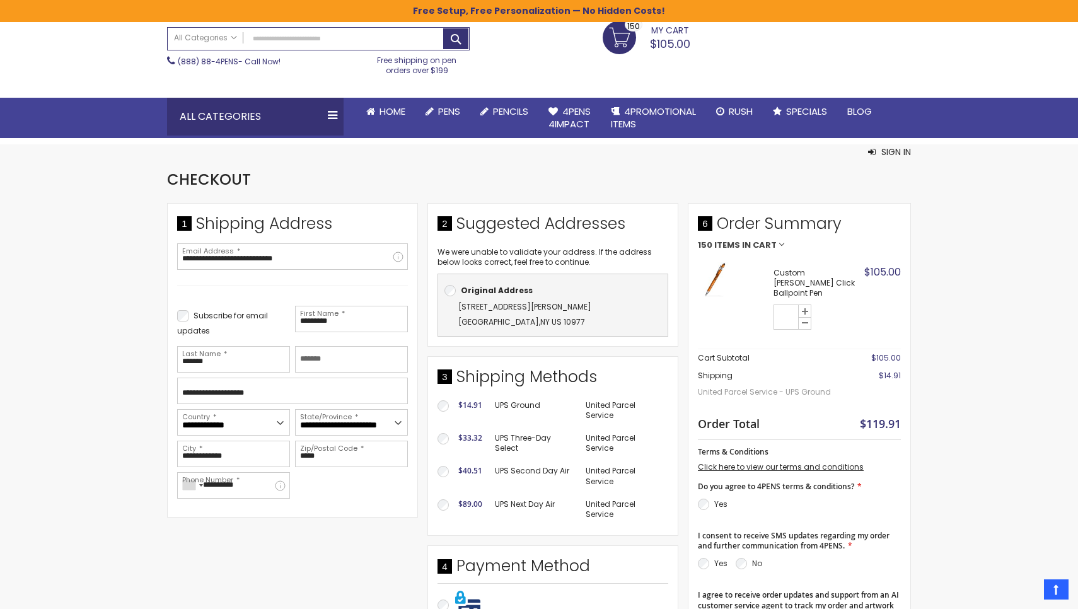
scroll to position [128, 0]
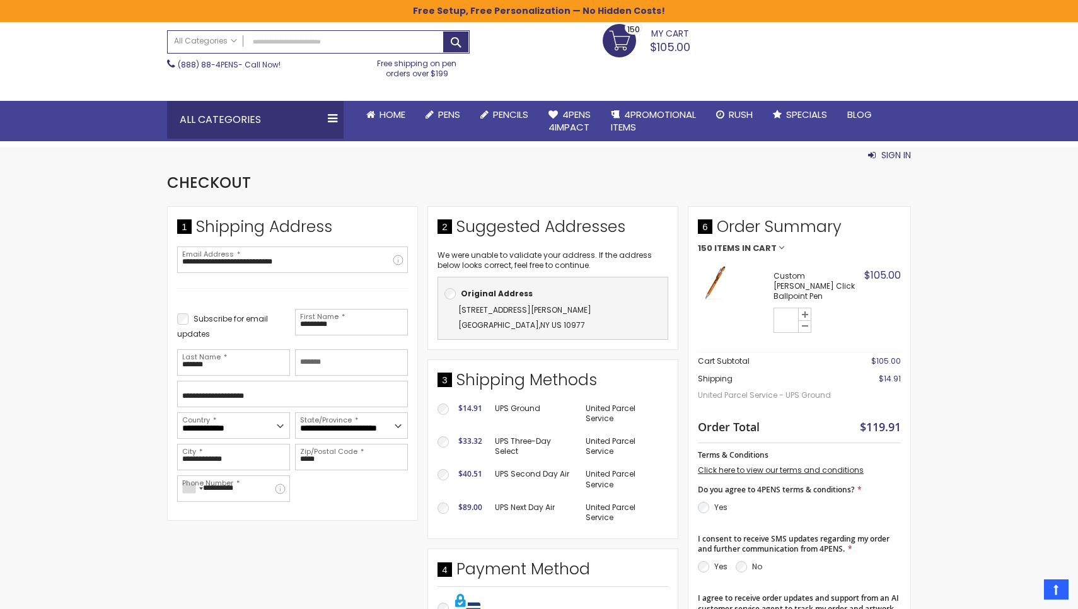
click at [891, 149] on span "Sign In" at bounding box center [896, 155] width 30 height 13
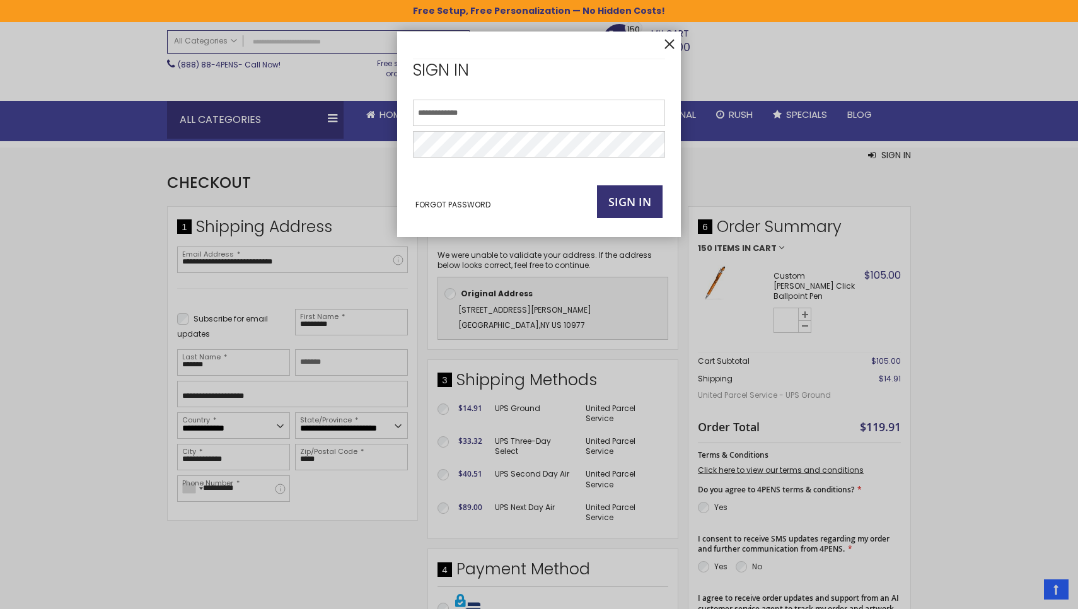
click at [668, 37] on button "Close" at bounding box center [671, 41] width 19 height 19
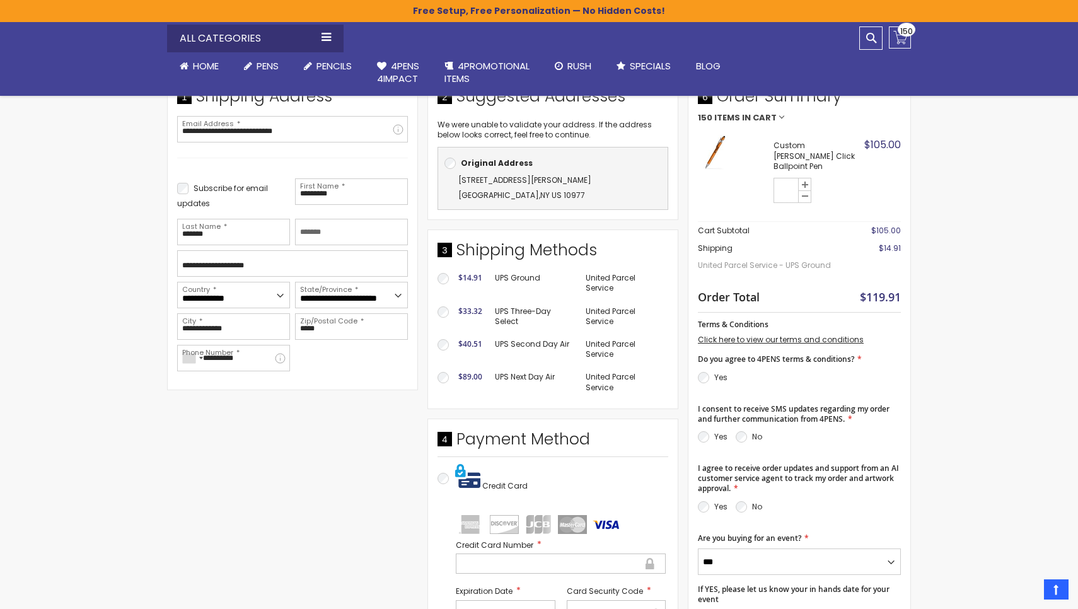
scroll to position [257, 0]
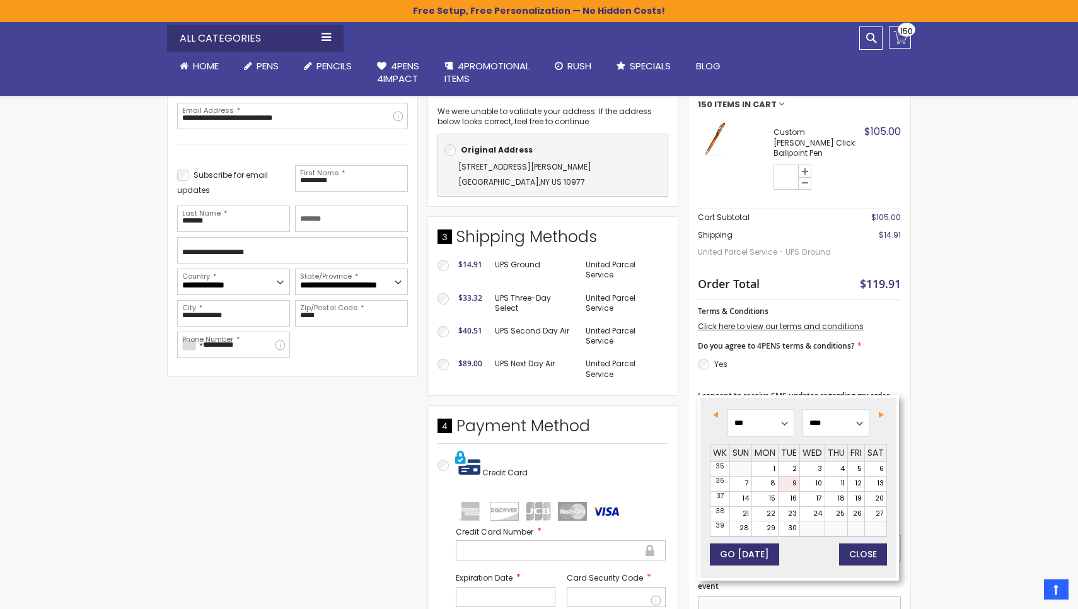
click at [738, 596] on input "If YES, please let us know your in hands date for your event" at bounding box center [799, 609] width 203 height 26
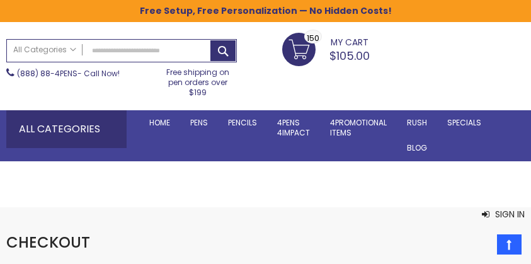
scroll to position [97, 0]
